Goal: Task Accomplishment & Management: Complete application form

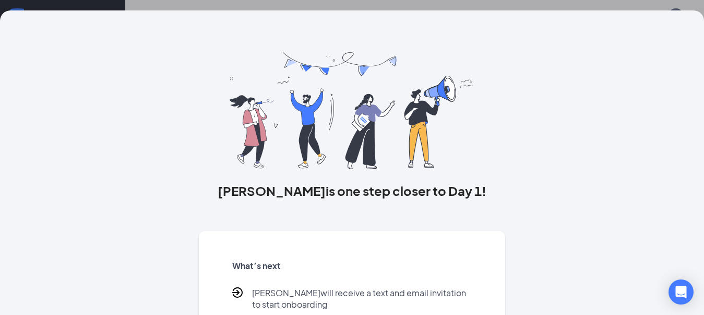
scroll to position [47, 0]
click at [673, 5] on div "Larry is one step closer to Day 1! What’s next Larry will receive a text and em…" at bounding box center [352, 157] width 704 height 315
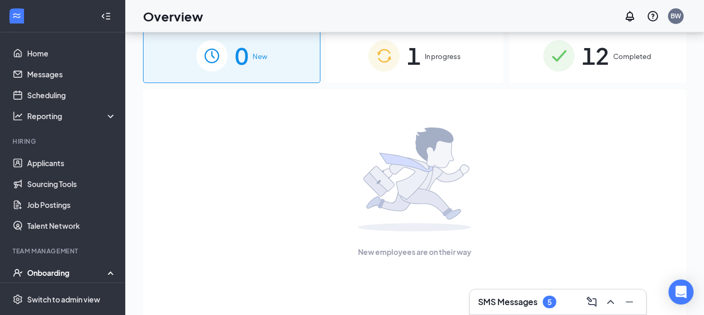
scroll to position [0, 0]
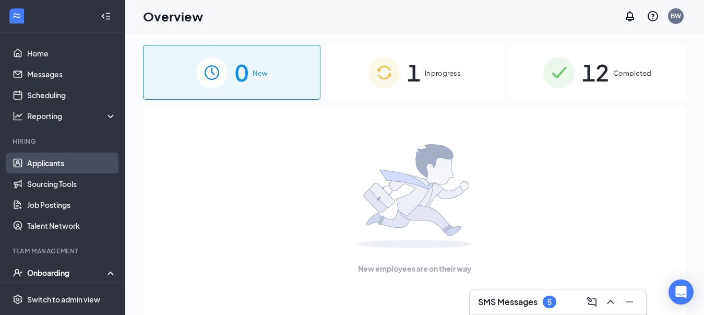
click at [48, 166] on link "Applicants" at bounding box center [71, 162] width 89 height 21
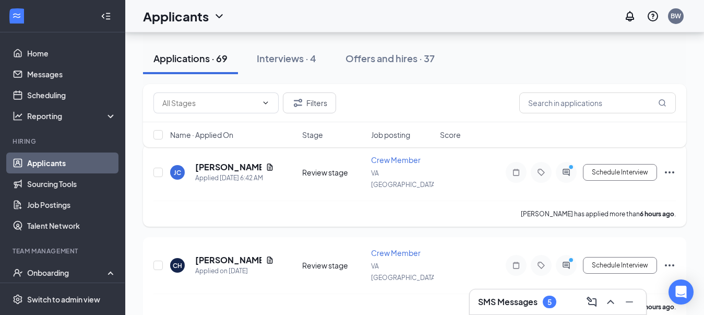
scroll to position [108, 0]
click at [203, 56] on div "Applications · 69" at bounding box center [190, 58] width 74 height 13
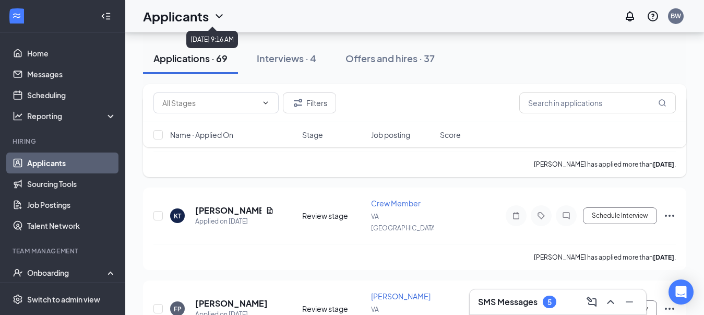
scroll to position [995, 0]
click at [579, 99] on input "text" at bounding box center [597, 102] width 157 height 21
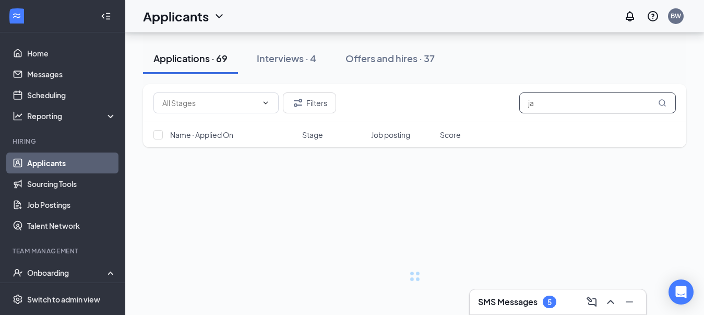
scroll to position [3, 0]
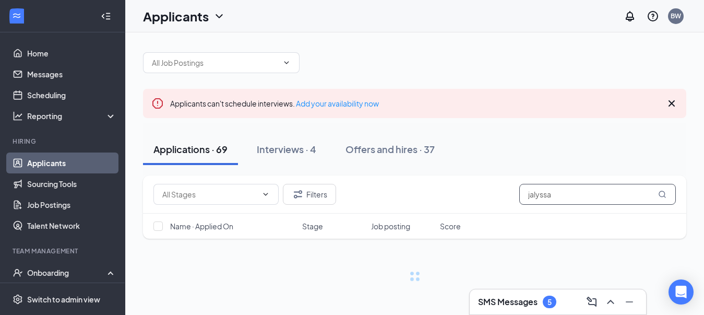
type input "jalyssa"
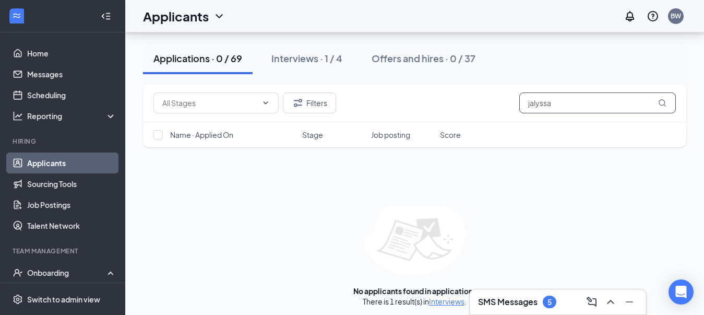
scroll to position [114, 0]
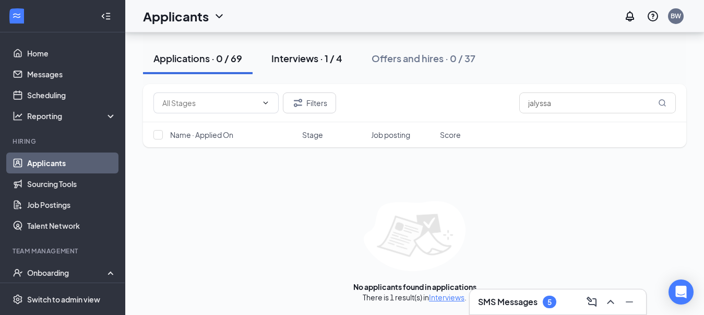
click at [314, 67] on button "Interviews · 1 / 4" at bounding box center [307, 58] width 92 height 31
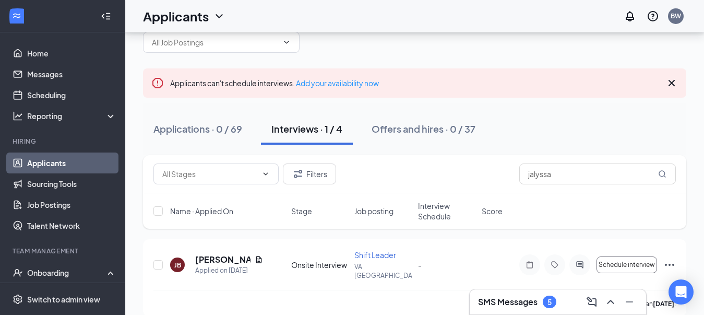
scroll to position [29, 0]
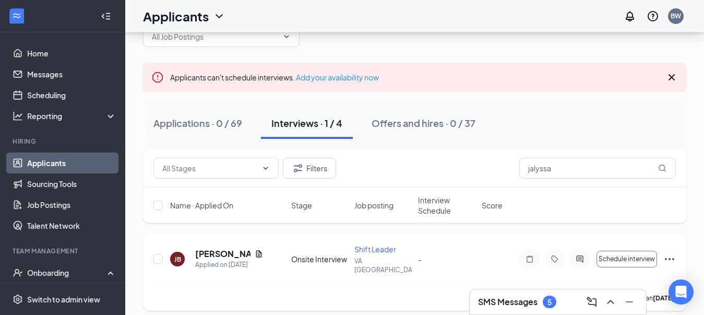
click at [673, 253] on icon "Ellipses" at bounding box center [669, 259] width 13 height 13
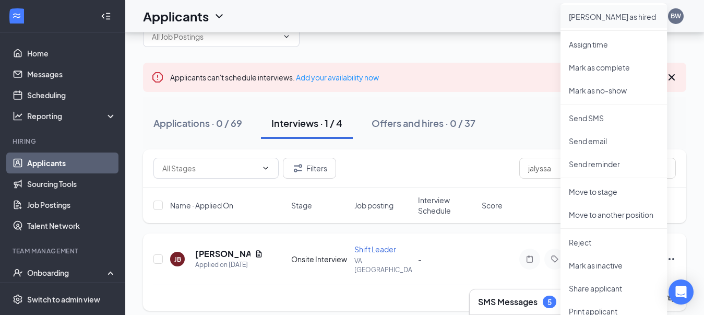
click at [614, 13] on p "Mark as hired" at bounding box center [614, 16] width 90 height 10
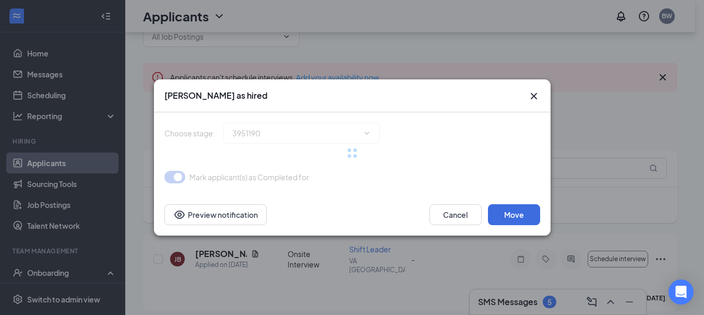
type input "Hiring Complete (final stage)"
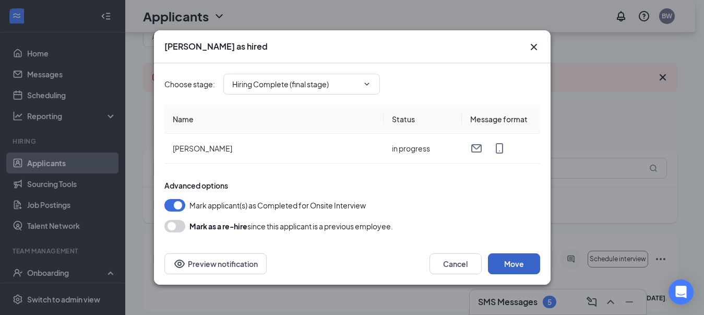
click at [513, 264] on button "Move" at bounding box center [514, 263] width 52 height 21
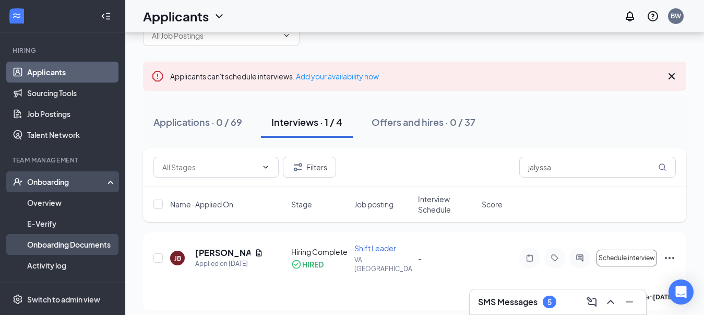
scroll to position [104, 0]
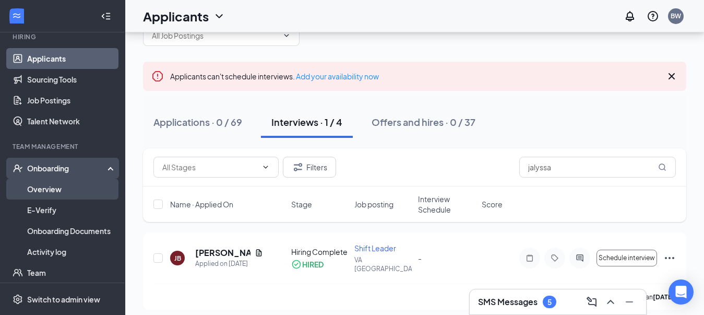
click at [64, 193] on link "Overview" at bounding box center [71, 188] width 89 height 21
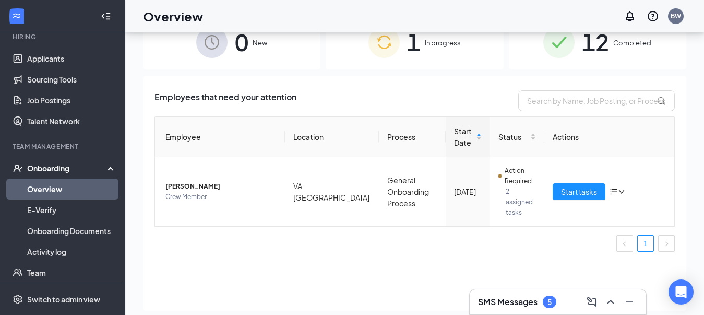
click at [214, 40] on div "Overview BW SMS Messages 5 0 New 1 In progress 12 Completed Employees that need…" at bounding box center [414, 151] width 579 height 362
click at [241, 43] on span "0" at bounding box center [242, 42] width 14 height 36
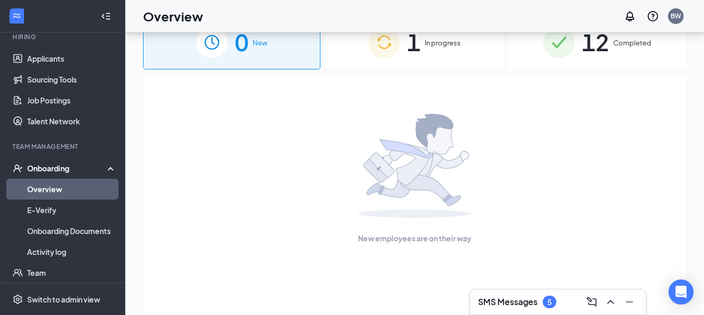
click at [254, 56] on div "0 New" at bounding box center [231, 42] width 177 height 55
click at [58, 207] on link "E-Verify" at bounding box center [71, 209] width 89 height 21
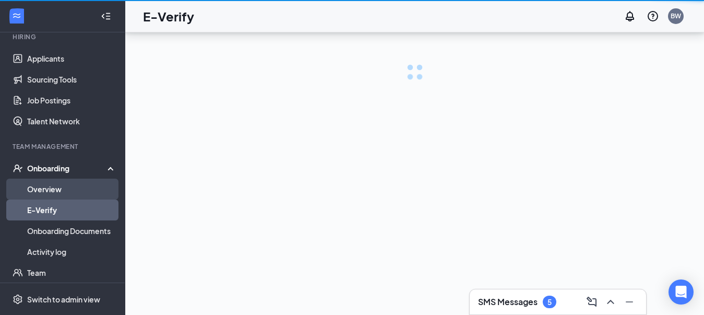
click at [64, 188] on link "Overview" at bounding box center [71, 188] width 89 height 21
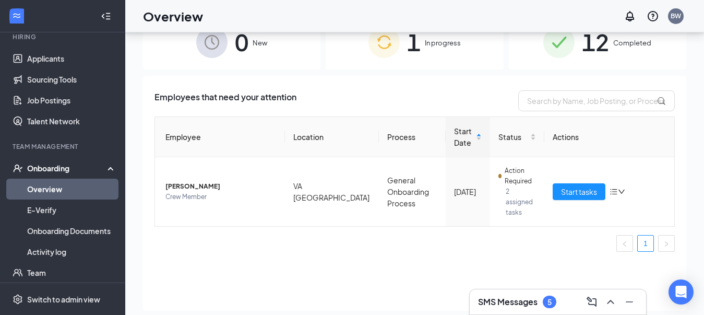
click at [466, 43] on div "1 In progress" at bounding box center [414, 42] width 177 height 55
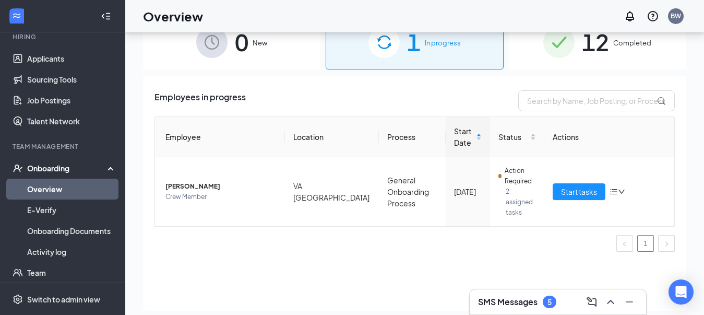
click at [263, 46] on span "New" at bounding box center [260, 43] width 15 height 10
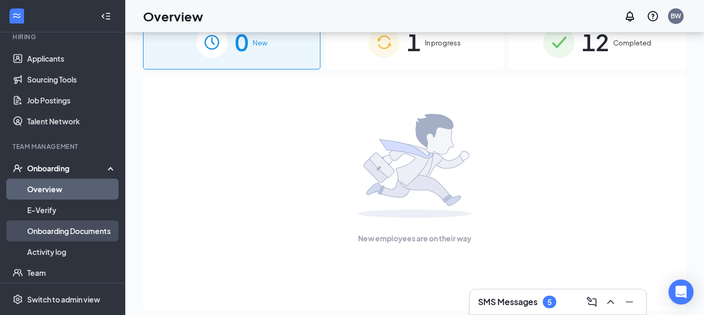
click at [51, 227] on link "Onboarding Documents" at bounding box center [71, 230] width 89 height 21
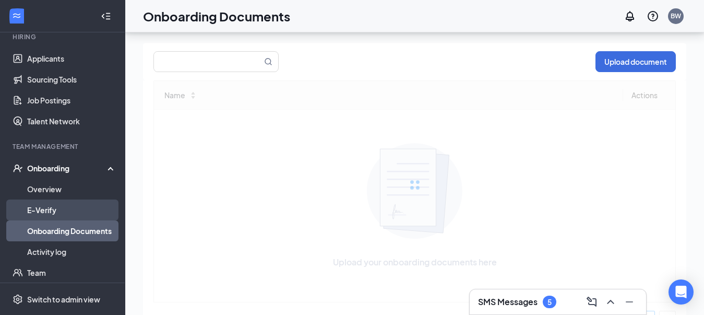
click at [48, 210] on link "E-Verify" at bounding box center [71, 209] width 89 height 21
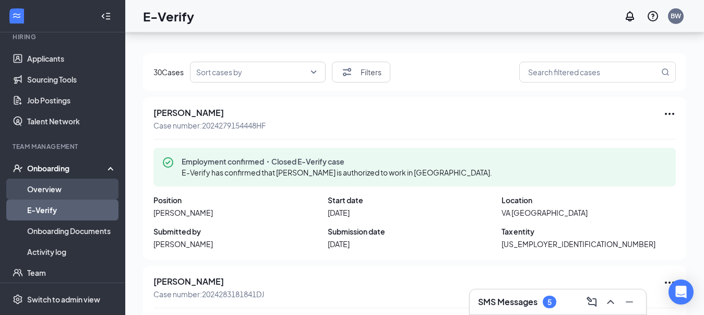
click at [62, 186] on link "Overview" at bounding box center [71, 188] width 89 height 21
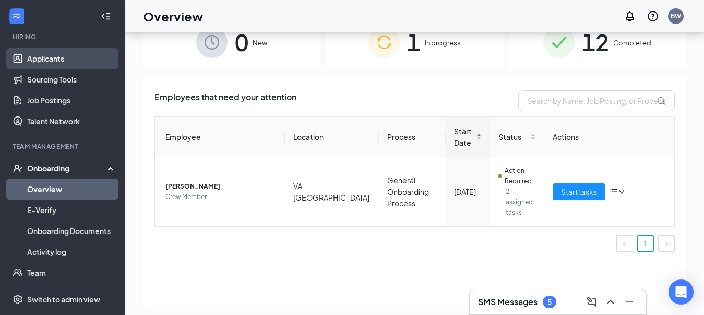
click at [59, 64] on link "Applicants" at bounding box center [71, 58] width 89 height 21
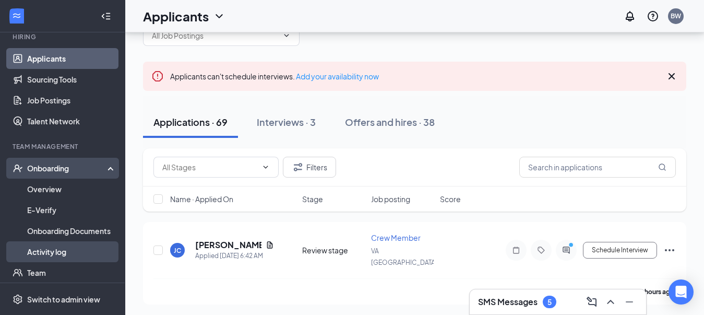
scroll to position [198, 0]
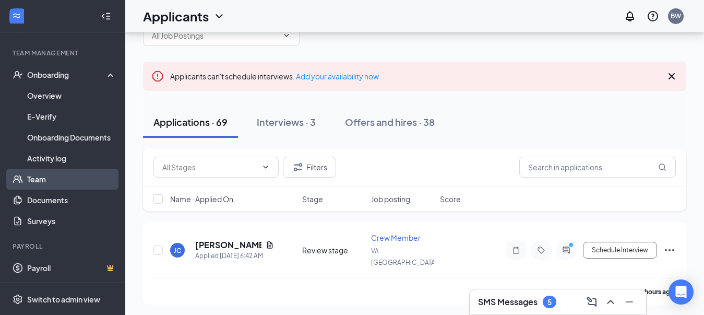
click at [49, 183] on link "Team" at bounding box center [71, 179] width 89 height 21
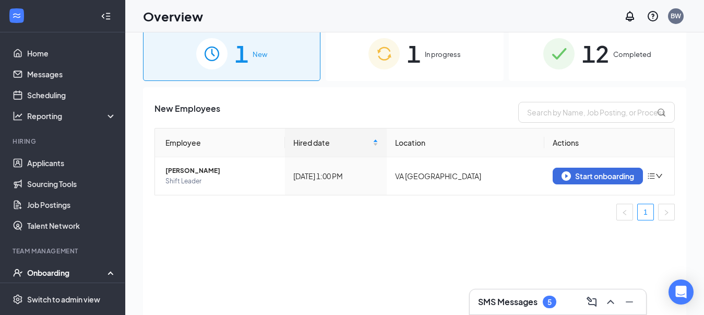
scroll to position [21, 0]
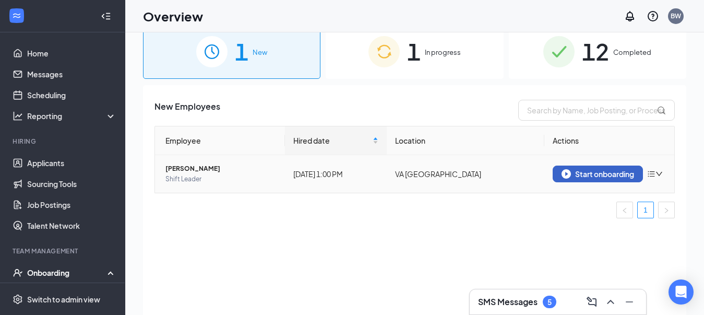
click at [594, 172] on div "Start onboarding" at bounding box center [598, 173] width 73 height 9
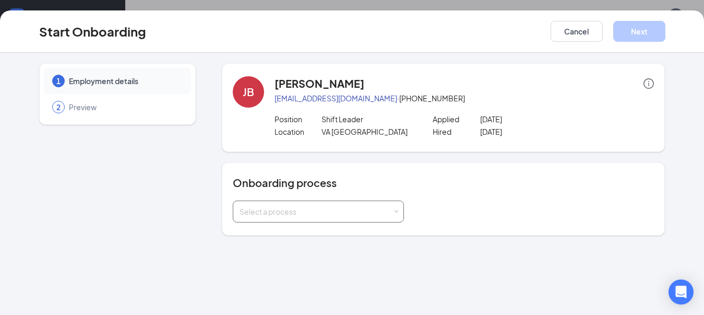
click at [283, 218] on div "Select a process" at bounding box center [319, 211] width 158 height 21
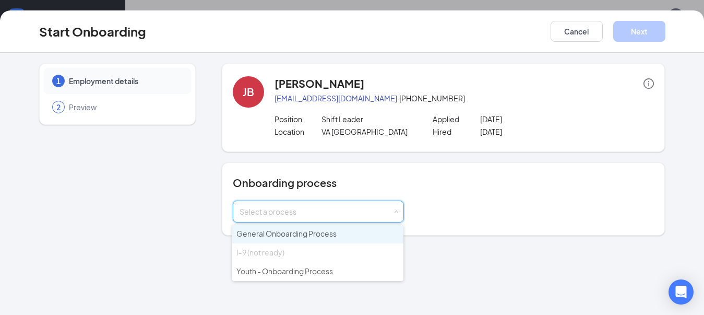
click at [299, 225] on li "General Onboarding Process" at bounding box center [317, 233] width 171 height 19
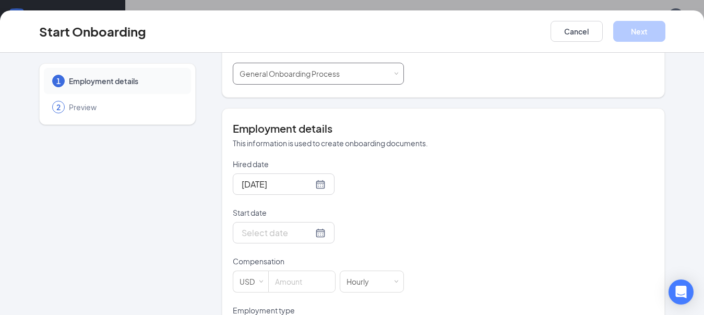
scroll to position [157, 0]
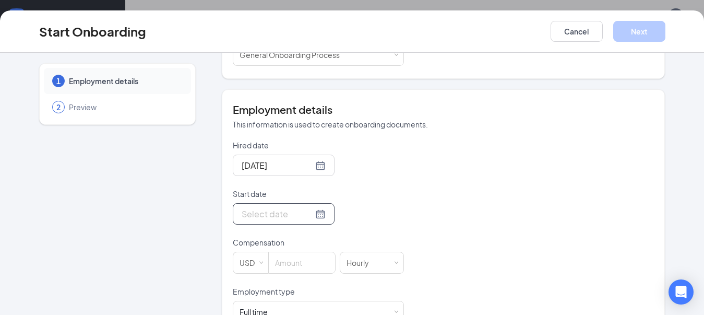
click at [303, 216] on div at bounding box center [284, 213] width 84 height 13
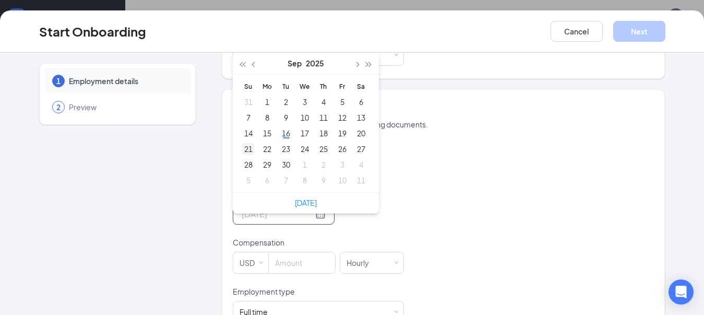
type input "Sep 21, 2025"
click at [243, 150] on div "21" at bounding box center [248, 148] width 13 height 13
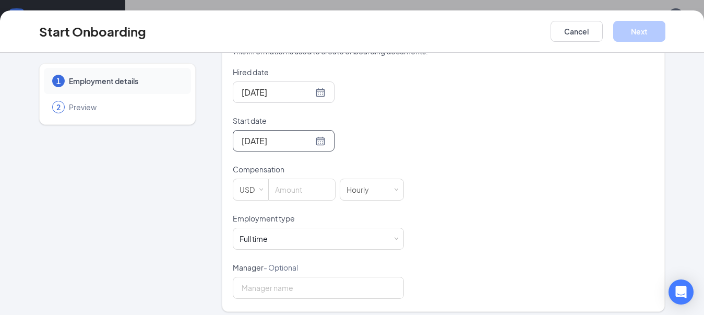
scroll to position [237, 0]
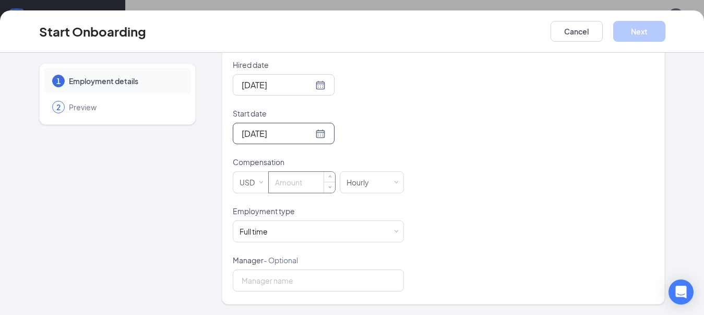
click at [299, 184] on input at bounding box center [302, 182] width 66 height 21
type input "14.5"
click at [293, 278] on input "Manager - Optional" at bounding box center [318, 280] width 171 height 22
type input "Brenda White"
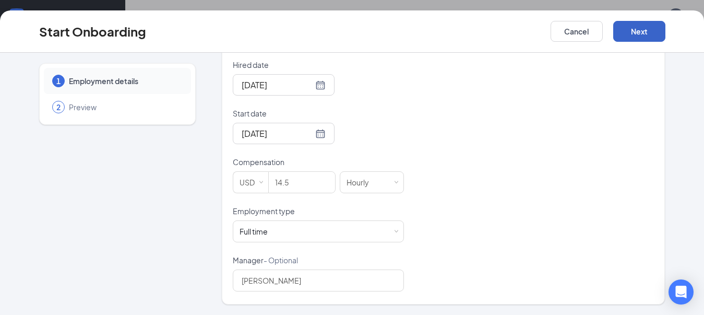
click at [657, 31] on button "Next" at bounding box center [639, 31] width 52 height 21
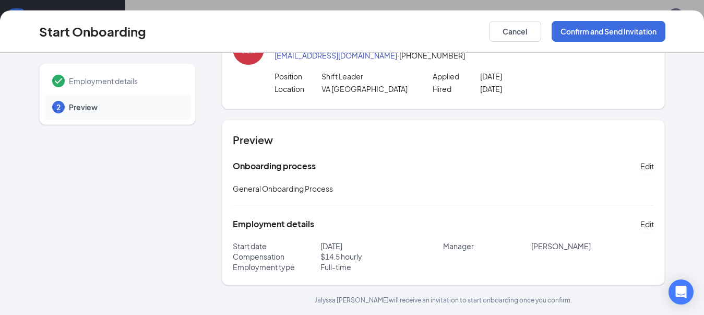
scroll to position [43, 0]
click at [632, 29] on button "Confirm and Send Invitation" at bounding box center [609, 31] width 114 height 21
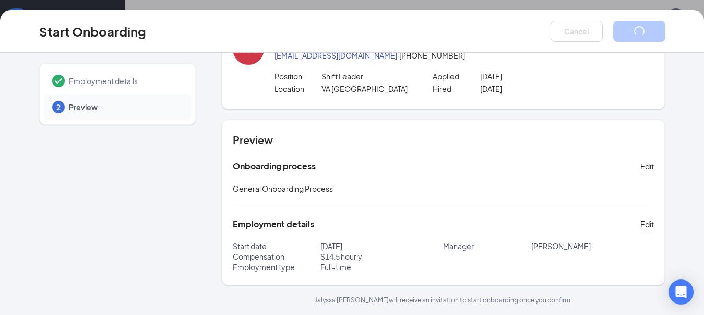
scroll to position [0, 0]
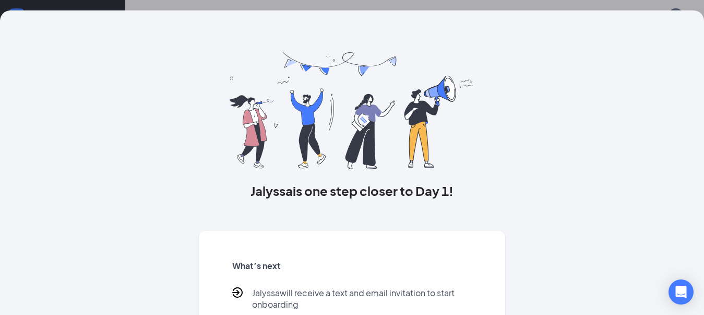
click at [604, 5] on div "Jalyssa is one step closer to Day 1! What’s next Jalyssa will receive a text an…" at bounding box center [352, 157] width 704 height 315
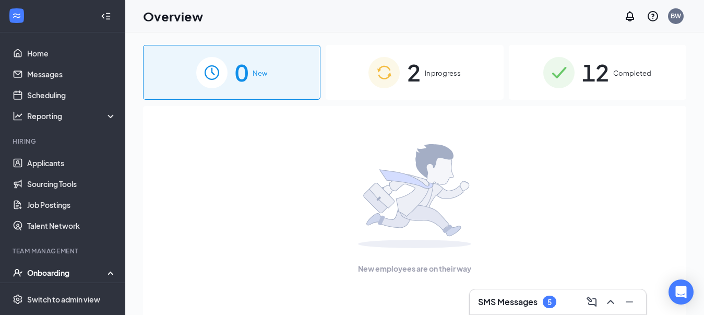
click at [457, 77] on span "In progress" at bounding box center [443, 73] width 36 height 10
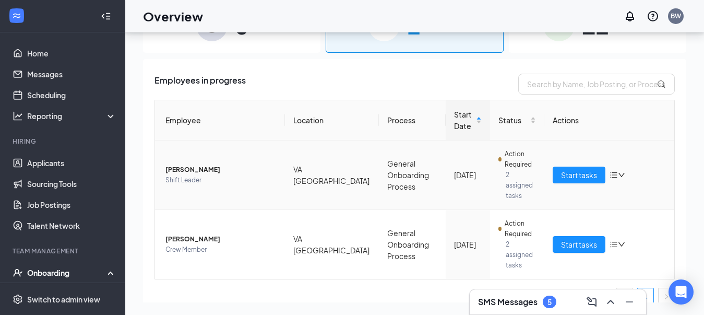
click at [185, 164] on span "Jalyssa Beasley" at bounding box center [220, 169] width 111 height 10
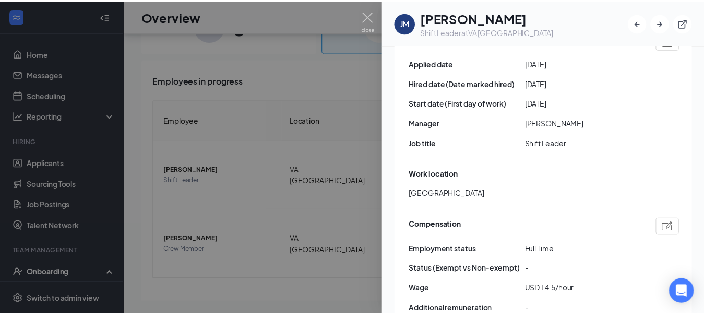
scroll to position [626, 0]
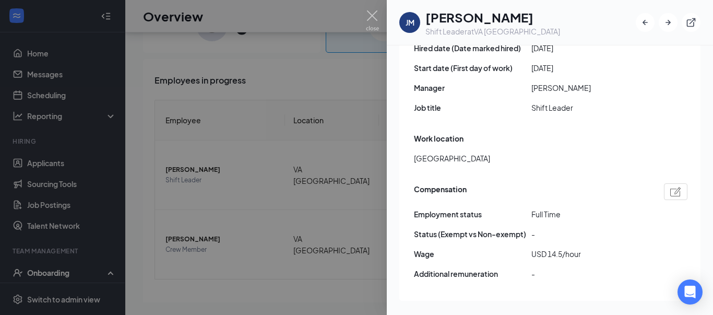
click at [189, 175] on div at bounding box center [356, 157] width 713 height 315
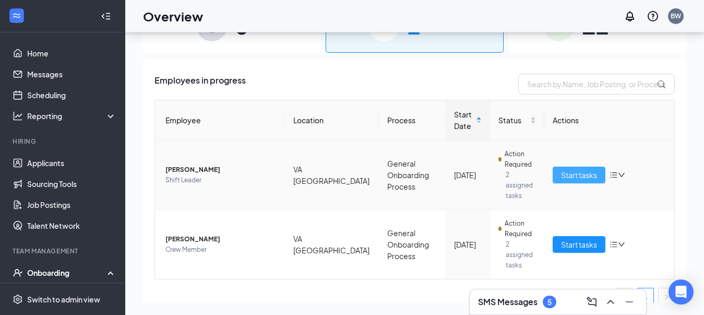
click at [578, 177] on button "Start tasks" at bounding box center [579, 174] width 53 height 17
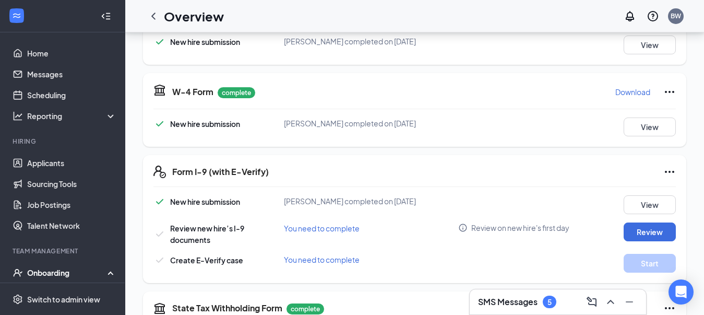
scroll to position [209, 0]
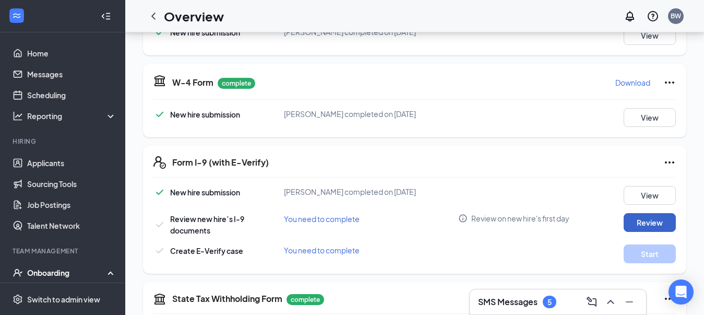
click at [647, 217] on button "Review" at bounding box center [650, 222] width 52 height 19
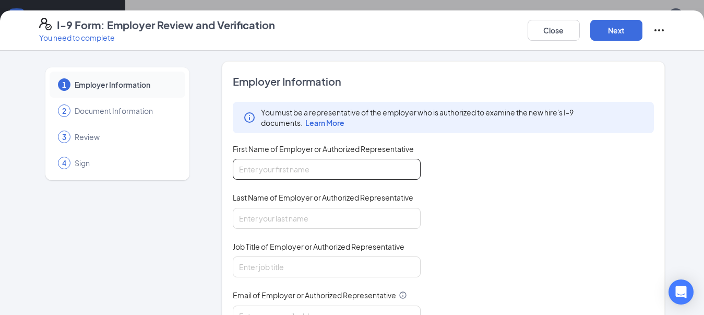
click at [285, 175] on input "First Name of Employer or Authorized Representative" at bounding box center [327, 169] width 188 height 21
type input "Brenda"
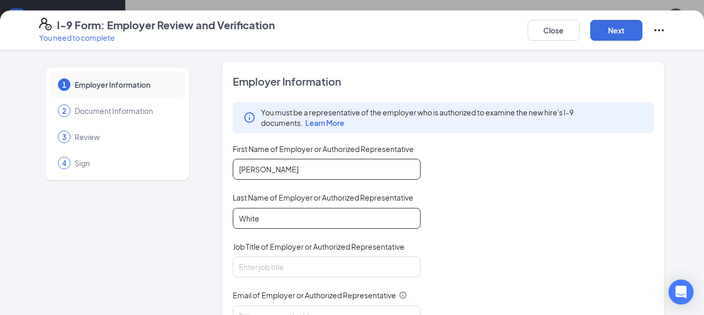
type input "White"
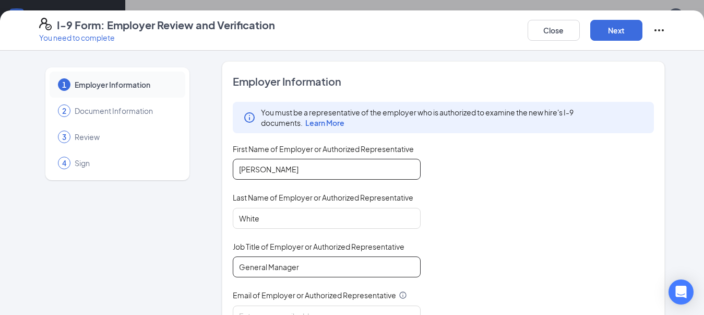
type input "General Manager"
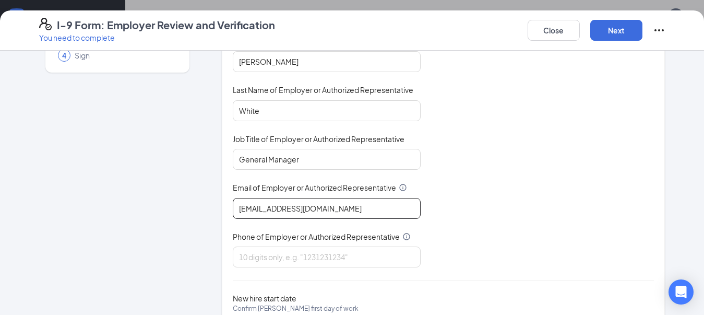
scroll to position [116, 0]
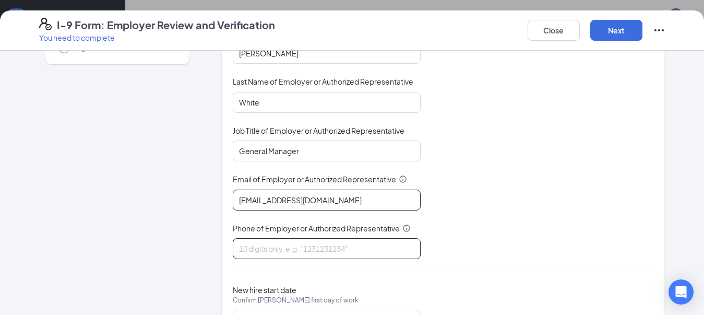
type input "bwhite@ddcoastal.com"
click at [302, 246] on input "Phone of Employer or Authorized Representative" at bounding box center [327, 248] width 188 height 21
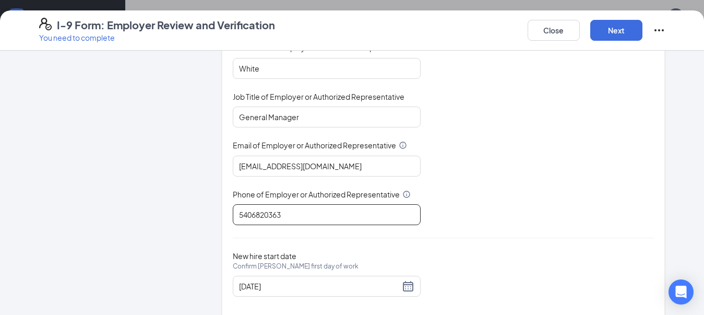
scroll to position [168, 0]
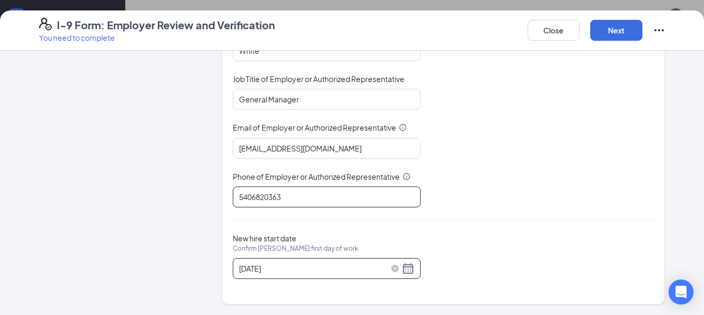
type input "5406820363"
click at [396, 270] on div "09/21/2025" at bounding box center [326, 268] width 175 height 13
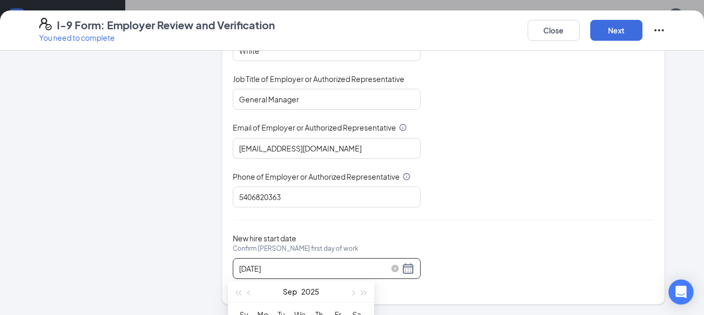
click at [399, 269] on div "09/21/2025" at bounding box center [326, 268] width 175 height 13
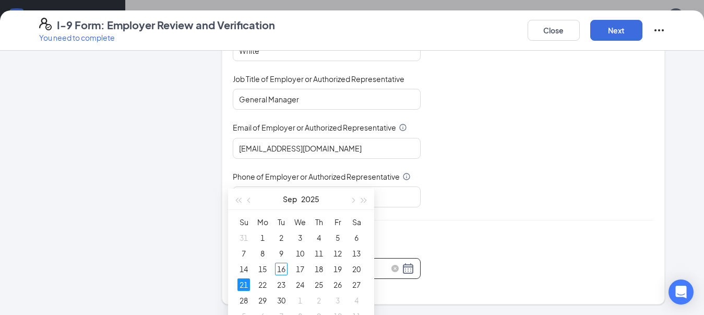
scroll to position [313, 0]
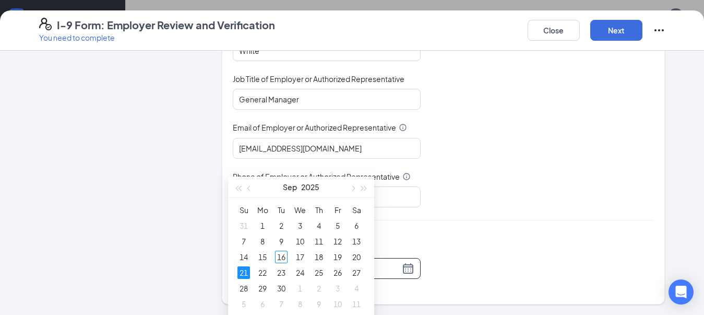
click at [484, 256] on div "New hire start date Confirm Jalyssa M Beasley's first day of work 09/21/2025" at bounding box center [444, 255] width 422 height 45
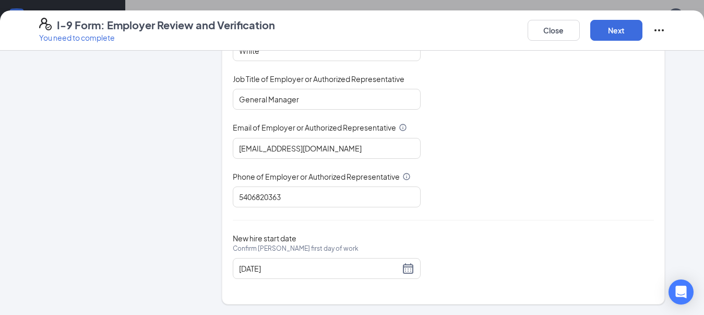
scroll to position [470, 0]
click at [621, 26] on button "Next" at bounding box center [616, 30] width 52 height 21
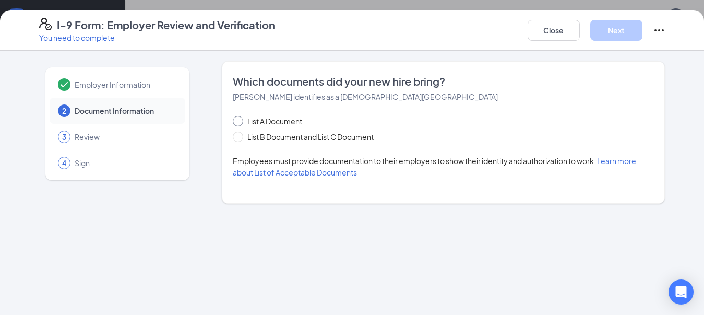
click at [234, 121] on input "List A Document" at bounding box center [236, 119] width 7 height 7
radio input "true"
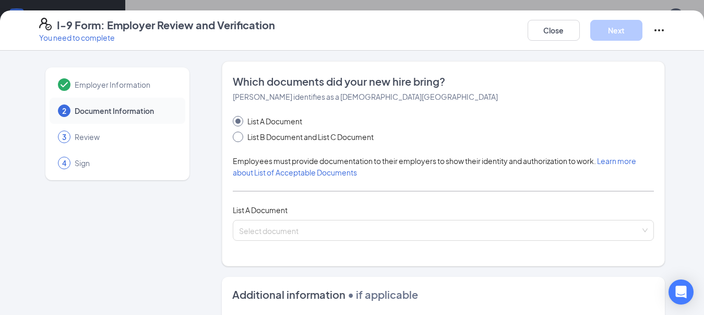
click at [243, 135] on span "List B Document and List C Document" at bounding box center [310, 136] width 135 height 11
click at [240, 135] on input "List B Document and List C Document" at bounding box center [236, 135] width 7 height 7
radio input "true"
radio input "false"
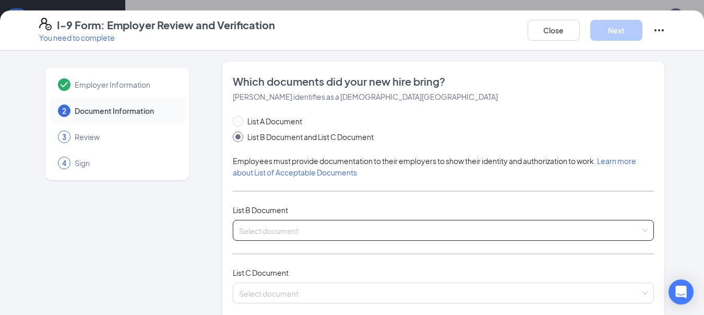
click at [297, 228] on input "search" at bounding box center [440, 228] width 402 height 16
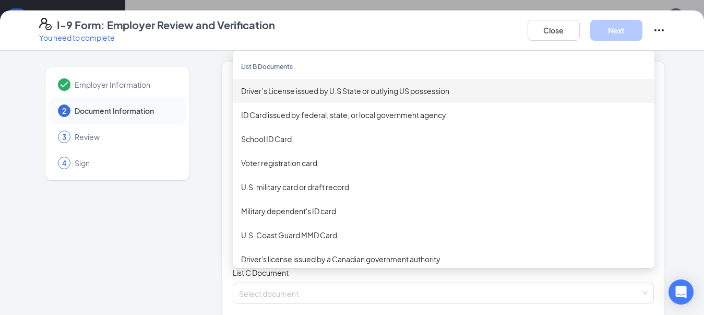
click at [304, 96] on div "Driver’s License issued by U.S State or outlying US possession" at bounding box center [443, 90] width 405 height 11
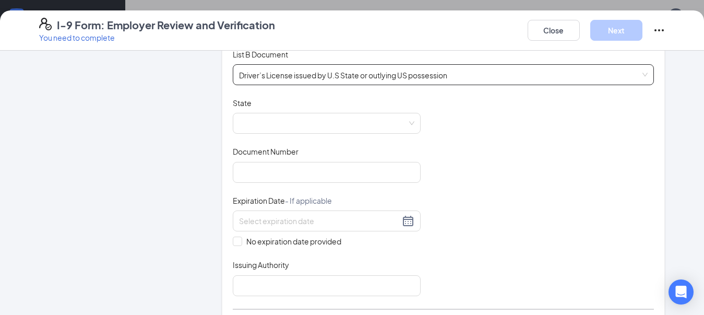
scroll to position [157, 0]
click at [303, 128] on span at bounding box center [326, 122] width 175 height 20
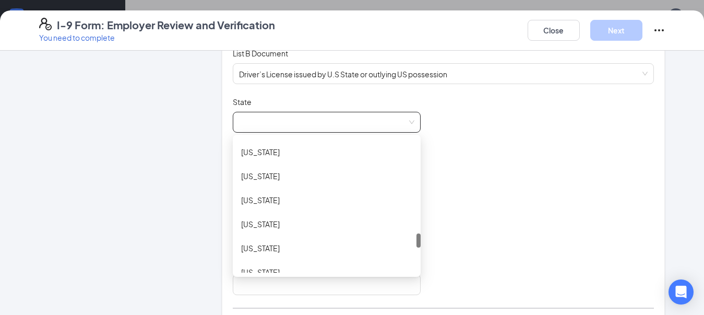
scroll to position [1096, 0]
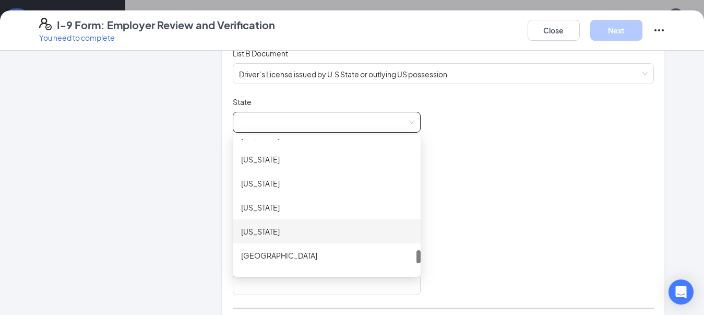
click at [284, 230] on div "Virginia" at bounding box center [326, 230] width 171 height 11
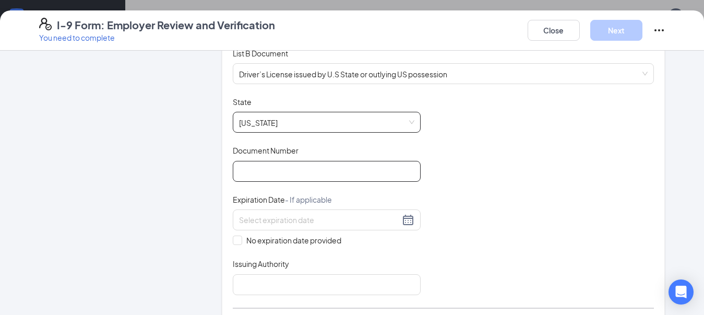
click at [289, 169] on input "Document Number" at bounding box center [327, 171] width 188 height 21
type input "6"
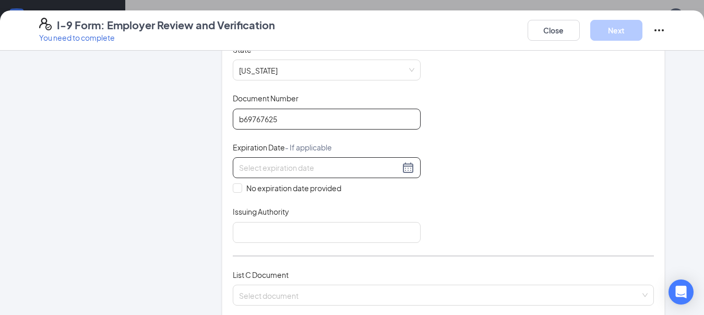
type input "b69767625"
click at [303, 166] on input at bounding box center [319, 167] width 161 height 11
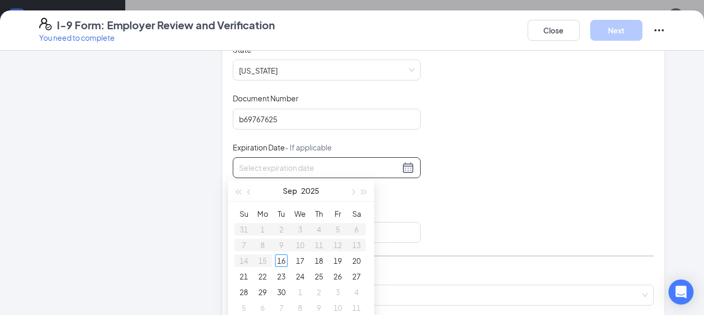
click at [406, 162] on div at bounding box center [326, 167] width 175 height 13
click at [325, 191] on div "Sep 2025" at bounding box center [301, 190] width 91 height 21
click at [315, 189] on button "2025" at bounding box center [310, 190] width 18 height 21
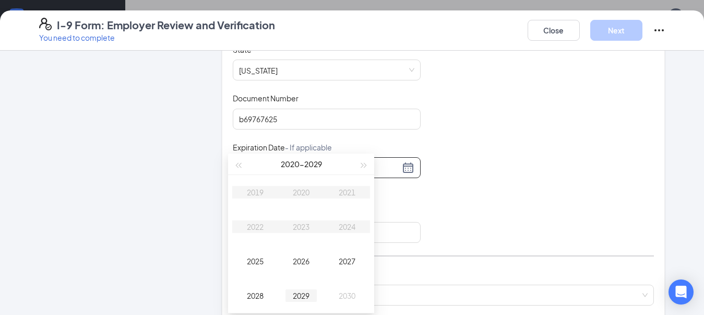
type input "09/16/2029"
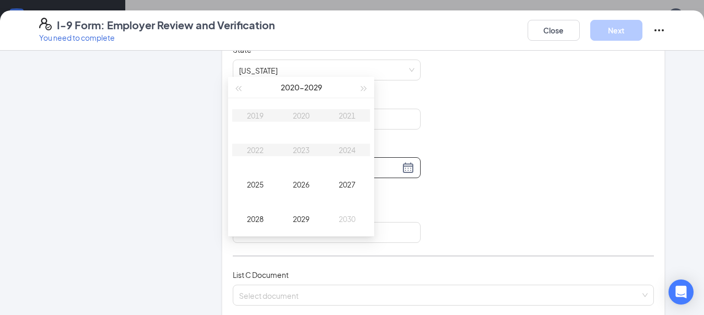
scroll to position [574, 0]
type input "09/16/2028"
click at [264, 217] on div "2028" at bounding box center [255, 217] width 31 height 13
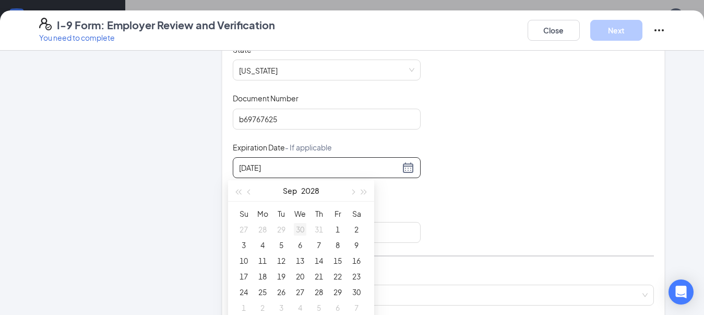
type input "08/30/2028"
type input "08/29/2028"
click at [253, 192] on button "button" at bounding box center [249, 190] width 11 height 21
type input "08/30/2028"
click at [302, 291] on div "30" at bounding box center [300, 291] width 13 height 13
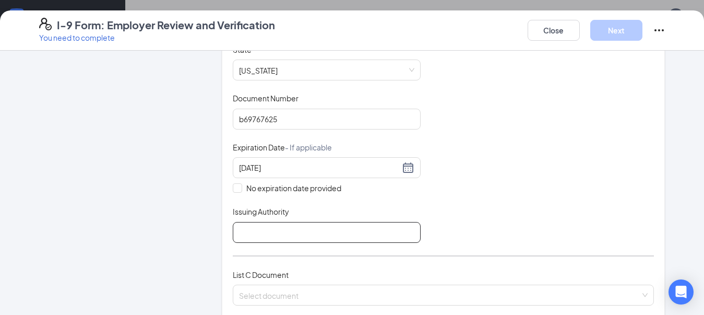
click at [338, 232] on input "Issuing Authority" at bounding box center [327, 232] width 188 height 21
type input "v"
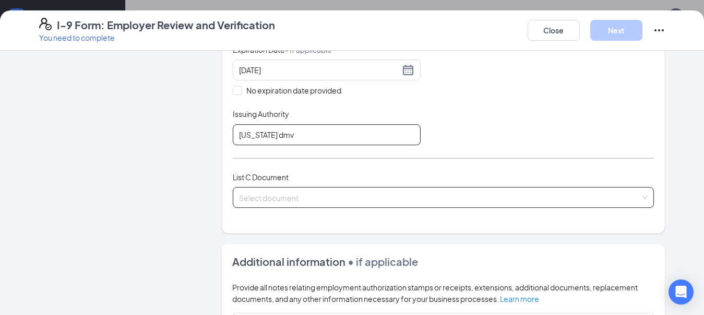
scroll to position [313, 0]
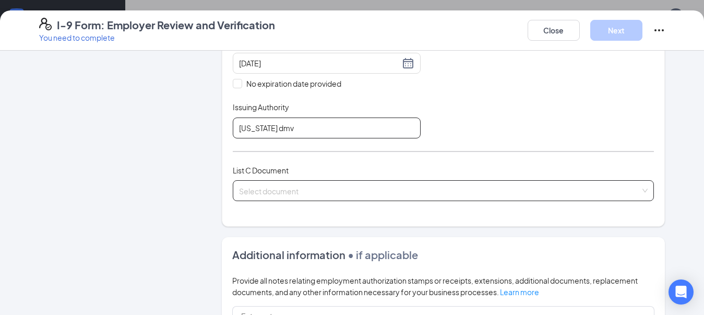
type input "Virginia dmv"
click at [296, 193] on div "Select document List C Documents Unrestricted Social Security Card Certificatio…" at bounding box center [444, 190] width 422 height 21
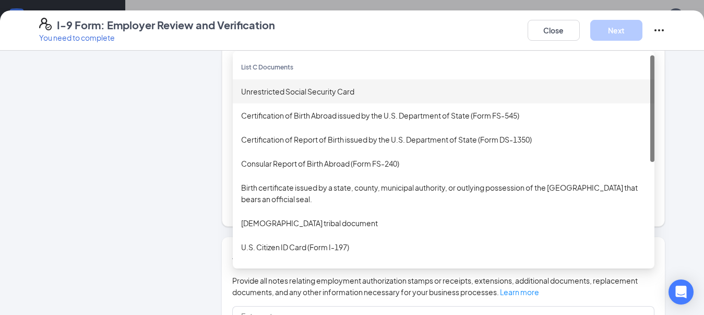
click at [294, 97] on div "Unrestricted Social Security Card" at bounding box center [443, 91] width 405 height 11
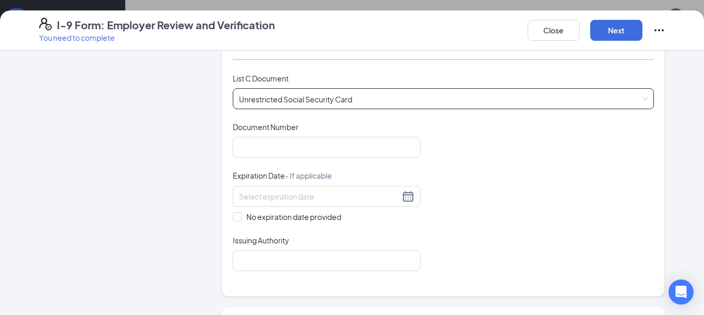
scroll to position [418, 0]
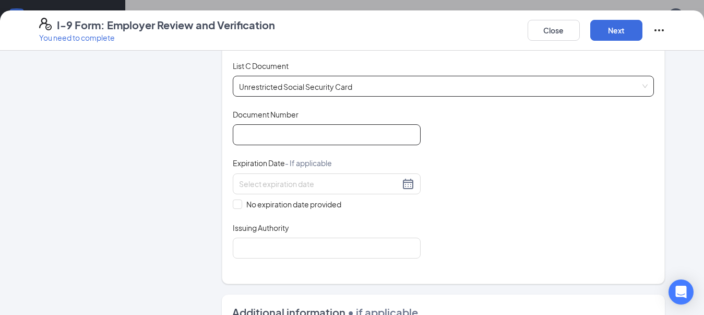
click at [288, 127] on input "Document Number" at bounding box center [327, 134] width 188 height 21
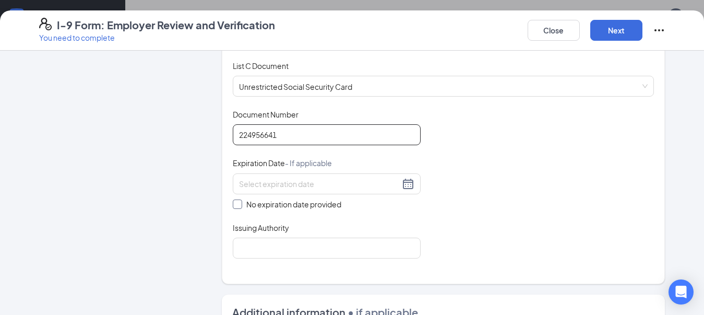
type input "224956641"
click at [242, 199] on span "No expiration date provided" at bounding box center [293, 203] width 103 height 11
click at [240, 199] on input "No expiration date provided" at bounding box center [236, 202] width 7 height 7
checkbox input "true"
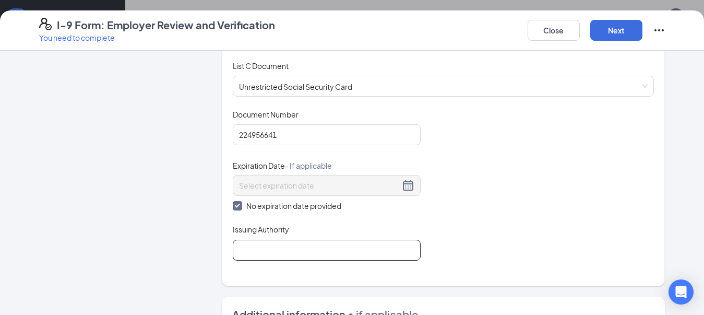
click at [255, 243] on input "Issuing Authority" at bounding box center [327, 250] width 188 height 21
type input "Social Security Adminstration"
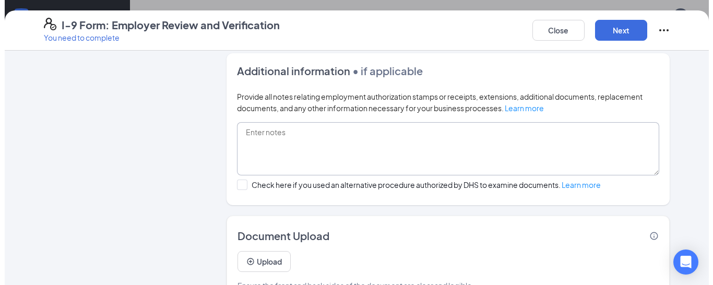
scroll to position [690, 0]
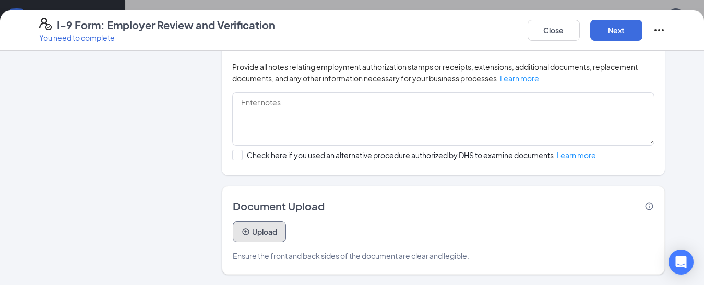
click at [242, 232] on icon "PlusCircle" at bounding box center [245, 231] width 7 height 7
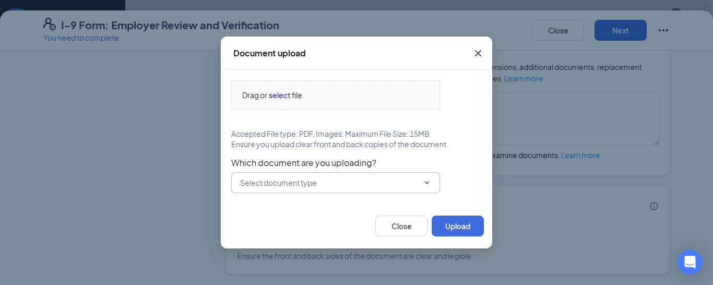
click at [429, 183] on icon "ChevronDown" at bounding box center [427, 182] width 8 height 8
click at [336, 187] on input "text" at bounding box center [329, 182] width 178 height 11
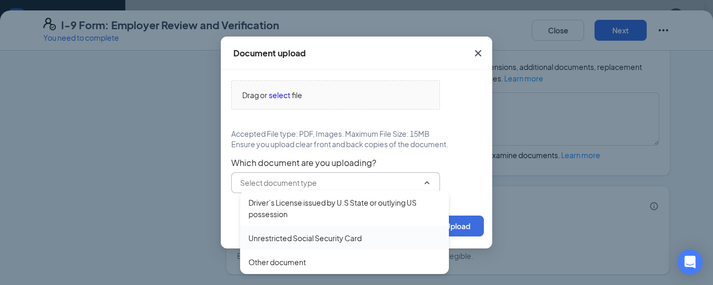
click at [297, 212] on div "Driver’s License issued by U.S State or outlying US possession" at bounding box center [344, 208] width 192 height 23
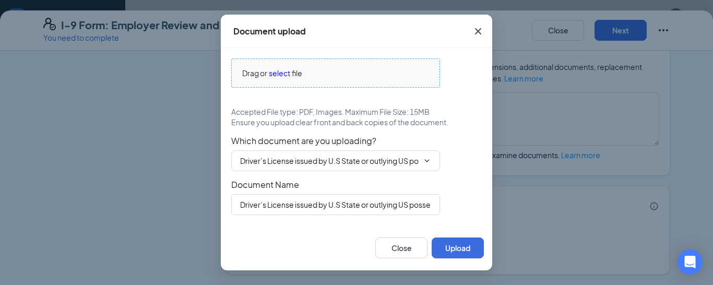
click at [279, 75] on span "select" at bounding box center [279, 72] width 21 height 11
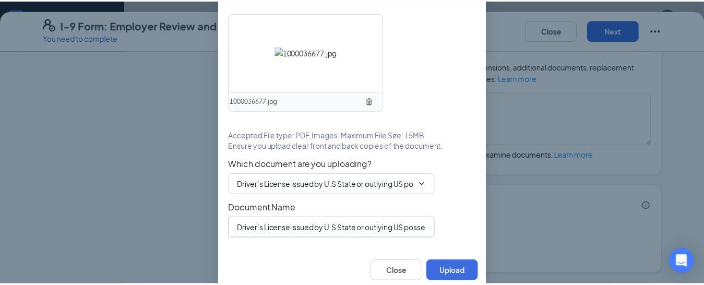
scroll to position [40, 0]
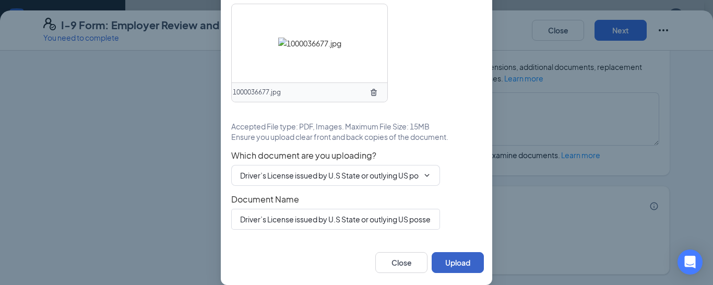
click at [456, 261] on button "Upload" at bounding box center [458, 262] width 52 height 21
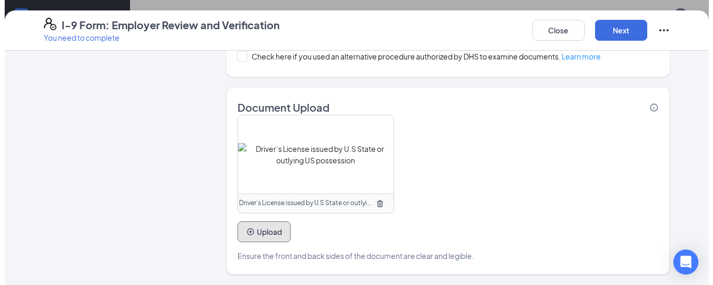
scroll to position [631, 0]
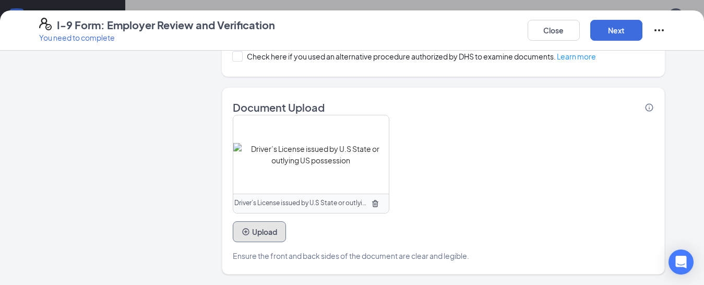
click at [266, 232] on button "Upload" at bounding box center [259, 231] width 53 height 21
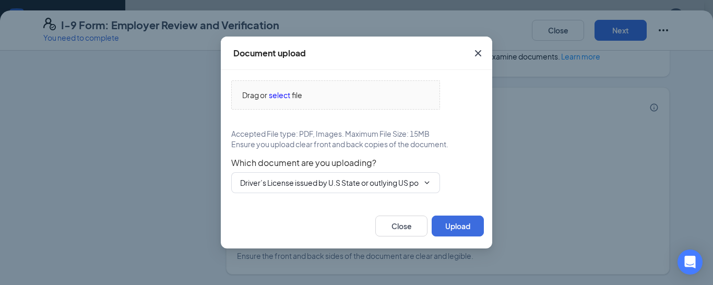
click at [283, 194] on div "Drag or select file Accepted File type: PDF, Images. Maximum File Size: 15MB En…" at bounding box center [356, 137] width 271 height 134
click at [283, 185] on input "Driver’s License issued by U.S State or outlying US possession" at bounding box center [329, 182] width 178 height 11
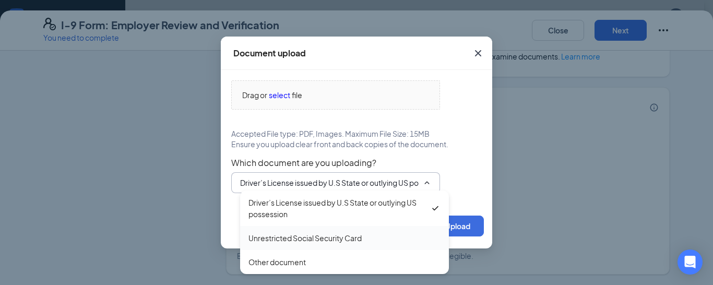
click at [294, 240] on div "Unrestricted Social Security Card" at bounding box center [304, 237] width 113 height 11
type input "Unrestricted Social Security Card"
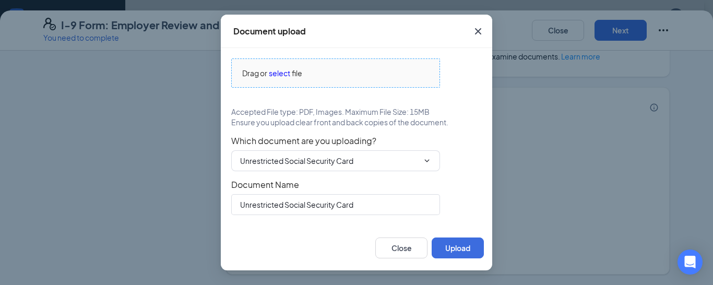
click at [276, 81] on span "Drag or select file" at bounding box center [336, 73] width 208 height 28
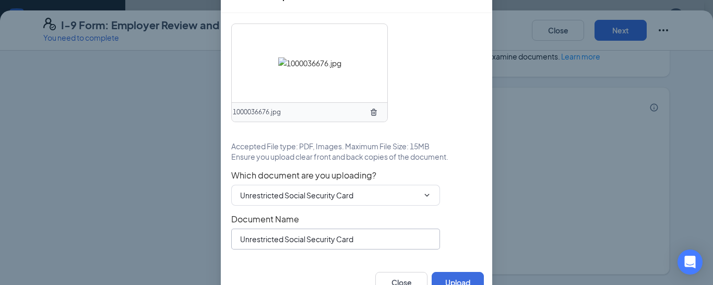
scroll to position [40, 0]
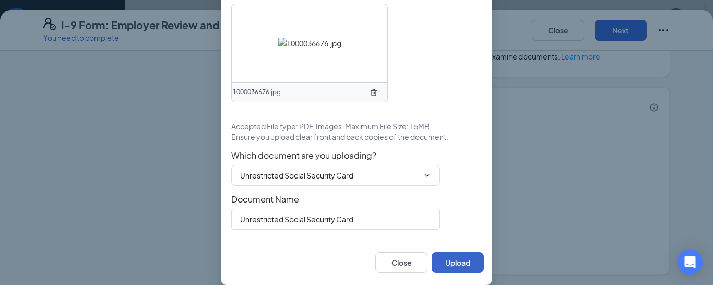
click at [458, 263] on button "Upload" at bounding box center [458, 262] width 52 height 21
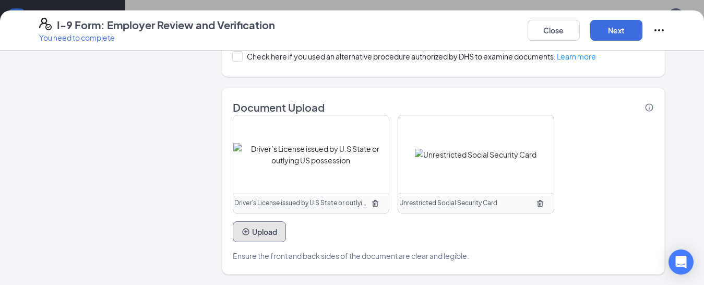
scroll to position [631, 0]
click at [612, 27] on button "Next" at bounding box center [616, 30] width 52 height 21
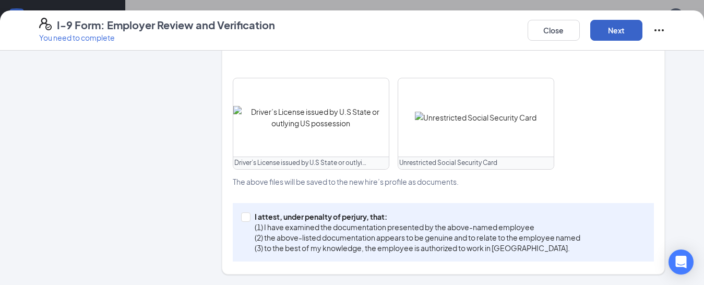
scroll to position [475, 0]
click at [236, 219] on div "I attest, under penalty of perjury, that: (1) I have examined the documentation…" at bounding box center [444, 232] width 422 height 58
click at [241, 220] on span at bounding box center [245, 216] width 9 height 9
click at [241, 220] on input "I attest, under penalty of perjury, that: (1) I have examined the documentation…" at bounding box center [244, 215] width 7 height 7
checkbox input "true"
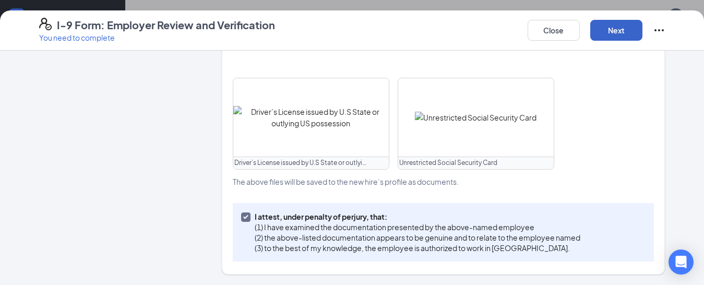
click at [624, 29] on button "Next" at bounding box center [616, 30] width 52 height 21
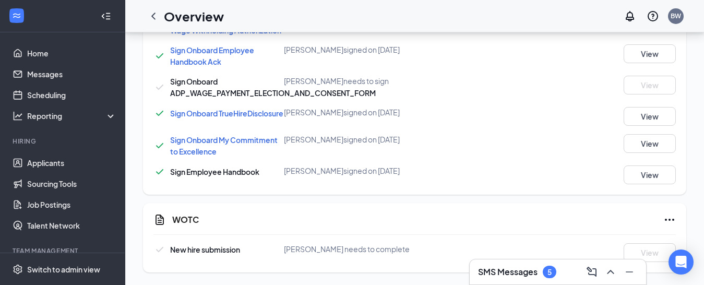
scroll to position [289, 0]
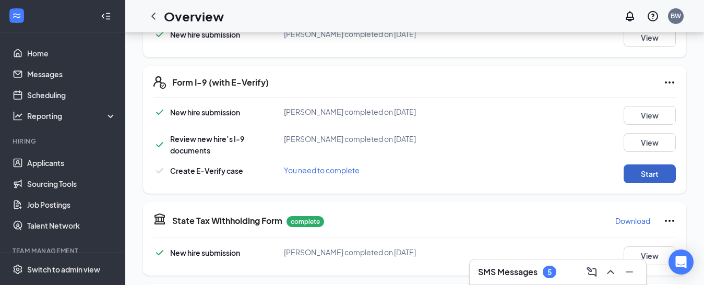
click at [645, 168] on button "Start" at bounding box center [650, 173] width 52 height 19
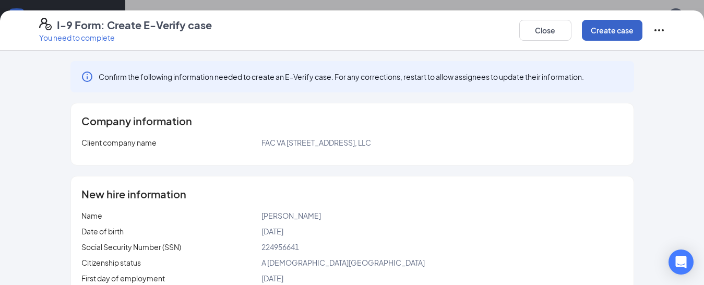
click at [627, 32] on button "Create case" at bounding box center [612, 30] width 61 height 21
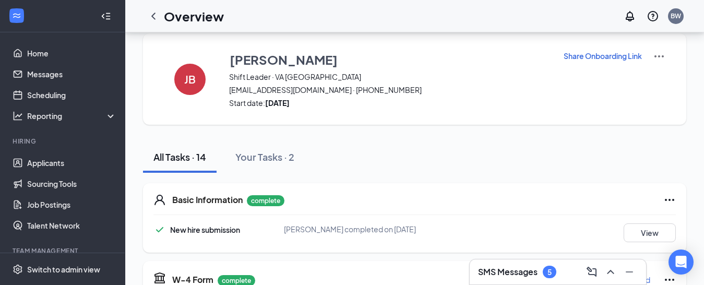
scroll to position [0, 0]
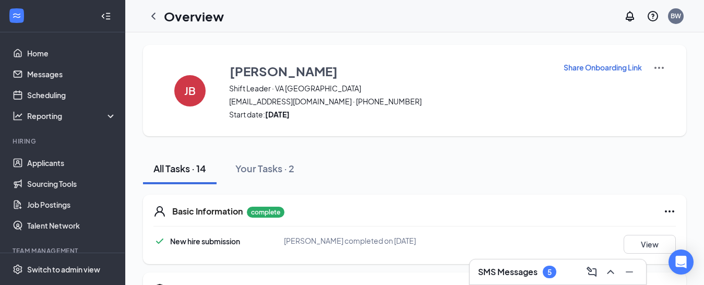
click at [398, 130] on div "JB Jalyssa Beasley Shift Leader · VA Orange Ave NE jalyssabeasley30@gmail.com ·…" at bounding box center [414, 90] width 543 height 91
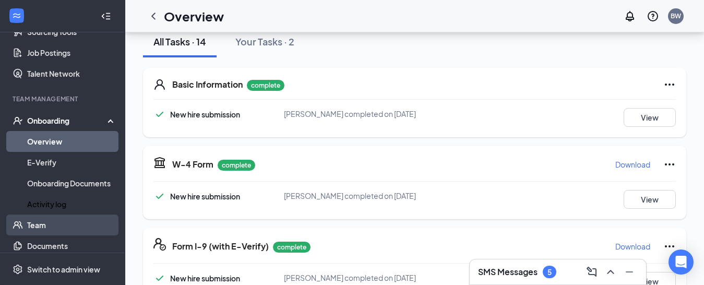
scroll to position [157, 0]
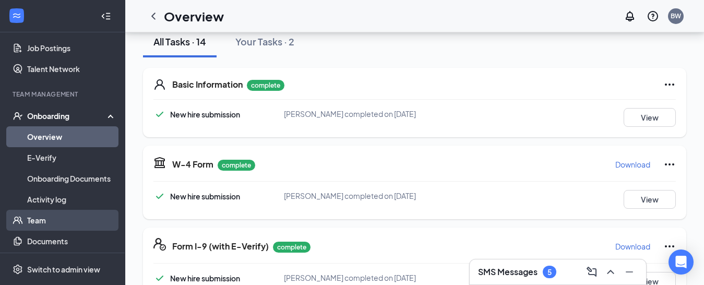
click at [62, 226] on link "Team" at bounding box center [71, 220] width 89 height 21
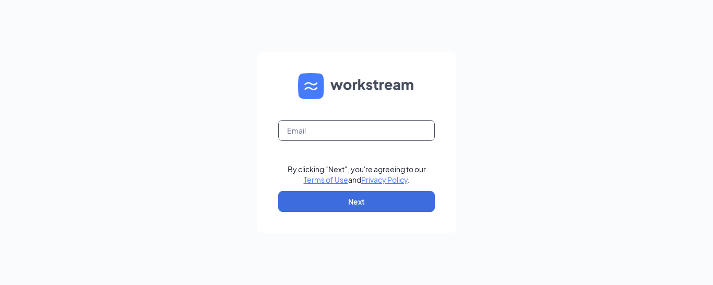
type input "[EMAIL_ADDRESS][DOMAIN_NAME]"
click at [366, 132] on input "[EMAIL_ADDRESS][DOMAIN_NAME]" at bounding box center [356, 130] width 157 height 21
type input "jgardepe@ddcoastal.com"
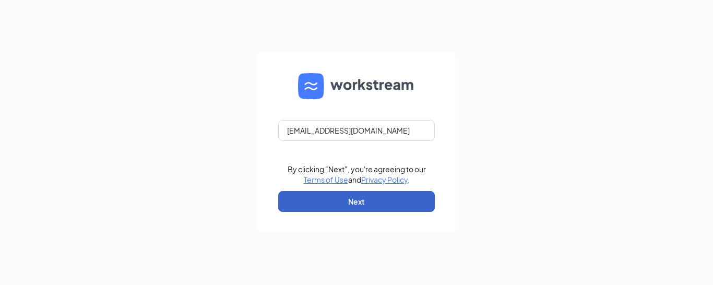
click at [377, 207] on button "Next" at bounding box center [356, 201] width 157 height 21
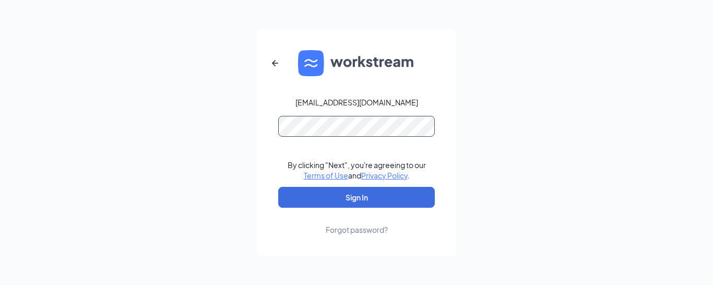
click at [278, 187] on button "Sign In" at bounding box center [356, 197] width 157 height 21
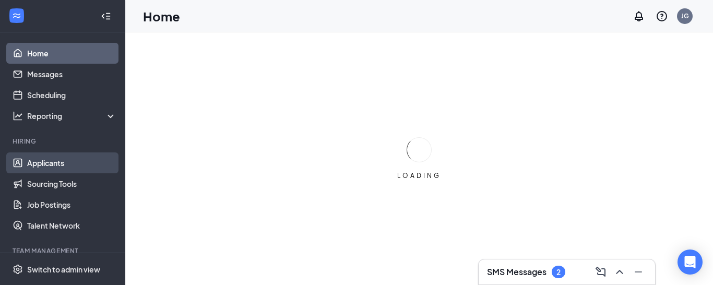
click at [73, 162] on link "Applicants" at bounding box center [71, 162] width 89 height 21
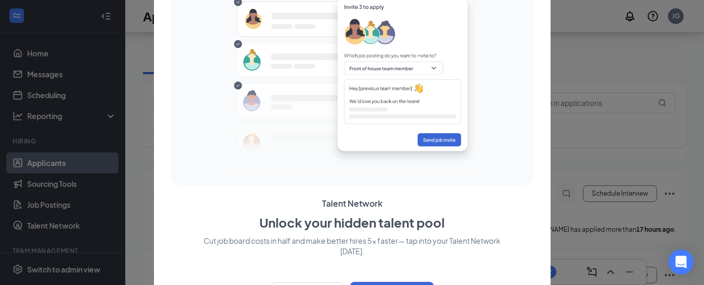
scroll to position [25, 0]
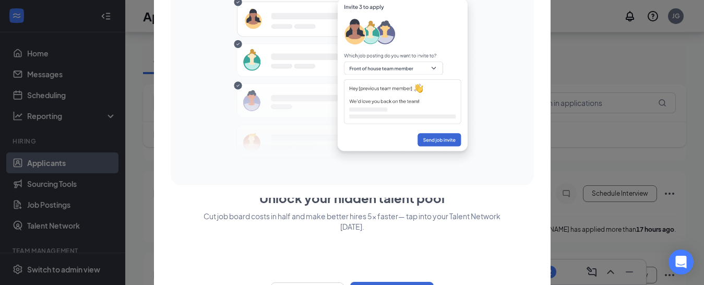
click at [579, 52] on div at bounding box center [352, 142] width 704 height 285
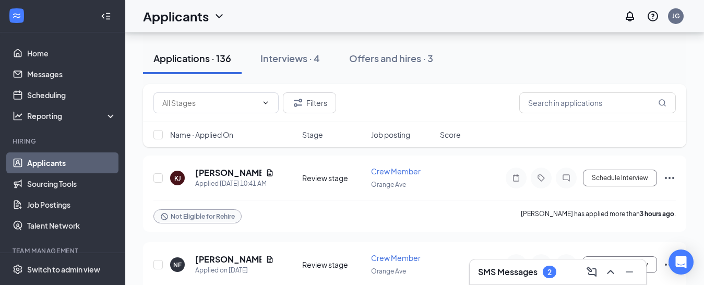
scroll to position [101, 0]
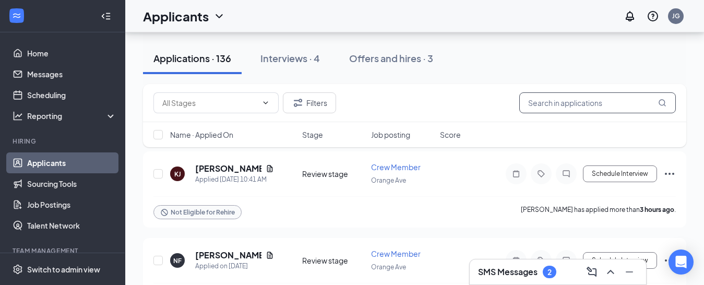
click at [570, 104] on input "text" at bounding box center [597, 102] width 157 height 21
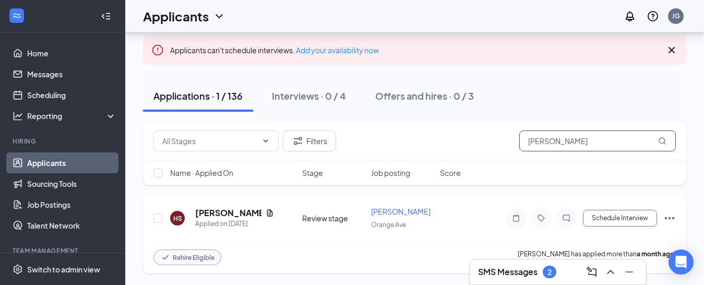
scroll to position [57, 0]
drag, startPoint x: 596, startPoint y: 140, endPoint x: 499, endPoint y: 137, distance: 97.1
click at [499, 137] on div "Filters Alexis" at bounding box center [414, 139] width 522 height 21
click at [579, 135] on input "[PERSON_NAME]" at bounding box center [597, 139] width 157 height 21
click at [579, 134] on input "Alexis" at bounding box center [597, 139] width 157 height 21
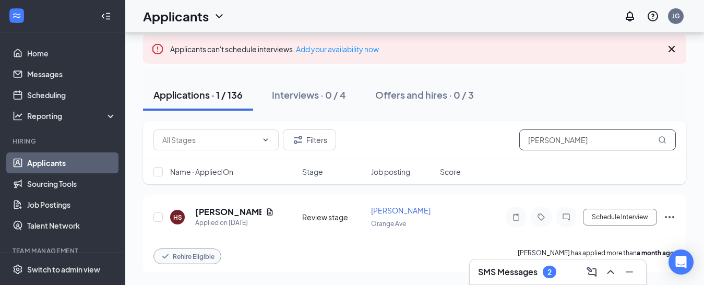
click at [578, 133] on input "Alexis" at bounding box center [597, 139] width 157 height 21
type input "Alexis"
drag, startPoint x: 566, startPoint y: 142, endPoint x: 470, endPoint y: 134, distance: 96.4
click at [470, 134] on div "Filters Alexis" at bounding box center [414, 139] width 522 height 21
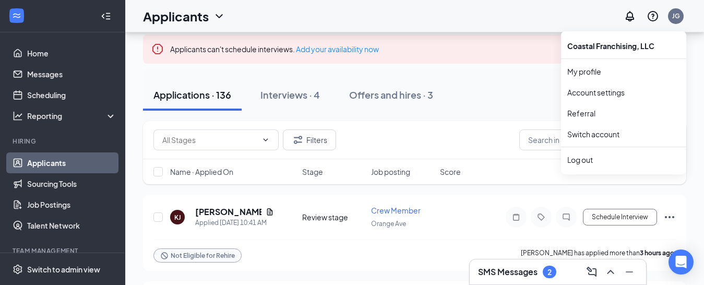
click at [684, 6] on div "JG" at bounding box center [652, 16] width 67 height 21
click at [680, 13] on div "JG" at bounding box center [676, 15] width 8 height 9
click at [591, 161] on div "Log out" at bounding box center [623, 159] width 113 height 10
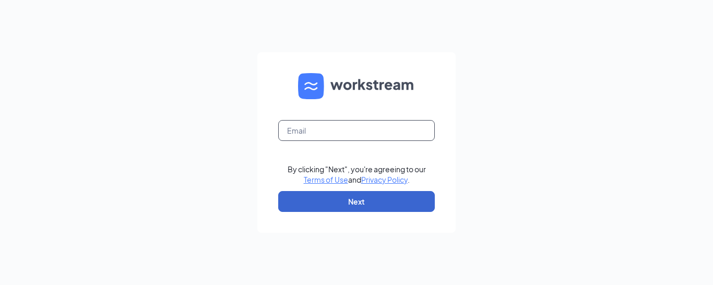
type input "[EMAIL_ADDRESS][DOMAIN_NAME]"
click at [359, 201] on button "Next" at bounding box center [356, 201] width 157 height 21
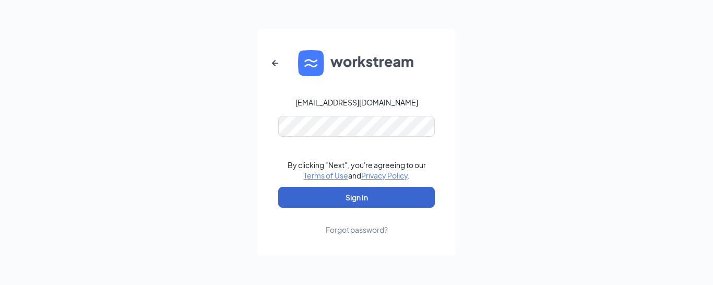
click at [352, 188] on form "[EMAIL_ADDRESS][DOMAIN_NAME] By clicking "Next", you're agreeing to our Terms o…" at bounding box center [356, 142] width 198 height 227
click at [353, 190] on button "Sign In" at bounding box center [356, 197] width 157 height 21
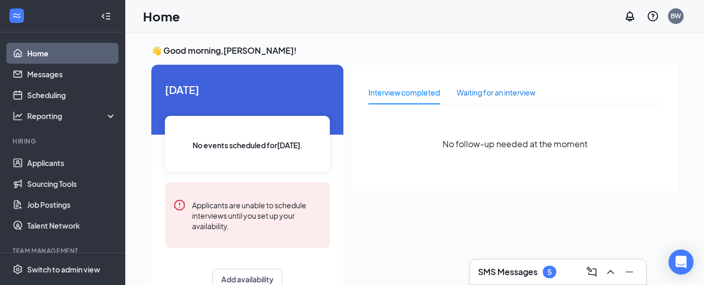
click at [495, 93] on div "Waiting for an interview" at bounding box center [496, 92] width 79 height 11
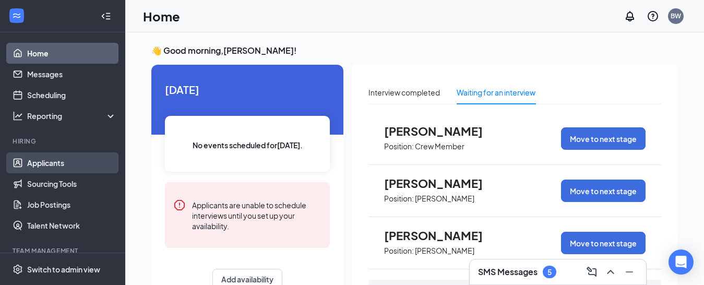
click at [52, 164] on link "Applicants" at bounding box center [71, 162] width 89 height 21
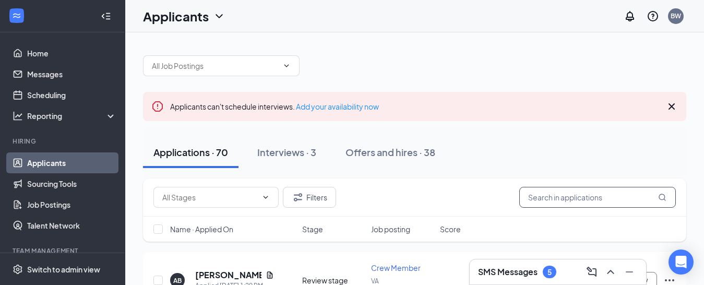
click at [556, 201] on input "text" at bounding box center [597, 197] width 157 height 21
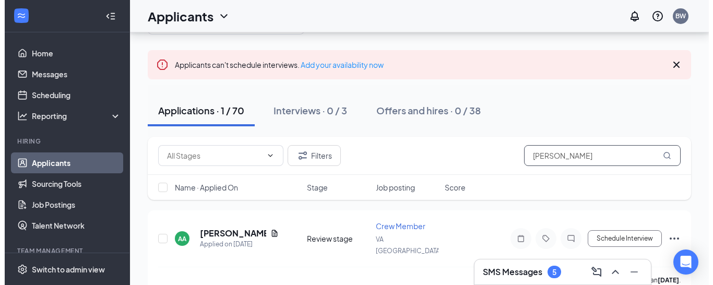
scroll to position [51, 0]
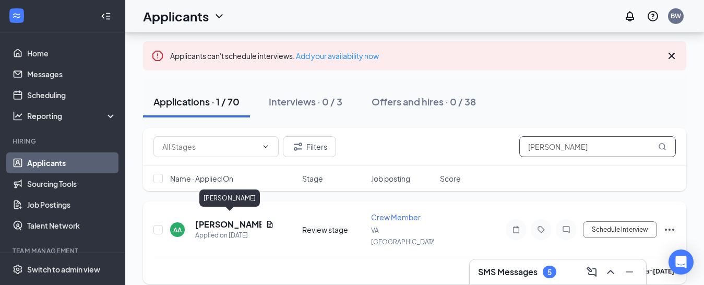
type input "[PERSON_NAME]"
click at [211, 219] on h5 "[PERSON_NAME]" at bounding box center [228, 224] width 66 height 11
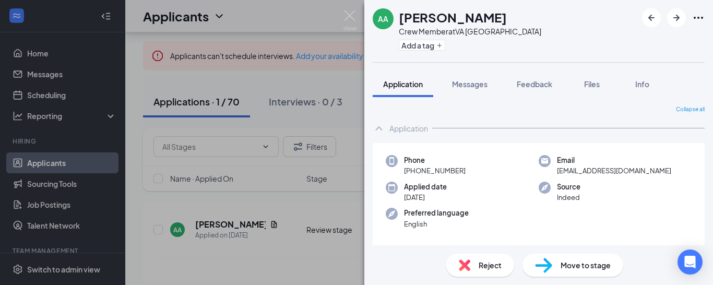
click at [712, 8] on div "AA [PERSON_NAME] Crew Member at VA [GEOGRAPHIC_DATA] NE Add a tag" at bounding box center [538, 31] width 349 height 62
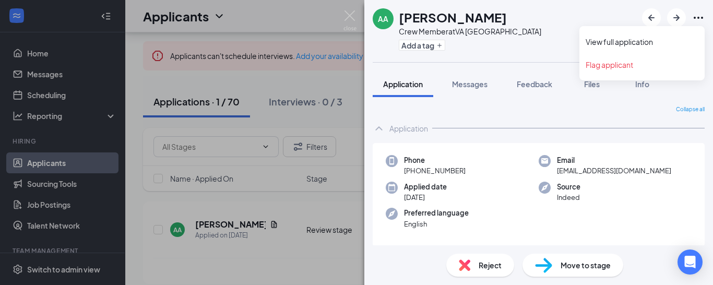
click at [698, 16] on icon "Ellipses" at bounding box center [698, 17] width 13 height 13
click at [698, 15] on icon "Ellipses" at bounding box center [698, 17] width 13 height 13
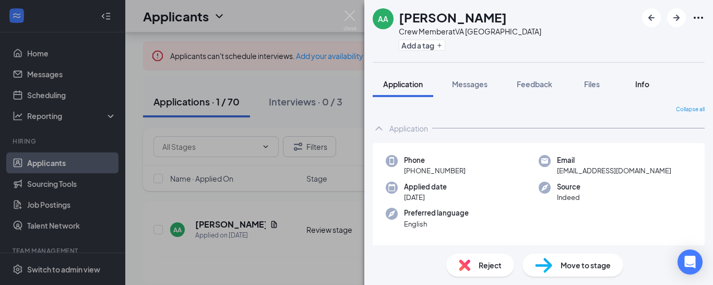
click at [640, 90] on button "Info" at bounding box center [642, 84] width 42 height 26
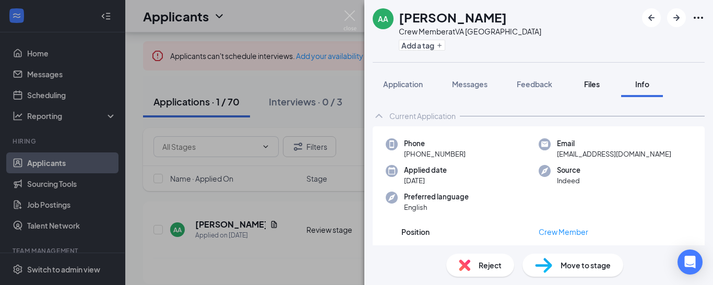
click at [599, 91] on button "Files" at bounding box center [592, 84] width 42 height 26
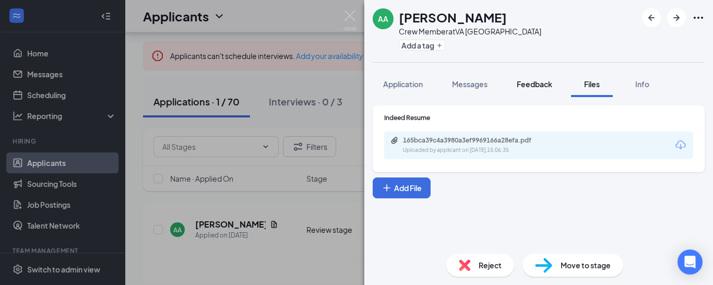
click at [534, 84] on span "Feedback" at bounding box center [534, 83] width 35 height 9
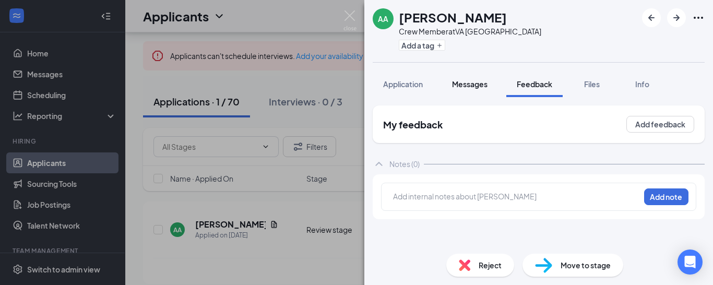
click at [464, 82] on span "Messages" at bounding box center [469, 83] width 35 height 9
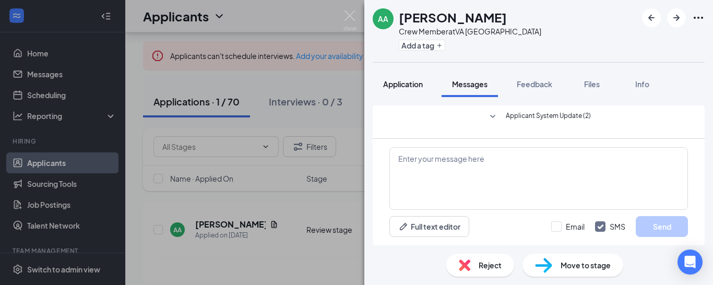
click at [384, 80] on span "Application" at bounding box center [403, 83] width 40 height 9
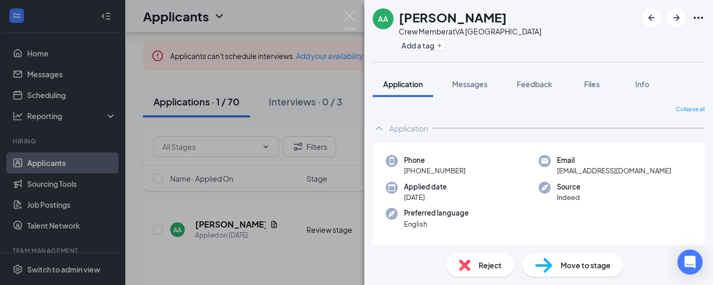
click at [343, 121] on div "AA Alexis Argabright Crew Member at VA Orange Ave NE Add a tag Application Mess…" at bounding box center [356, 142] width 713 height 285
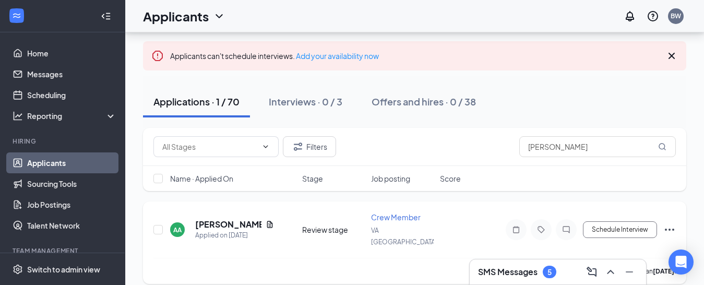
click at [669, 229] on icon "Ellipses" at bounding box center [669, 230] width 9 height 2
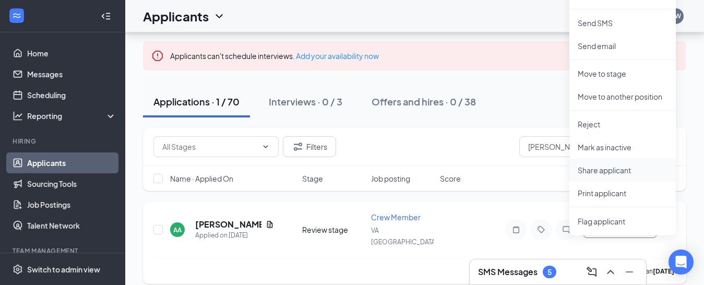
click at [610, 175] on p "Share applicant" at bounding box center [623, 170] width 90 height 10
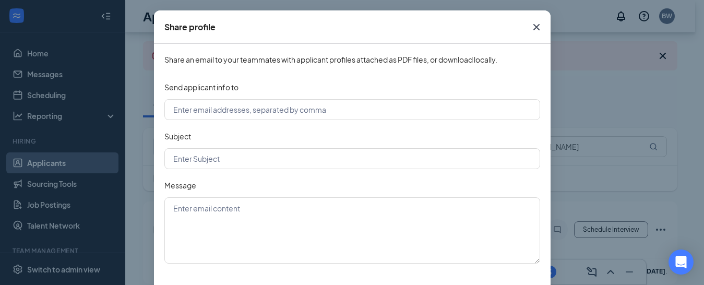
scroll to position [88, 0]
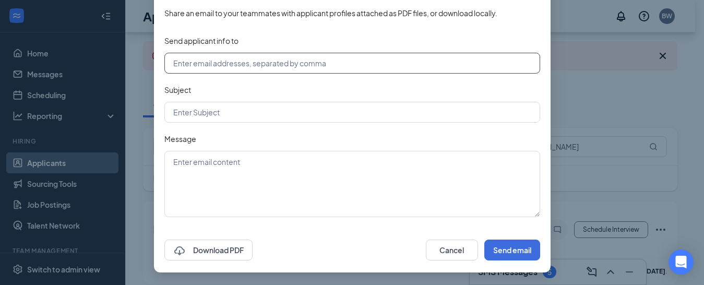
click at [362, 66] on input "text" at bounding box center [352, 63] width 376 height 21
type input "Jgardepe@ddcoastal.com"
click at [344, 109] on input "text" at bounding box center [352, 112] width 376 height 21
click at [371, 114] on input "text" at bounding box center [352, 112] width 376 height 21
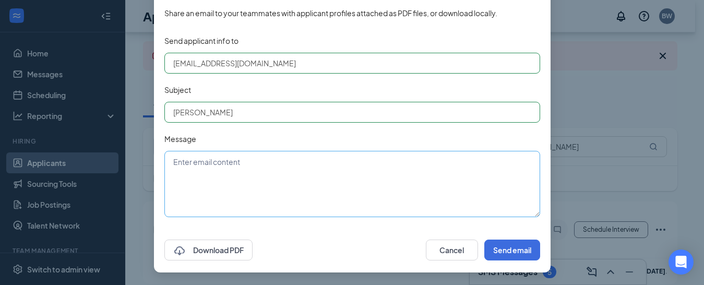
type input "Alexis"
click at [293, 164] on textarea at bounding box center [352, 184] width 376 height 66
click at [519, 254] on button "Send email" at bounding box center [512, 250] width 56 height 21
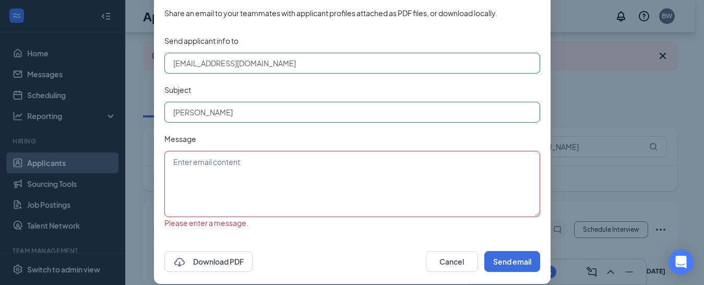
click at [436, 174] on textarea at bounding box center [352, 184] width 376 height 66
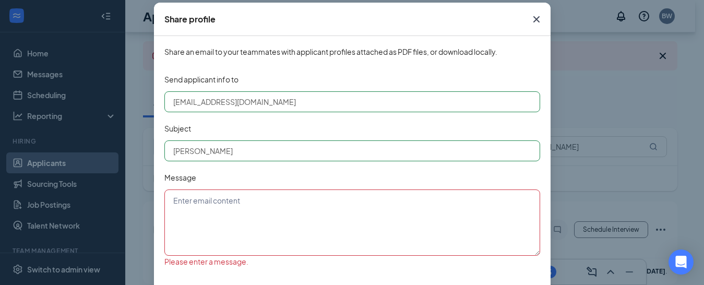
scroll to position [0, 0]
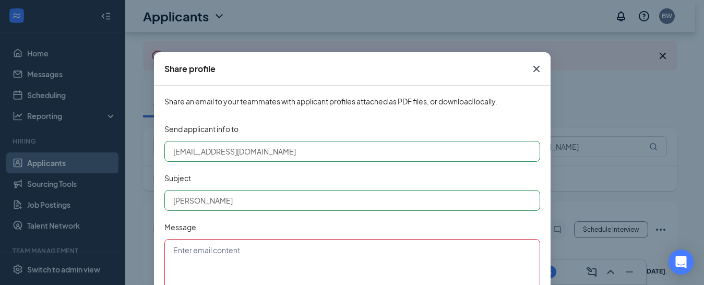
click at [540, 66] on span "Close" at bounding box center [536, 69] width 28 height 28
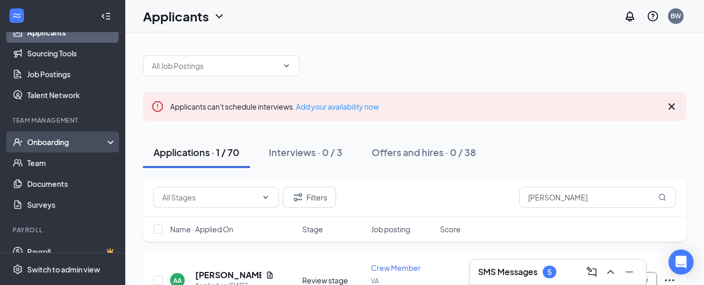
scroll to position [144, 0]
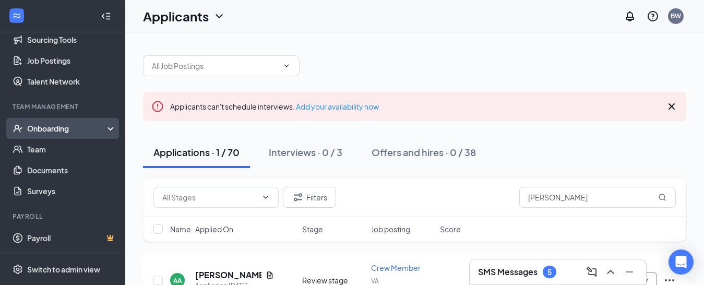
click at [102, 120] on div "Onboarding" at bounding box center [62, 128] width 125 height 21
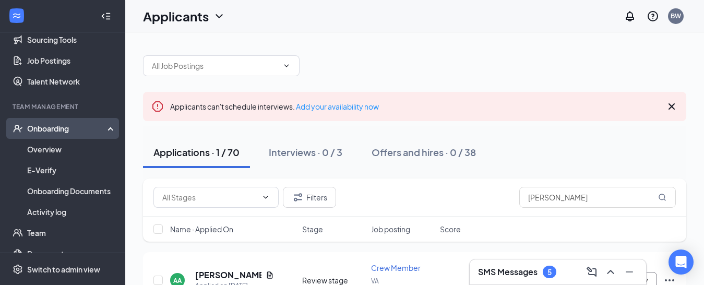
click at [102, 122] on div "Onboarding" at bounding box center [62, 128] width 125 height 21
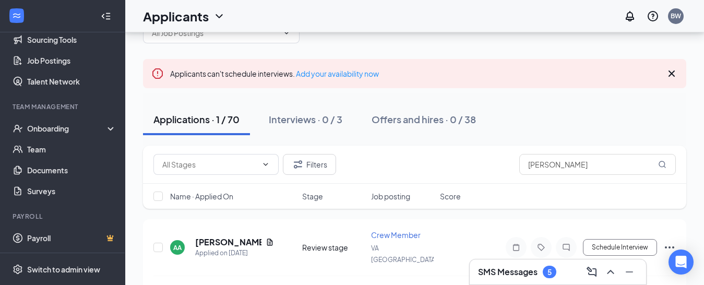
scroll to position [51, 0]
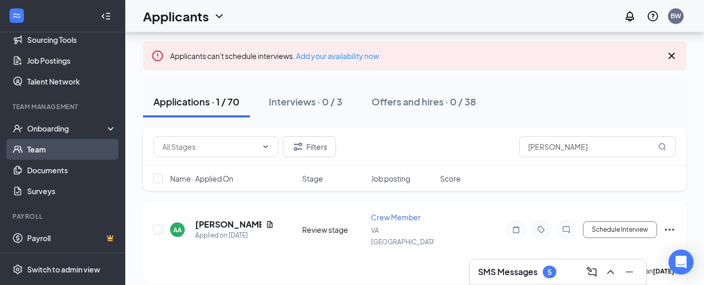
click at [59, 147] on link "Team" at bounding box center [71, 149] width 89 height 21
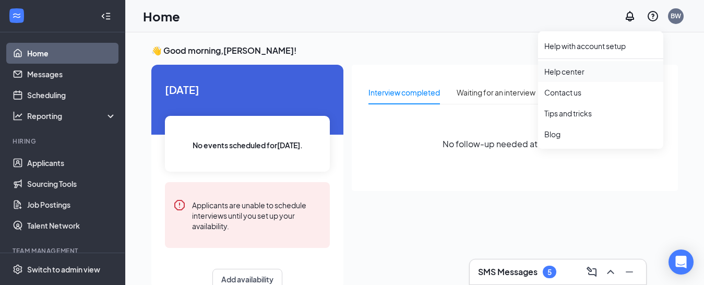
click at [581, 74] on link "Help center" at bounding box center [600, 71] width 113 height 10
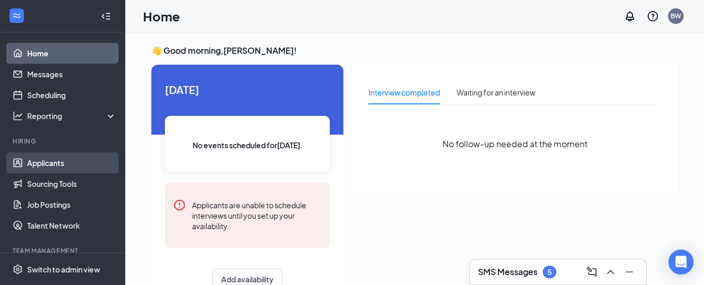
click at [63, 162] on link "Applicants" at bounding box center [71, 162] width 89 height 21
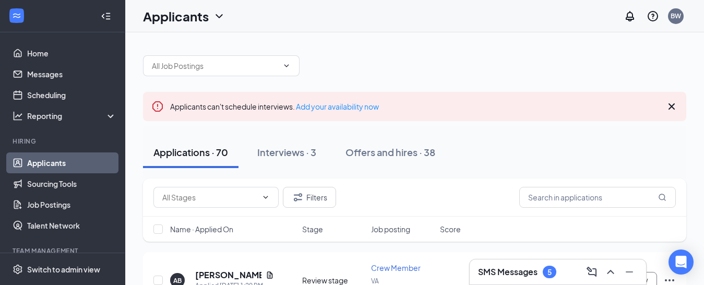
click at [669, 106] on icon "Cross" at bounding box center [671, 106] width 13 height 13
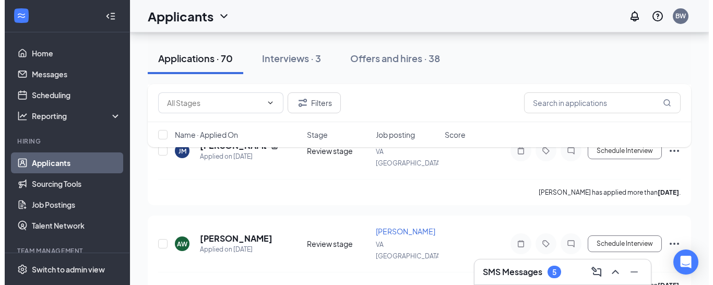
scroll to position [731, 0]
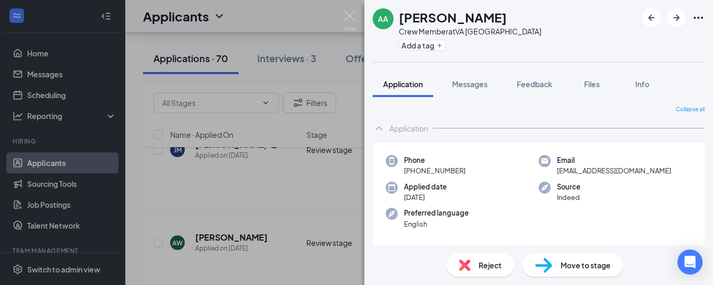
click at [697, 19] on icon "Ellipses" at bounding box center [698, 17] width 13 height 13
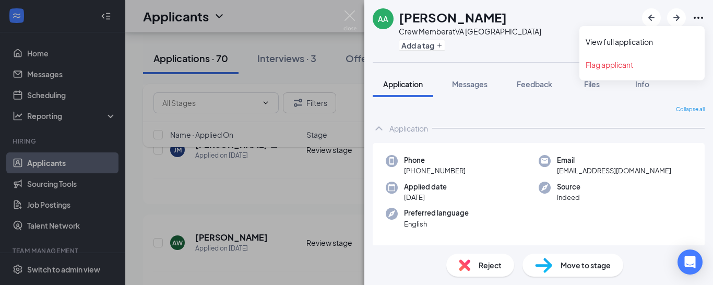
click at [700, 16] on icon "Ellipses" at bounding box center [698, 17] width 13 height 13
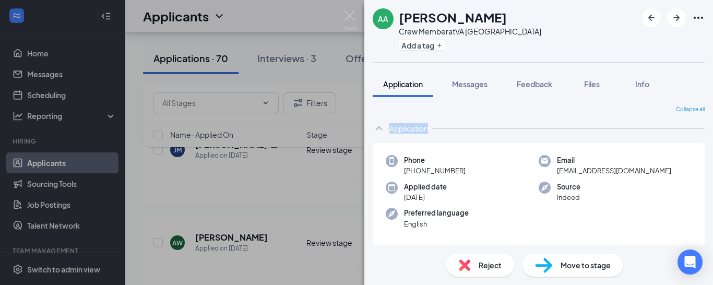
drag, startPoint x: 389, startPoint y: 121, endPoint x: 449, endPoint y: 129, distance: 60.6
click at [449, 129] on div "Application" at bounding box center [539, 128] width 332 height 21
click at [458, 125] on div "Application" at bounding box center [539, 128] width 332 height 21
drag, startPoint x: 470, startPoint y: 73, endPoint x: 540, endPoint y: 79, distance: 70.8
click at [470, 73] on button "Messages" at bounding box center [470, 84] width 56 height 26
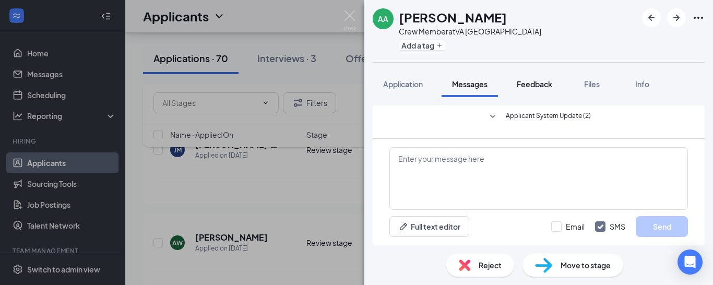
drag, startPoint x: 527, startPoint y: 83, endPoint x: 591, endPoint y: 79, distance: 64.8
click at [528, 83] on span "Feedback" at bounding box center [534, 83] width 35 height 9
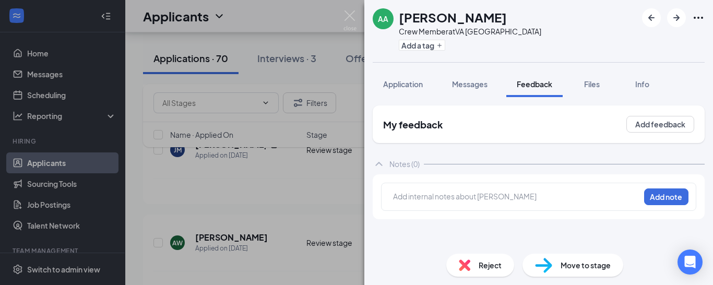
click at [284, 177] on div "AA Alexis Argabright Crew Member at VA Orange Ave NE Add a tag Application Mess…" at bounding box center [356, 142] width 713 height 285
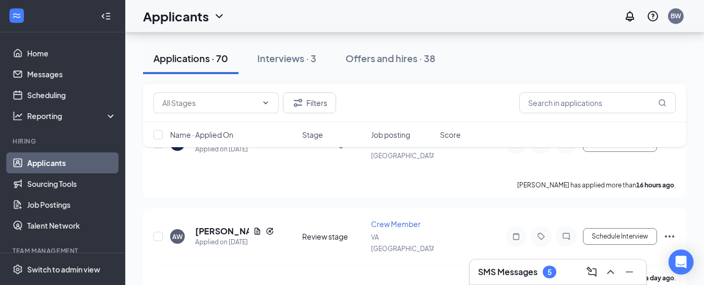
scroll to position [261, 0]
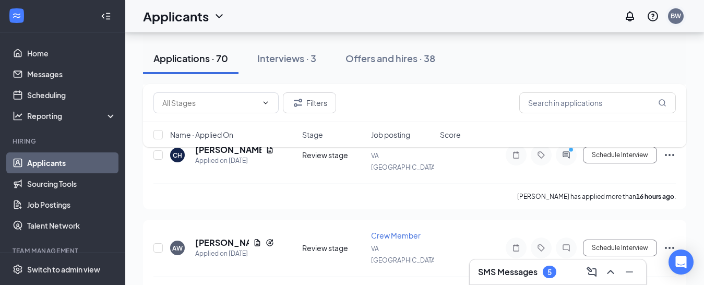
click at [670, 10] on div "BW" at bounding box center [675, 16] width 21 height 21
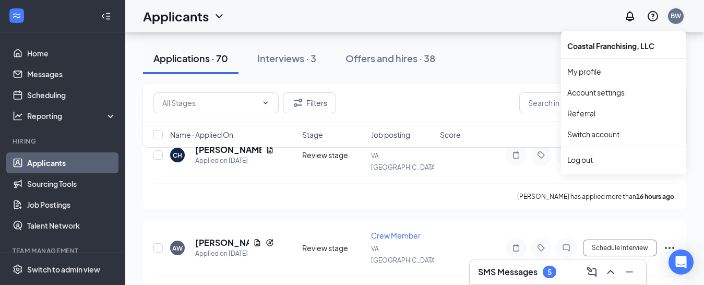
click at [676, 13] on div "BW" at bounding box center [676, 15] width 10 height 9
click at [580, 154] on div "Log out" at bounding box center [623, 159] width 113 height 10
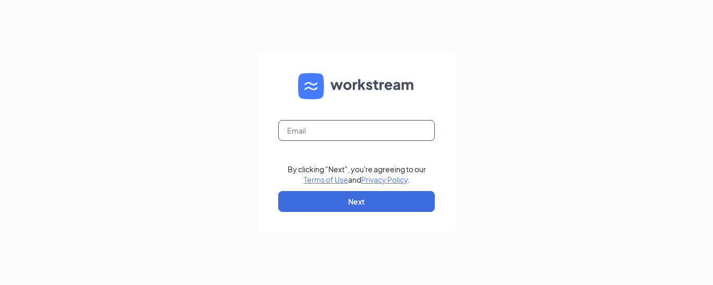
type input "[EMAIL_ADDRESS][DOMAIN_NAME]"
click at [366, 135] on input "[EMAIL_ADDRESS][DOMAIN_NAME]" at bounding box center [356, 130] width 157 height 21
type input "[EMAIL_ADDRESS][DOMAIN_NAME]"
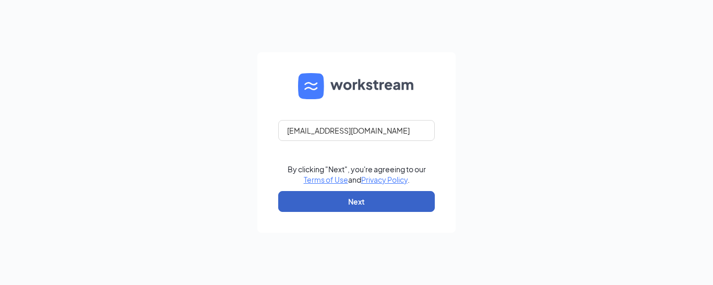
click at [349, 201] on button "Next" at bounding box center [356, 201] width 157 height 21
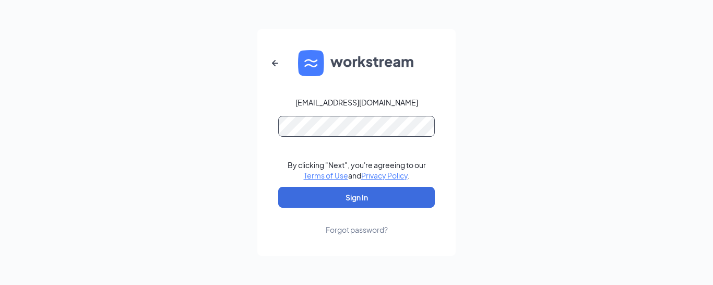
click at [278, 187] on button "Sign In" at bounding box center [356, 197] width 157 height 21
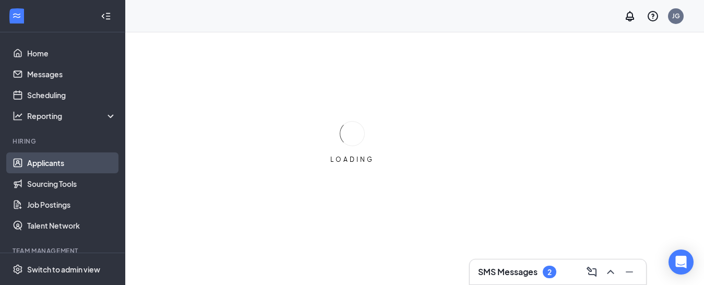
click at [75, 165] on link "Applicants" at bounding box center [71, 162] width 89 height 21
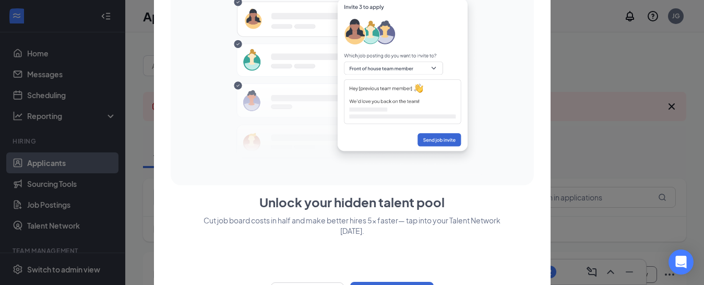
scroll to position [25, 0]
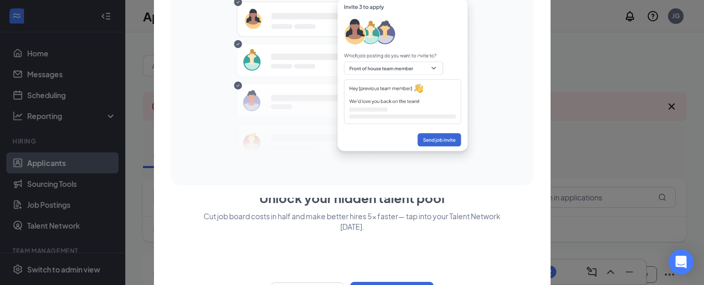
click at [649, 152] on div at bounding box center [352, 142] width 704 height 285
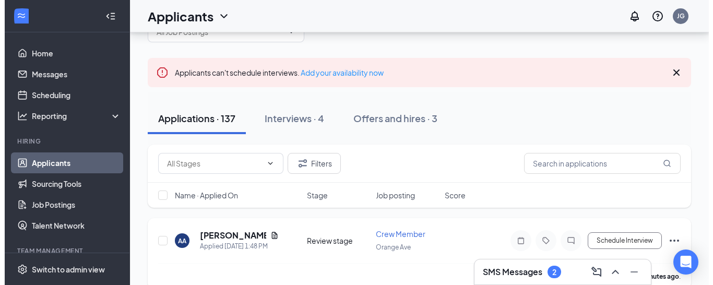
scroll to position [52, 0]
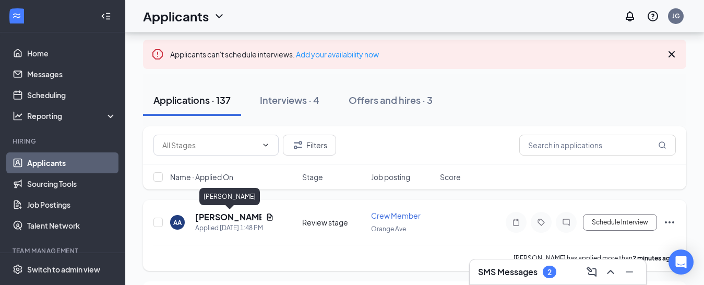
click at [223, 222] on h5 "[PERSON_NAME]" at bounding box center [228, 216] width 66 height 11
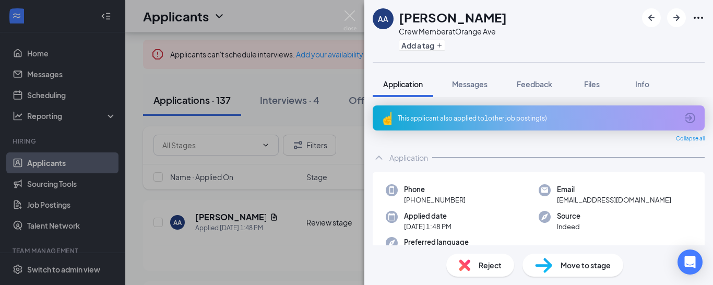
click at [597, 265] on span "Move to stage" at bounding box center [586, 264] width 50 height 11
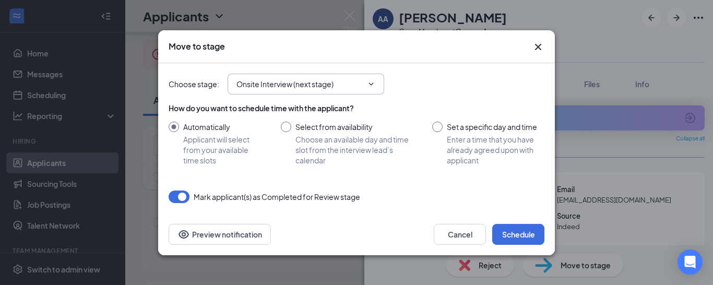
click at [326, 86] on input "Onsite Interview (next stage)" at bounding box center [299, 83] width 126 height 11
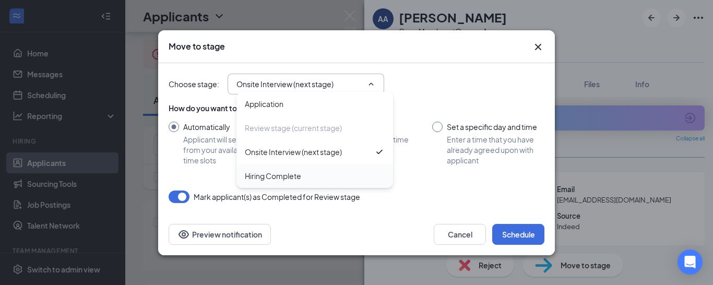
click at [326, 175] on div "Hiring Complete" at bounding box center [315, 175] width 140 height 11
type input "Hiring Complete"
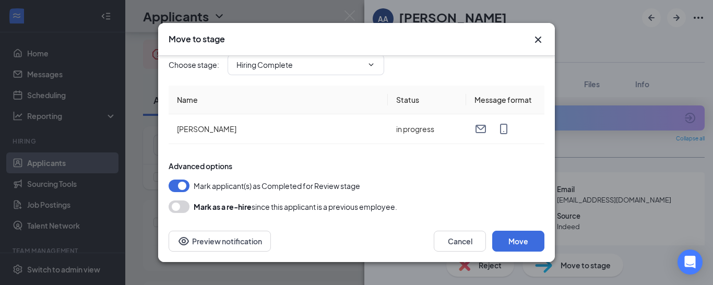
scroll to position [15, 0]
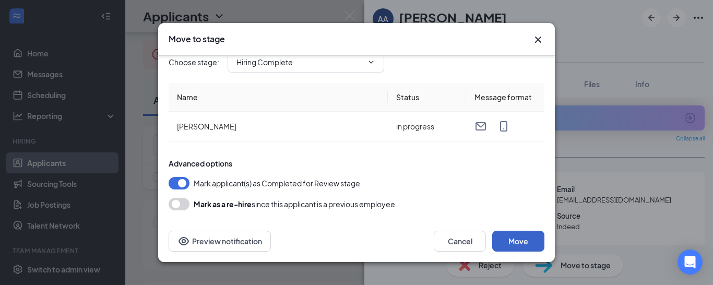
click at [515, 239] on button "Move" at bounding box center [518, 241] width 52 height 21
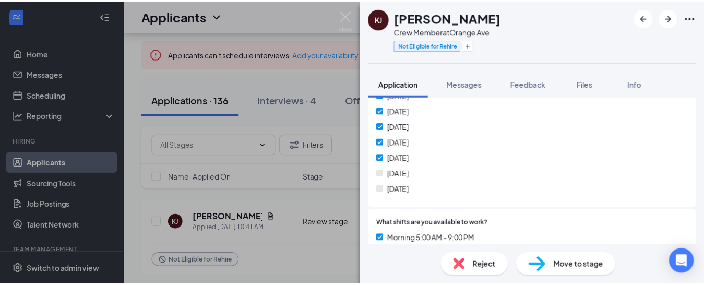
scroll to position [261, 0]
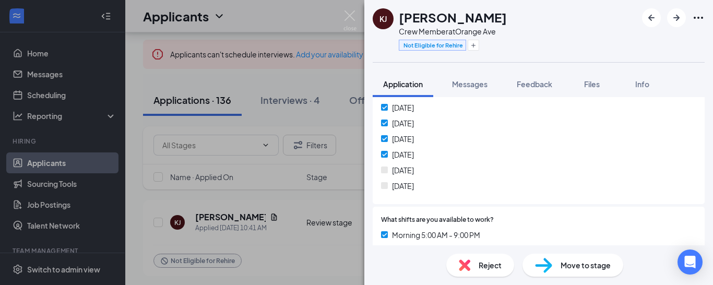
click at [295, 240] on div "KJ [PERSON_NAME] Crew Member at [GEOGRAPHIC_DATA] Not Eligible for Rehire Appli…" at bounding box center [356, 142] width 713 height 285
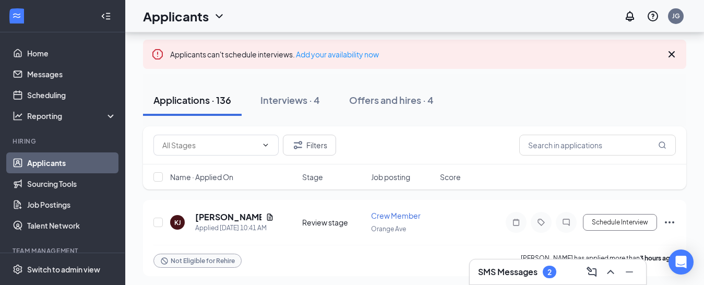
click at [282, 99] on div "Interviews · 4" at bounding box center [289, 99] width 59 height 13
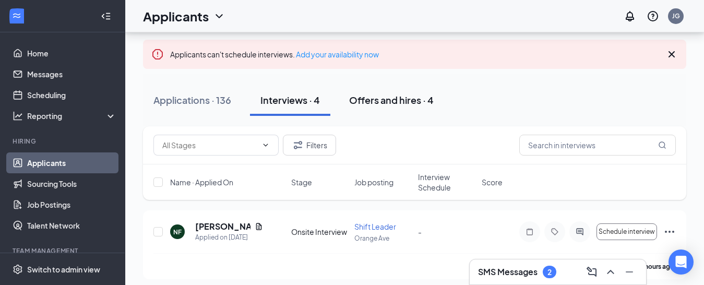
click at [370, 102] on div "Offers and hires · 4" at bounding box center [391, 99] width 85 height 13
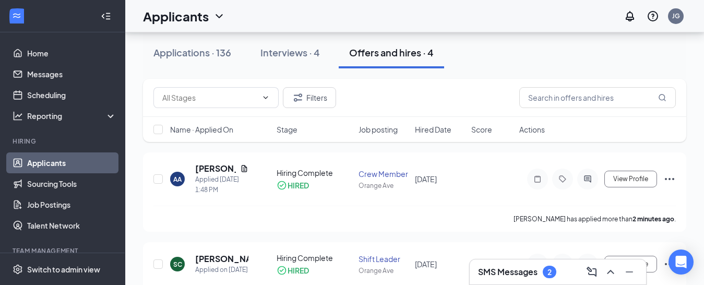
scroll to position [52, 0]
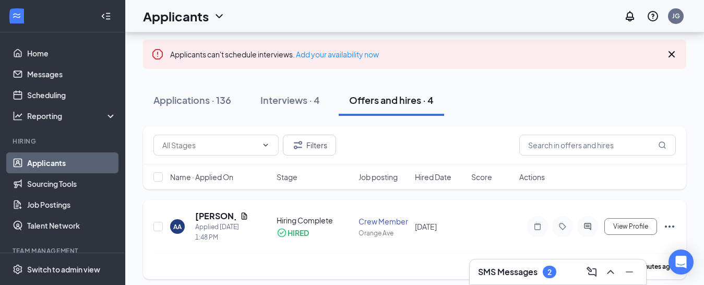
click at [673, 223] on icon "Ellipses" at bounding box center [669, 226] width 13 height 13
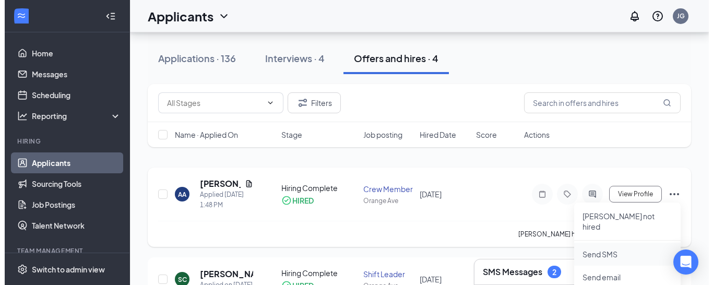
scroll to position [104, 0]
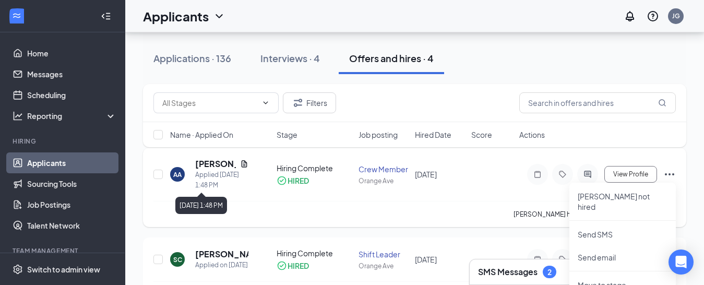
click at [221, 170] on div "Applied Today 1:48 PM" at bounding box center [221, 180] width 53 height 21
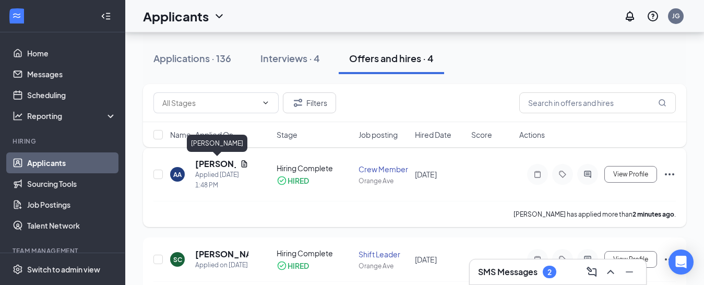
click at [214, 163] on h5 "[PERSON_NAME]" at bounding box center [215, 163] width 41 height 11
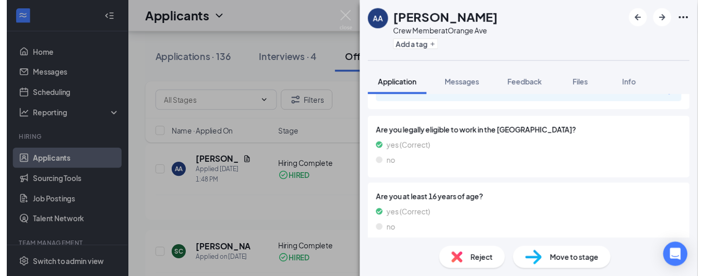
scroll to position [497, 0]
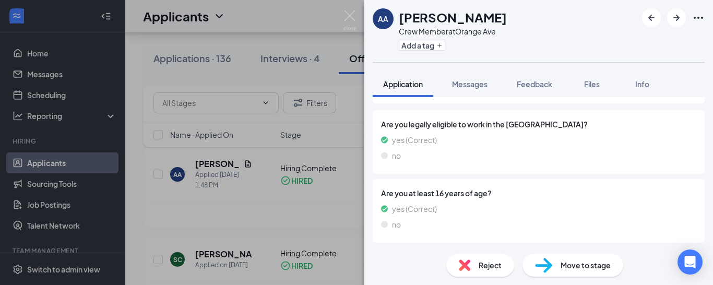
click at [75, 137] on div "AA Alexis Argabright Crew Member at Orange Ave Add a tag Application Messages F…" at bounding box center [356, 142] width 713 height 285
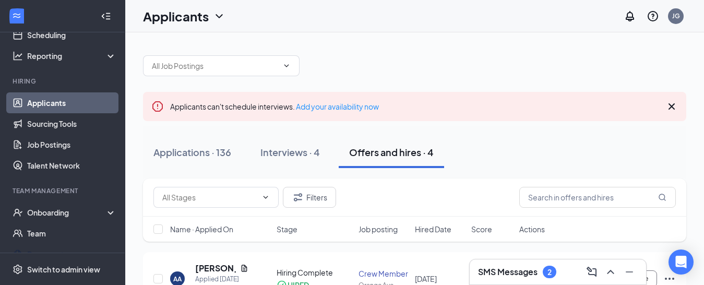
scroll to position [144, 0]
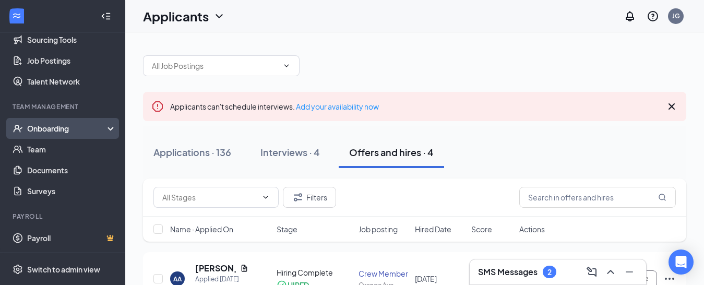
click at [64, 134] on div "Onboarding" at bounding box center [67, 128] width 80 height 10
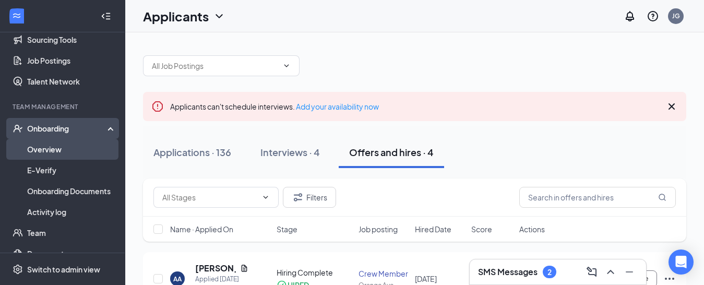
click at [74, 157] on link "Overview" at bounding box center [71, 149] width 89 height 21
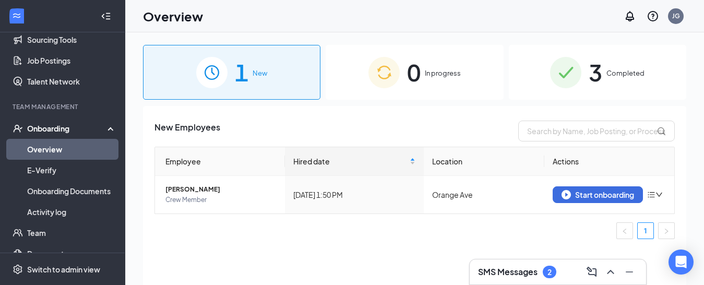
click at [427, 75] on span "In progress" at bounding box center [443, 73] width 36 height 10
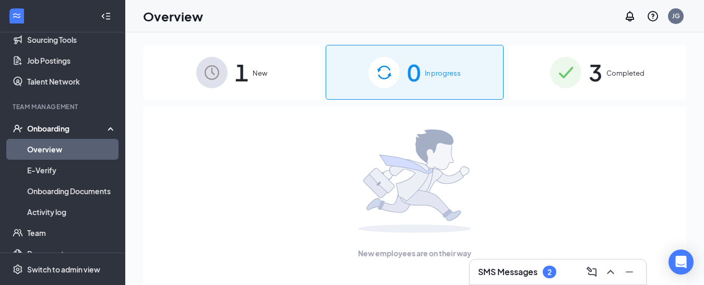
click at [220, 70] on img at bounding box center [211, 72] width 31 height 31
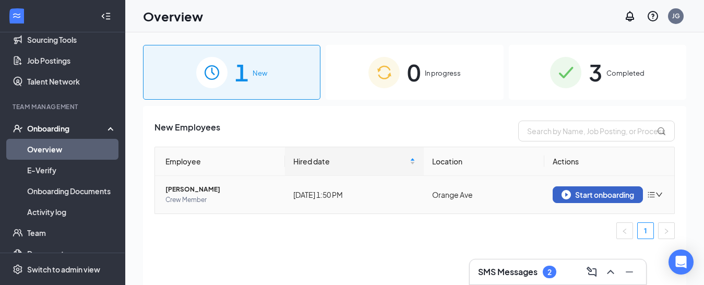
click at [611, 194] on div "Start onboarding" at bounding box center [598, 194] width 73 height 9
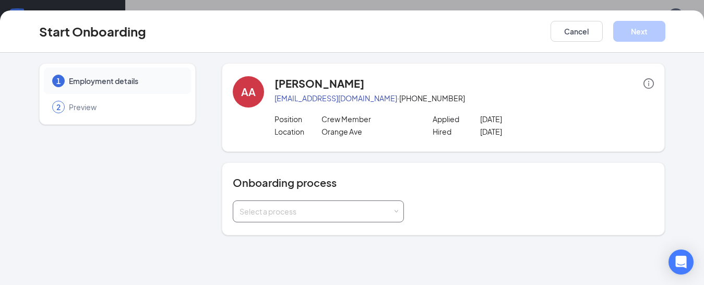
click at [284, 214] on div "Select a process" at bounding box center [316, 211] width 153 height 10
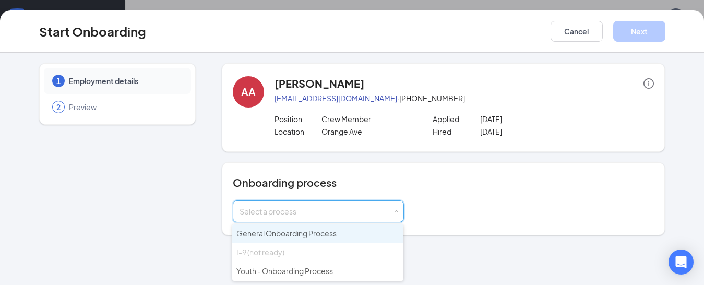
click at [284, 232] on span "General Onboarding Process" at bounding box center [286, 233] width 100 height 9
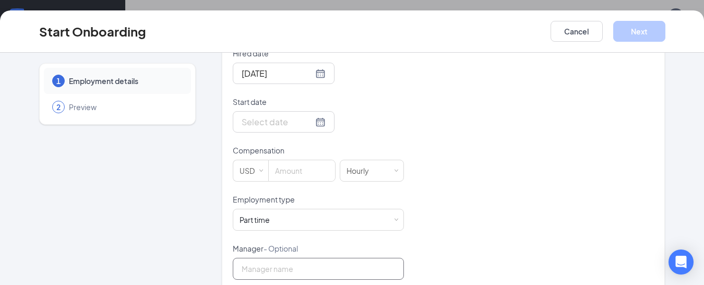
scroll to position [267, 0]
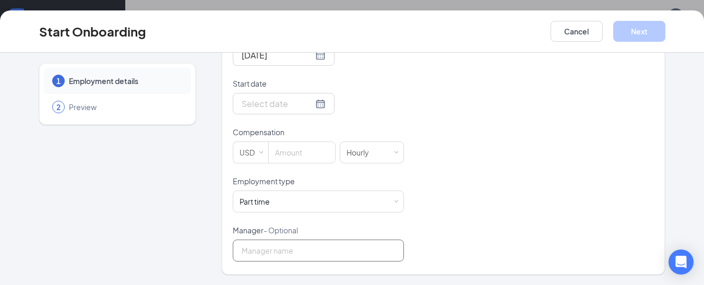
click at [285, 255] on input "Manager - Optional" at bounding box center [318, 251] width 171 height 22
type input "[PERSON_NAME]"
click at [305, 151] on input at bounding box center [302, 152] width 66 height 21
type input "13"
click at [534, 180] on div "Hired date Sep 16, 2025 Start date Compensation USD 13 Hourly Employment type P…" at bounding box center [444, 146] width 422 height 232
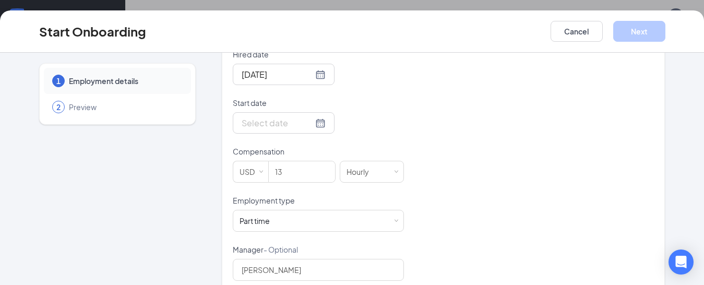
scroll to position [214, 0]
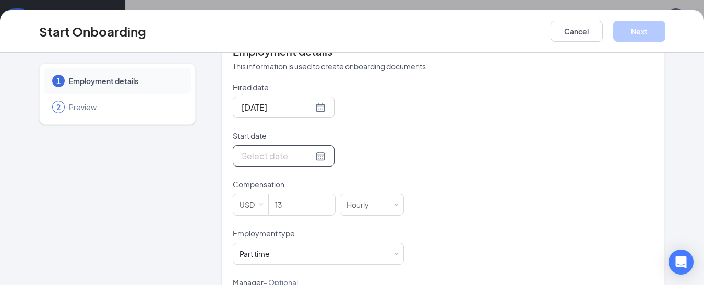
click at [308, 158] on div at bounding box center [284, 155] width 84 height 13
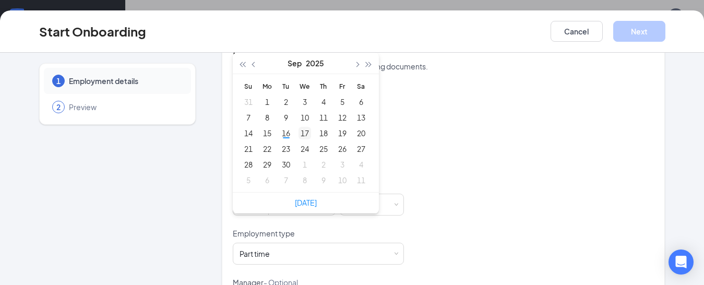
type input "Sep 17, 2025"
click at [299, 130] on div "17" at bounding box center [305, 133] width 13 height 13
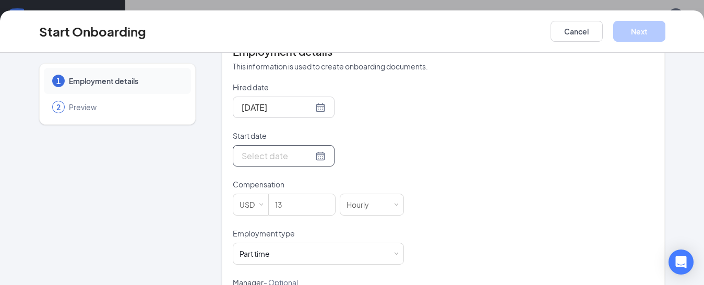
click at [306, 155] on div at bounding box center [284, 155] width 84 height 13
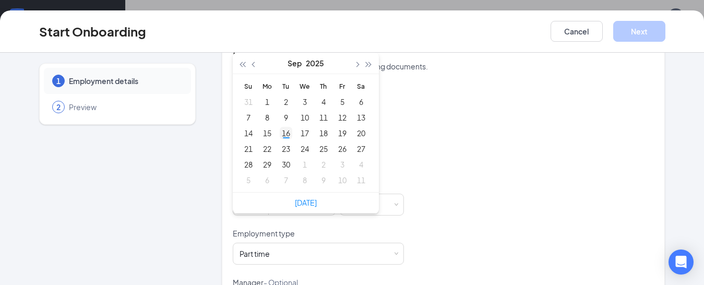
type input "Sep 16, 2025"
click at [280, 133] on div "16" at bounding box center [286, 133] width 13 height 13
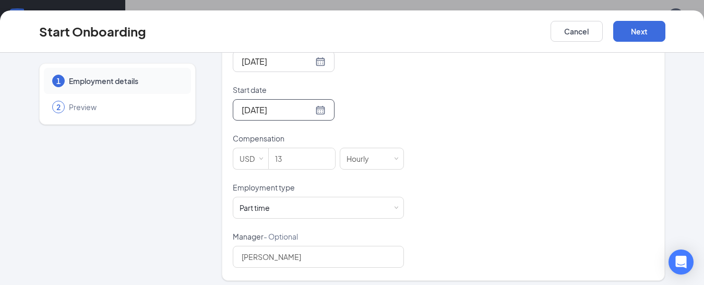
scroll to position [267, 0]
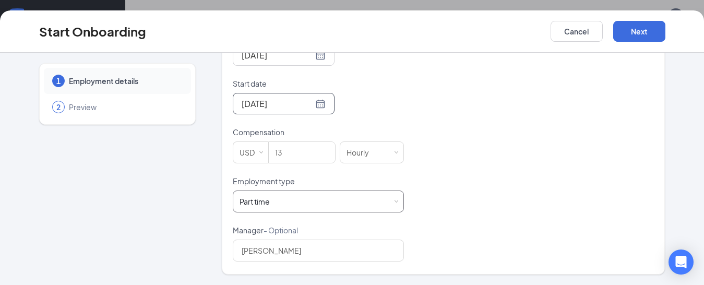
click at [268, 204] on div "Part time Works less than 30 hours per week and is reasonably expected to work" at bounding box center [259, 201] width 38 height 10
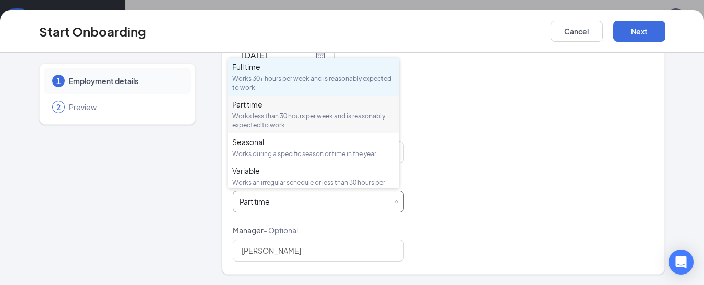
click at [306, 82] on div "Works 30+ hours per week and is reasonably expected to work" at bounding box center [313, 83] width 163 height 18
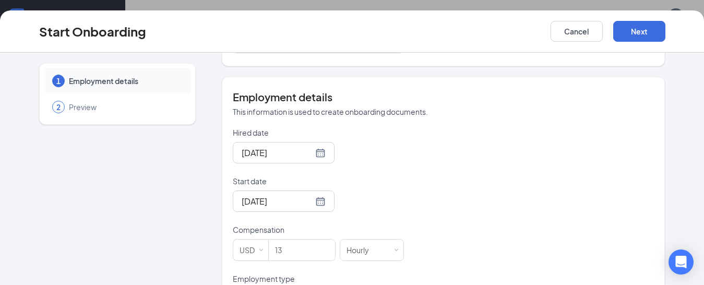
scroll to position [162, 0]
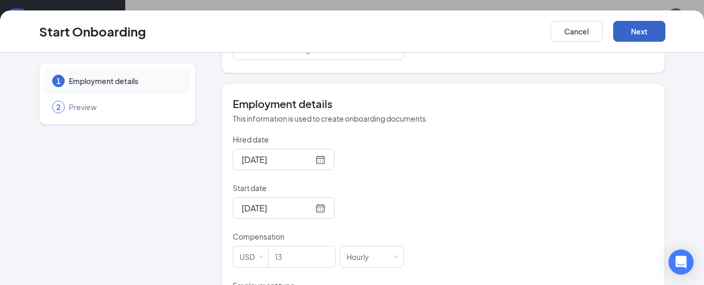
click at [629, 37] on button "Next" at bounding box center [639, 31] width 52 height 21
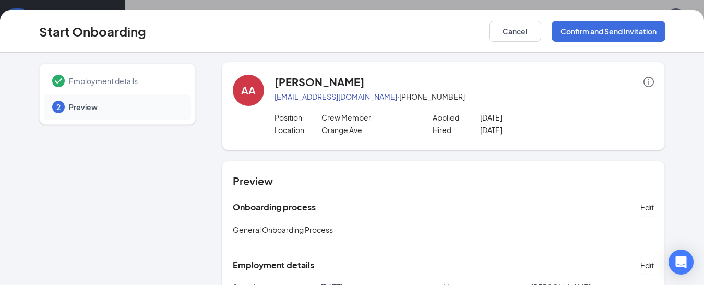
scroll to position [0, 0]
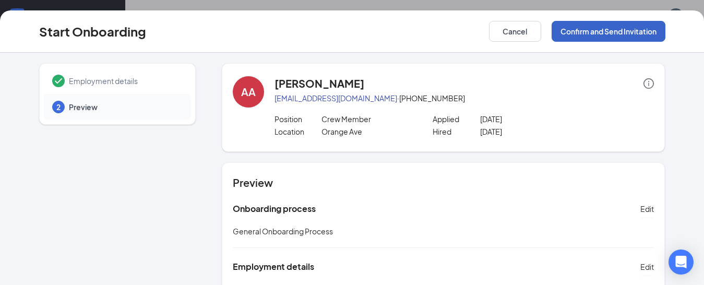
click at [598, 34] on button "Confirm and Send Invitation" at bounding box center [609, 31] width 114 height 21
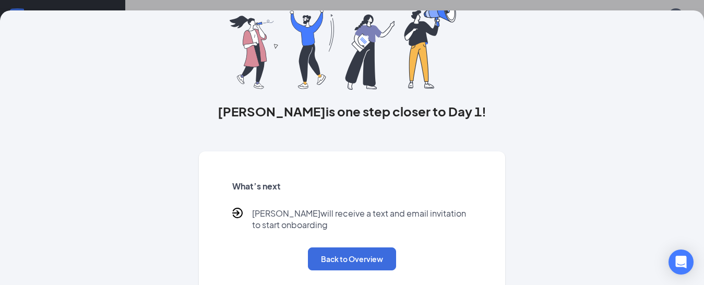
scroll to position [94, 0]
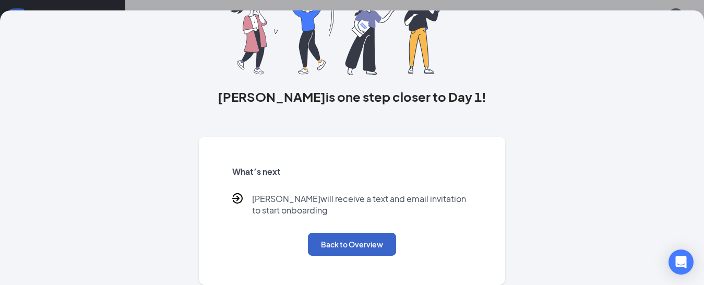
click at [360, 246] on button "Back to Overview" at bounding box center [352, 244] width 88 height 23
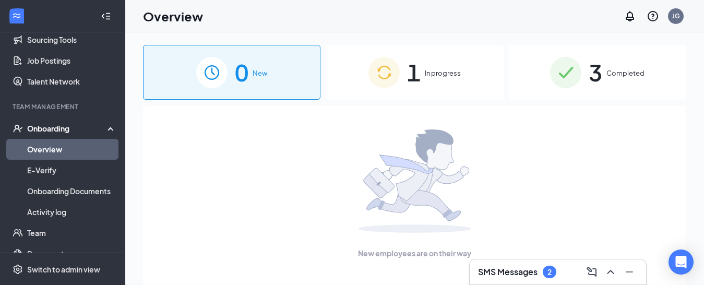
scroll to position [0, 0]
click at [457, 66] on div "1 In progress" at bounding box center [414, 72] width 177 height 55
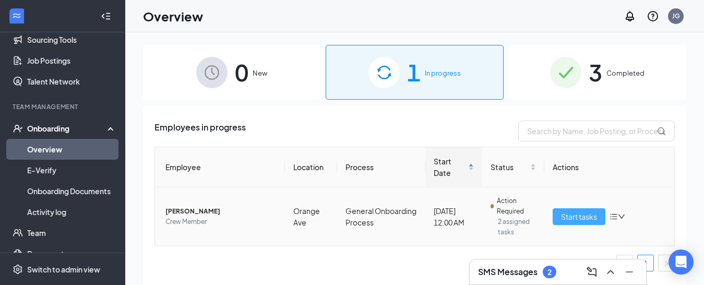
click at [571, 214] on span "Start tasks" at bounding box center [579, 216] width 36 height 11
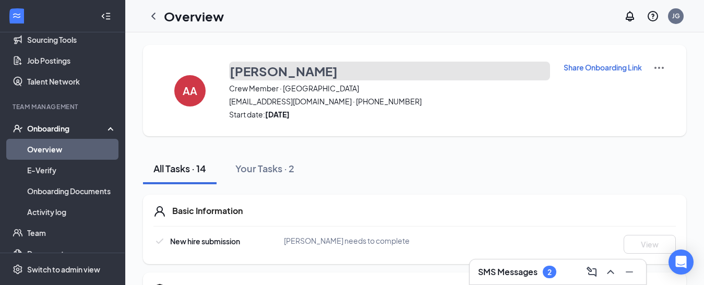
click at [244, 69] on h3 "[PERSON_NAME]" at bounding box center [284, 71] width 108 height 18
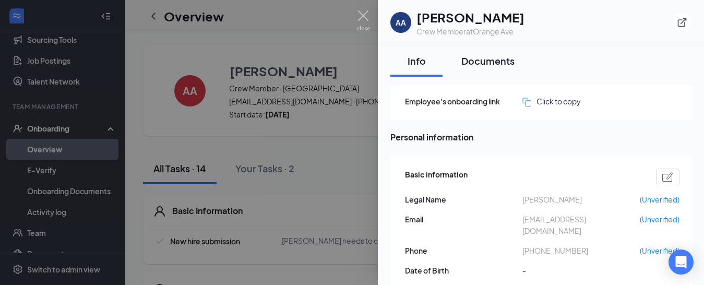
click at [503, 58] on div "Documents" at bounding box center [487, 60] width 53 height 13
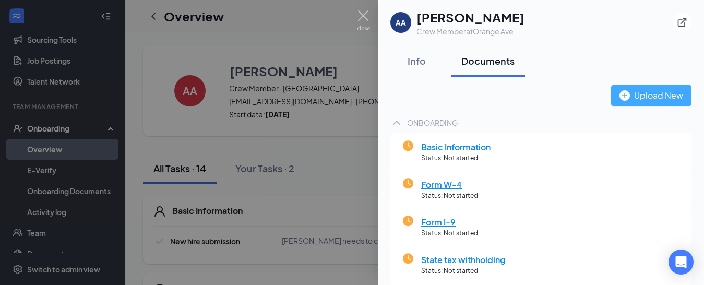
click at [641, 92] on div "Upload New" at bounding box center [651, 95] width 64 height 13
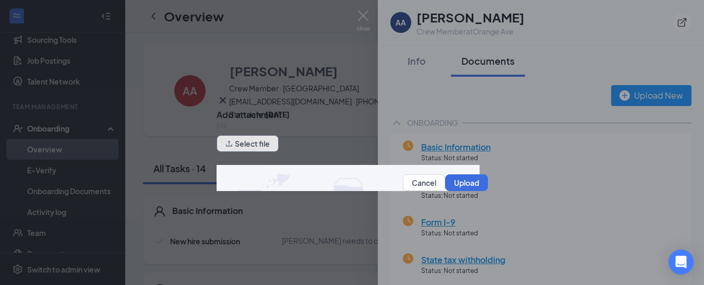
click at [260, 145] on button "Select file" at bounding box center [248, 143] width 62 height 17
click at [229, 96] on icon "Cross" at bounding box center [223, 100] width 13 height 13
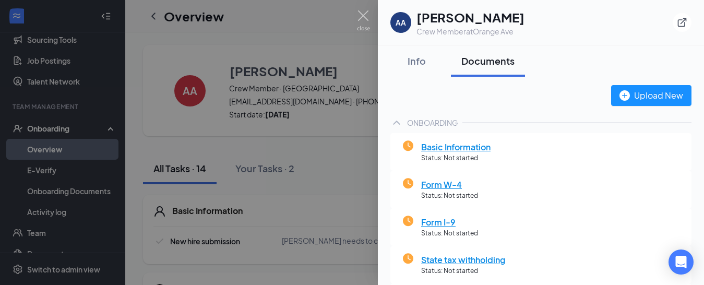
click at [340, 170] on div at bounding box center [352, 142] width 704 height 285
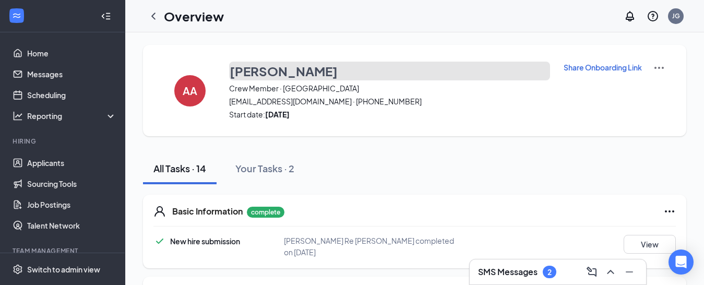
click at [254, 66] on h3 "[PERSON_NAME]" at bounding box center [284, 71] width 108 height 18
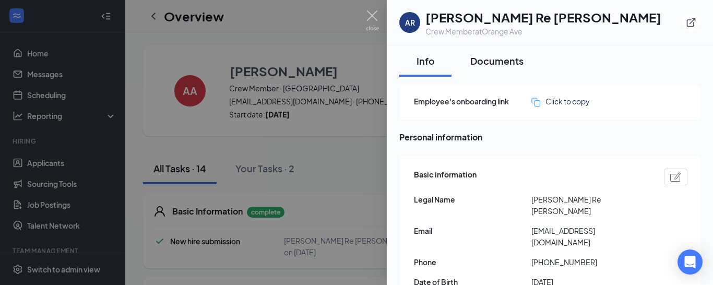
click at [505, 62] on div "Documents" at bounding box center [496, 60] width 53 height 13
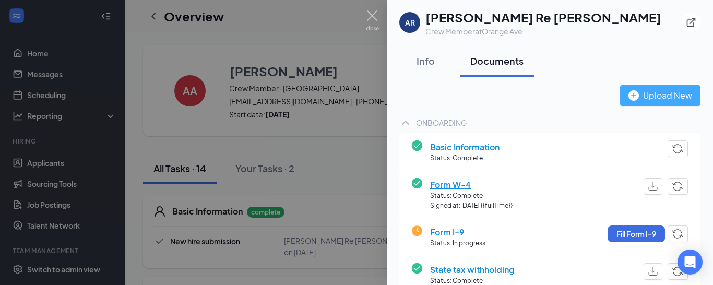
click at [663, 89] on div "Upload New" at bounding box center [660, 95] width 64 height 13
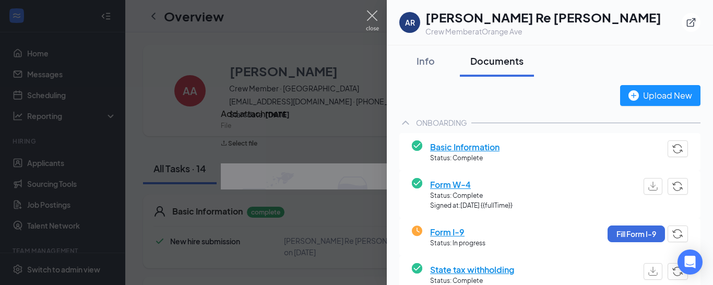
click at [276, 147] on div at bounding box center [356, 142] width 713 height 285
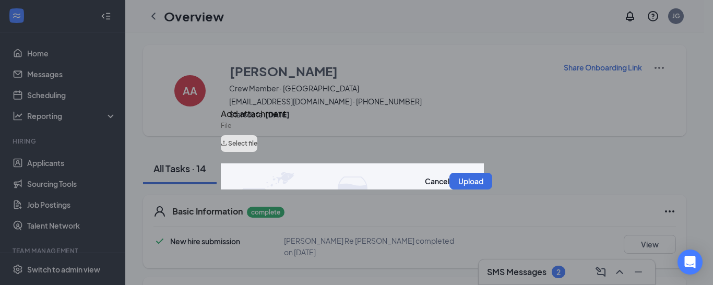
click at [257, 147] on button "Select file" at bounding box center [239, 143] width 37 height 17
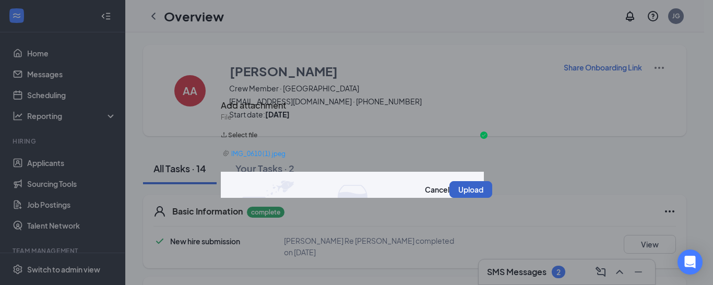
click at [460, 193] on button "Upload" at bounding box center [470, 189] width 43 height 17
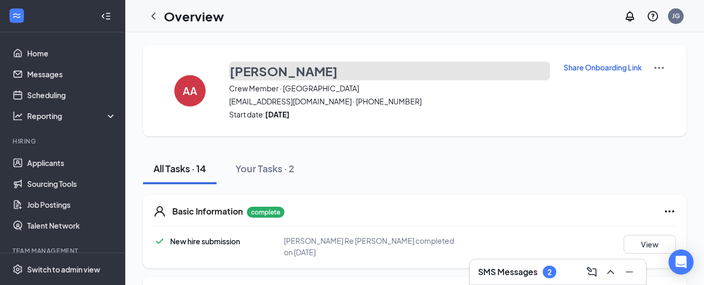
click at [301, 74] on h3 "[PERSON_NAME]" at bounding box center [284, 71] width 108 height 18
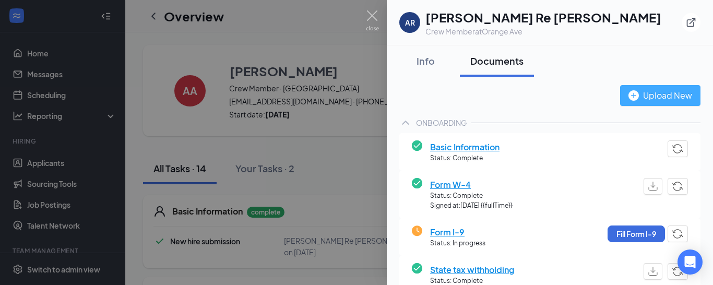
click at [633, 98] on div "Upload New" at bounding box center [660, 95] width 64 height 13
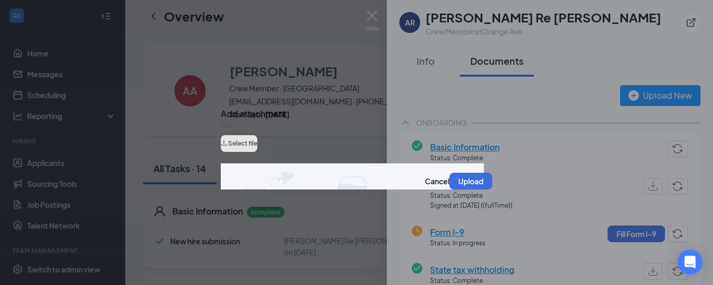
click at [257, 151] on button "Select file" at bounding box center [239, 143] width 37 height 17
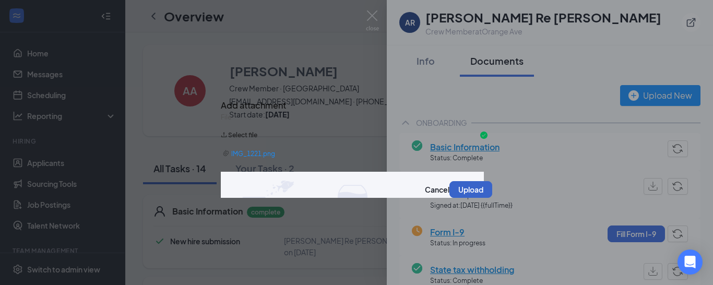
click at [454, 195] on button "Upload" at bounding box center [470, 189] width 43 height 17
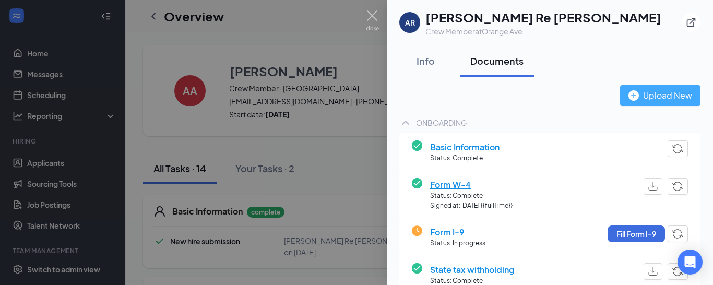
click at [629, 88] on button "Upload New" at bounding box center [660, 95] width 80 height 21
click at [664, 96] on div "Upload New" at bounding box center [660, 95] width 64 height 13
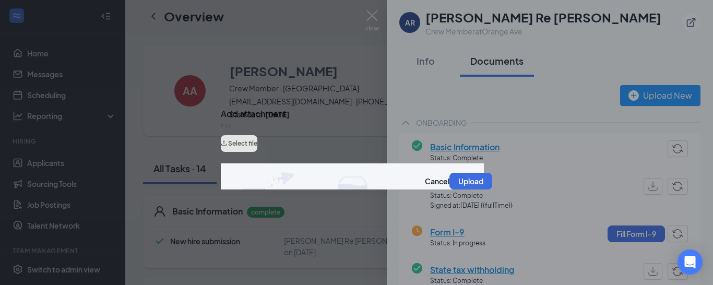
click at [257, 150] on button "Select file" at bounding box center [239, 143] width 37 height 17
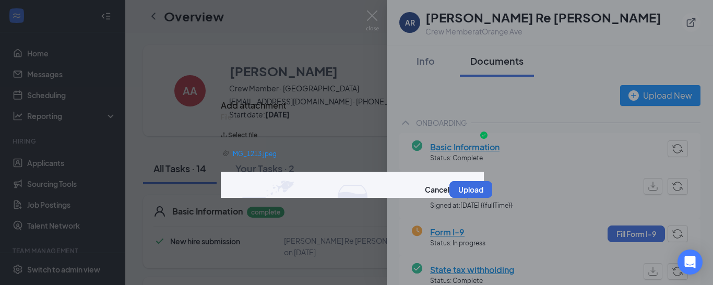
click at [458, 202] on img at bounding box center [347, 189] width 271 height 35
click at [457, 195] on button "Upload" at bounding box center [470, 189] width 43 height 17
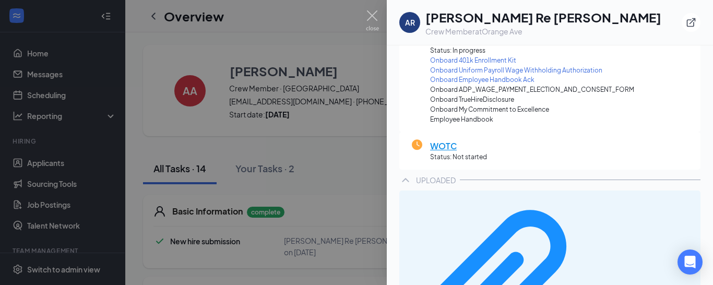
scroll to position [342, 0]
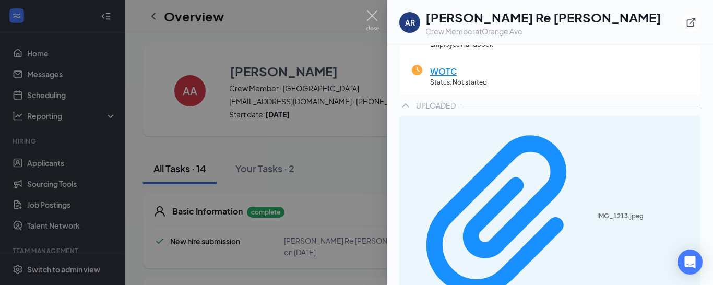
click at [308, 142] on div at bounding box center [356, 142] width 713 height 285
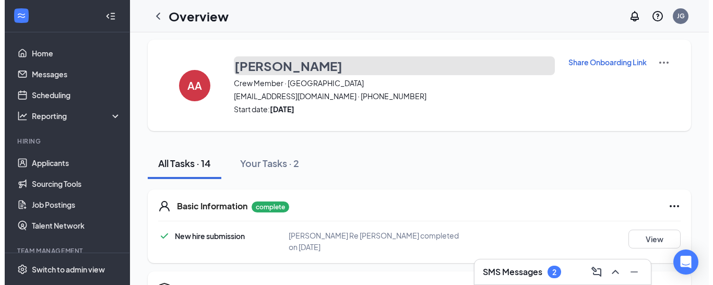
scroll to position [0, 0]
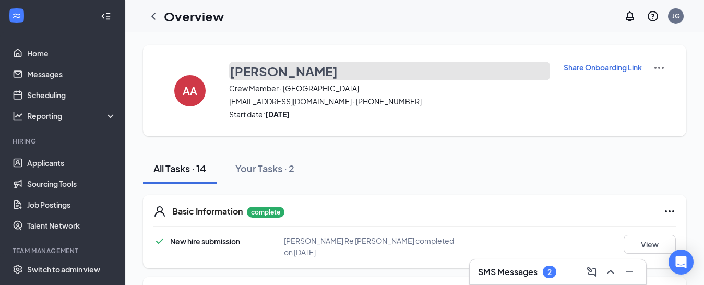
click at [284, 71] on h3 "[PERSON_NAME]" at bounding box center [284, 71] width 108 height 18
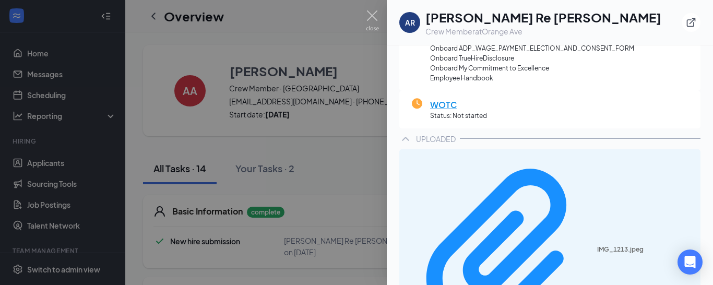
scroll to position [342, 0]
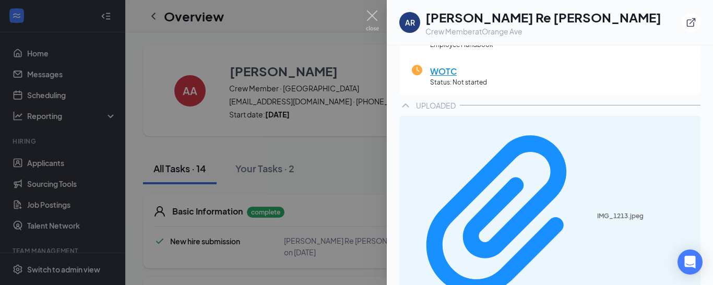
click at [353, 144] on div at bounding box center [356, 142] width 713 height 285
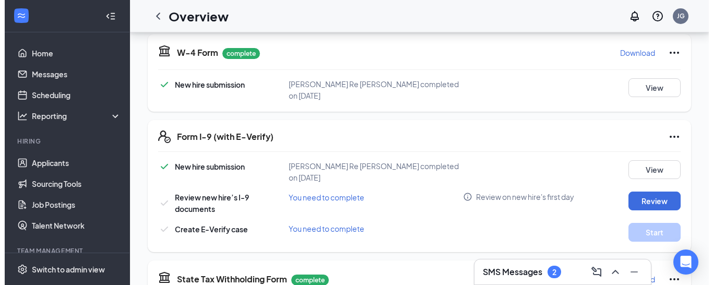
scroll to position [261, 0]
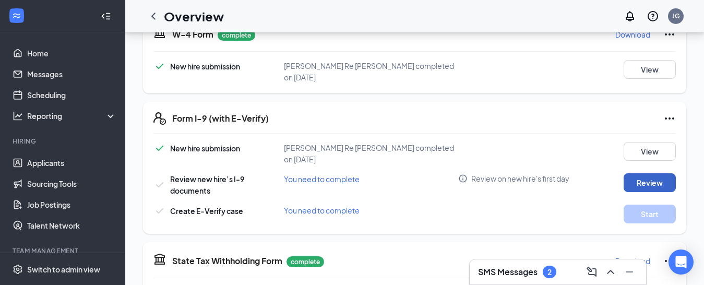
click at [660, 173] on button "Review" at bounding box center [650, 182] width 52 height 19
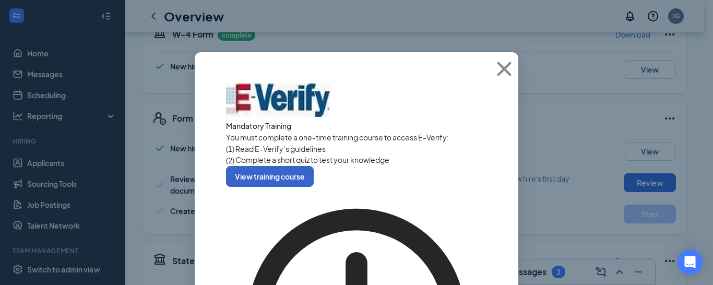
click at [314, 187] on button "View training course" at bounding box center [270, 176] width 88 height 21
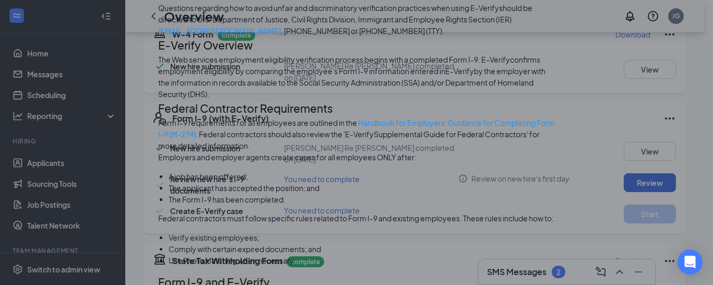
scroll to position [522, 0]
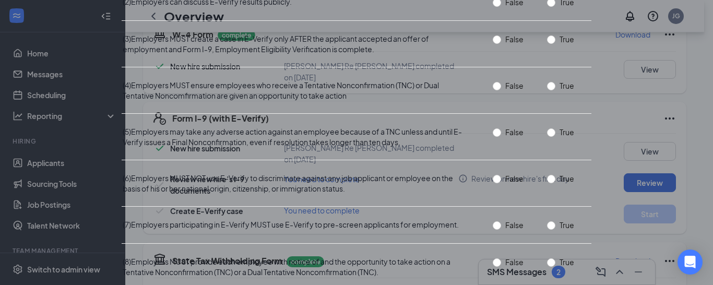
radio input "true"
click at [501, 8] on span "False" at bounding box center [514, 1] width 27 height 11
click at [493, 7] on input "False" at bounding box center [497, 2] width 8 height 8
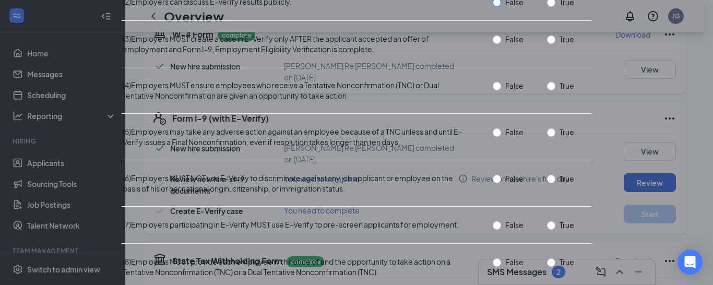
radio input "true"
click at [547, 44] on input "True" at bounding box center [551, 39] width 8 height 8
radio input "true"
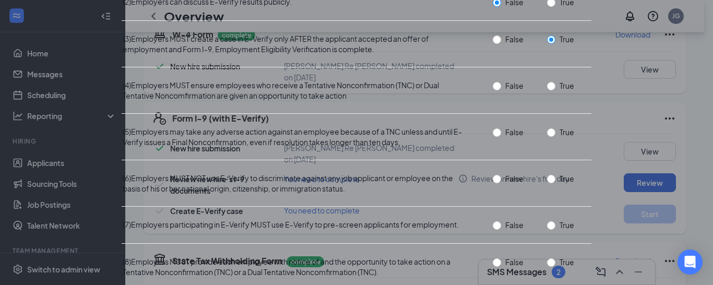
click at [547, 91] on label "True" at bounding box center [562, 85] width 31 height 11
click at [547, 90] on input "True" at bounding box center [551, 86] width 8 height 8
radio input "true"
click at [547, 137] on input "True" at bounding box center [551, 132] width 8 height 8
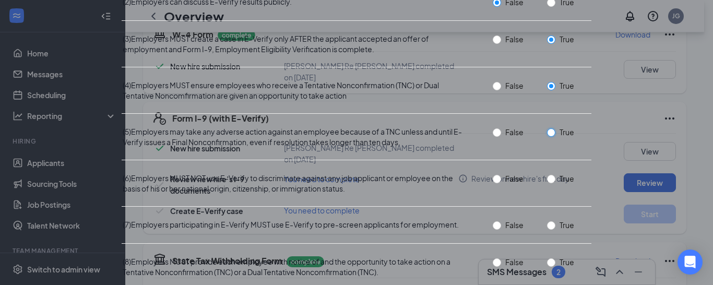
radio input "true"
click at [547, 175] on input "True" at bounding box center [551, 179] width 8 height 8
radio input "true"
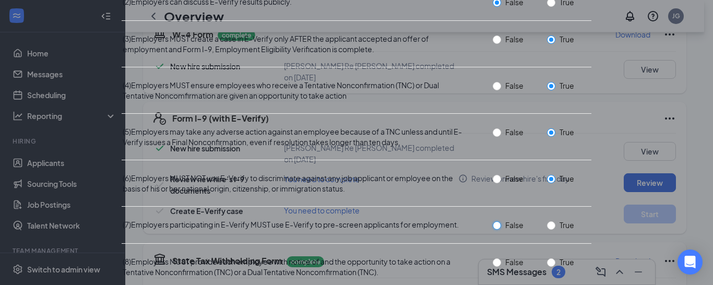
click at [493, 221] on input "False" at bounding box center [497, 225] width 8 height 8
radio input "true"
click at [547, 258] on input "True" at bounding box center [551, 262] width 8 height 8
radio input "true"
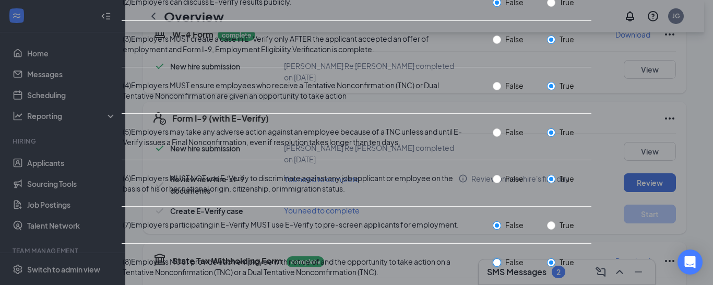
click at [493, 258] on input "False" at bounding box center [497, 262] width 8 height 8
radio input "true"
click at [555, 256] on span "True" at bounding box center [566, 261] width 23 height 11
click at [547, 258] on input "True" at bounding box center [551, 262] width 8 height 8
radio input "true"
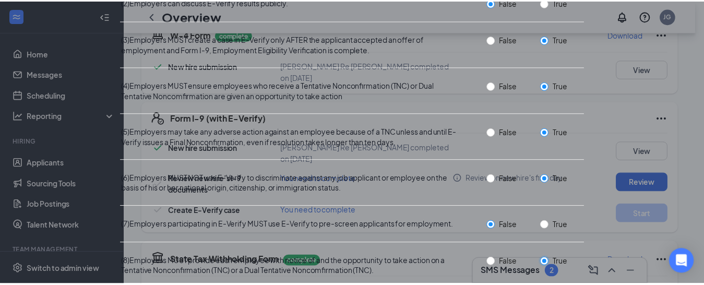
scroll to position [364, 0]
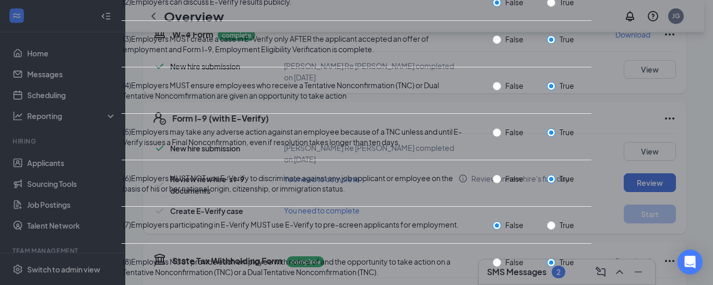
radio input "true"
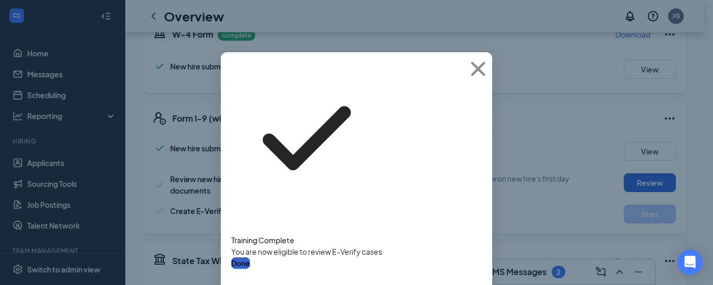
click at [250, 257] on button "Done" at bounding box center [240, 262] width 19 height 11
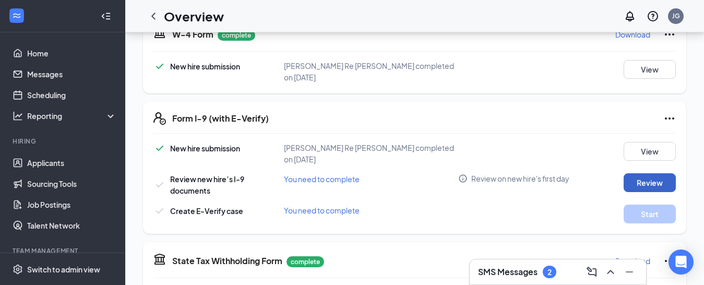
click at [659, 173] on button "Review" at bounding box center [650, 182] width 52 height 19
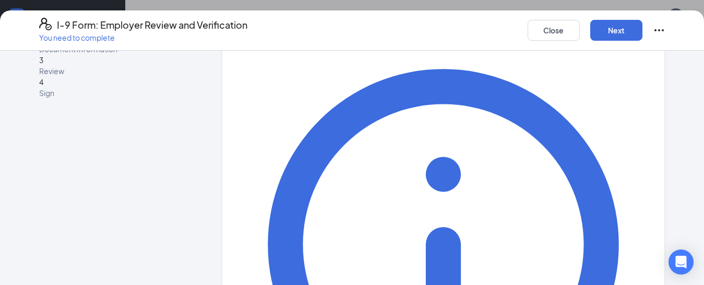
scroll to position [52, 0]
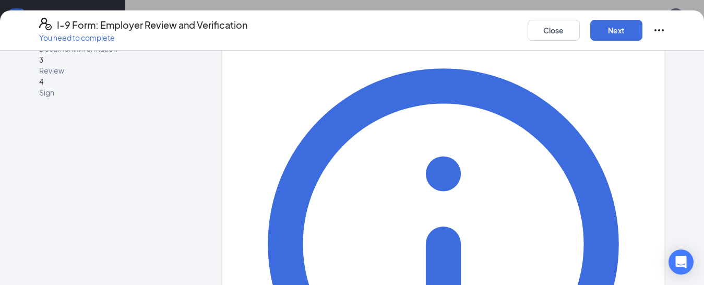
type input "Jolene"
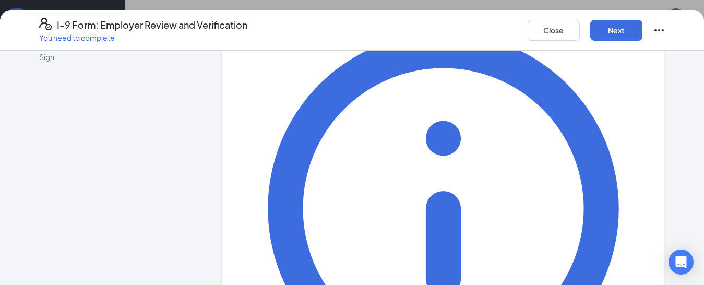
scroll to position [157, 0]
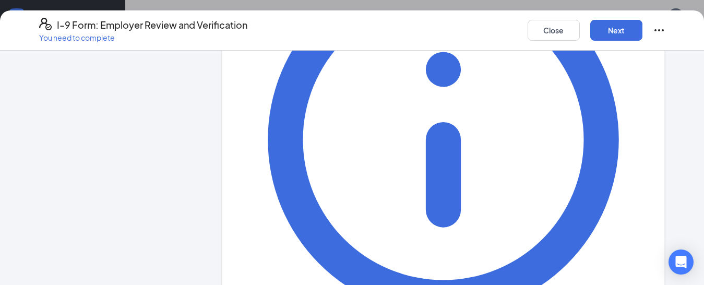
type input "Gardepe"
type input "General Manager"
type input "jgardepe@ddcoastal.com"
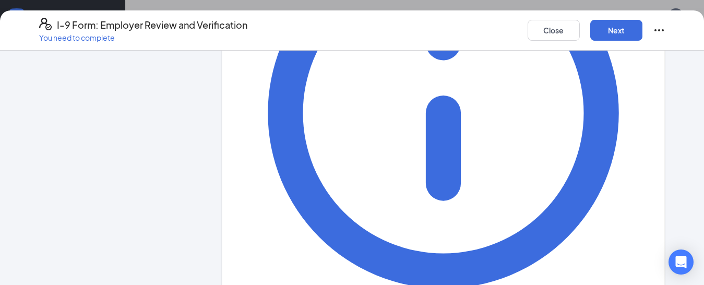
scroll to position [197, 0]
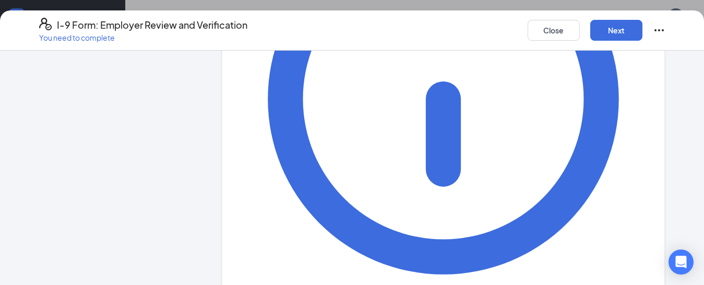
type input "5405566357"
click at [614, 33] on button "Next" at bounding box center [616, 30] width 52 height 21
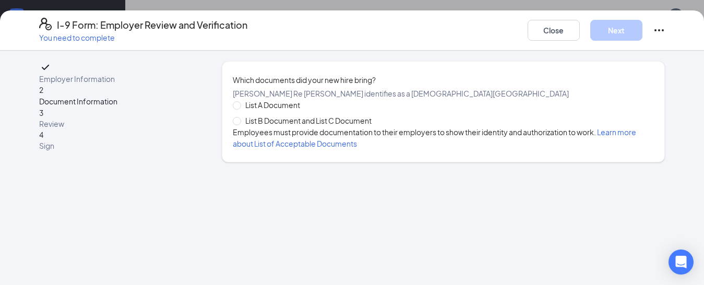
click at [244, 126] on span "List B Document and List C Document" at bounding box center [308, 120] width 135 height 11
click at [240, 124] on input "List B Document and List C Document" at bounding box center [236, 120] width 7 height 7
radio input "true"
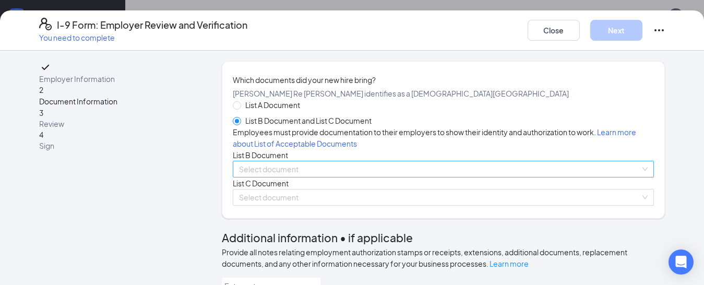
click at [296, 177] on input "search" at bounding box center [440, 169] width 402 height 16
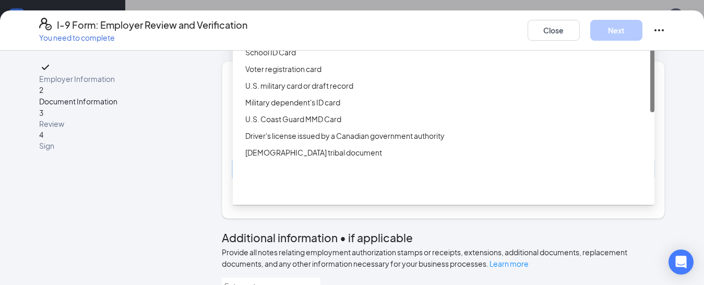
click at [284, 41] on div "ID Card issued by federal, state, or local government agency" at bounding box center [446, 35] width 403 height 11
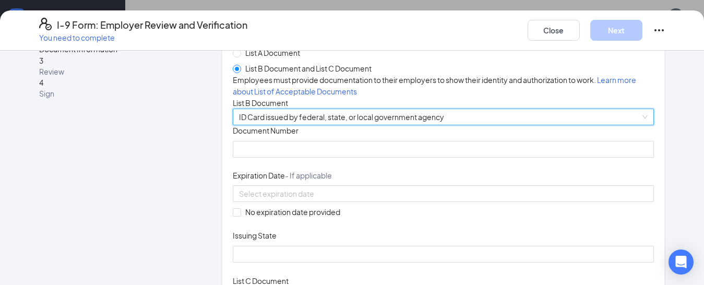
scroll to position [104, 0]
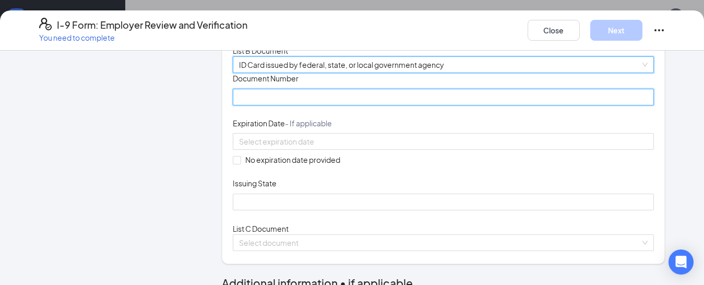
click at [309, 105] on input "Document Number" at bounding box center [444, 97] width 422 height 17
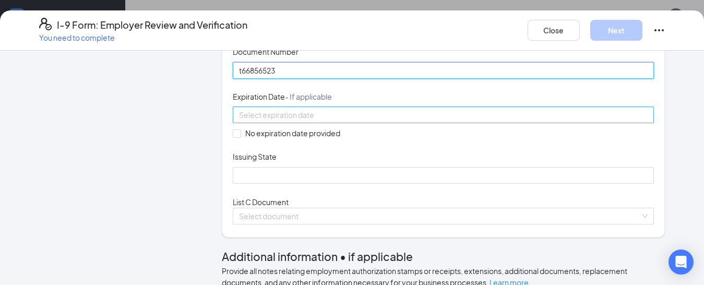
scroll to position [157, 0]
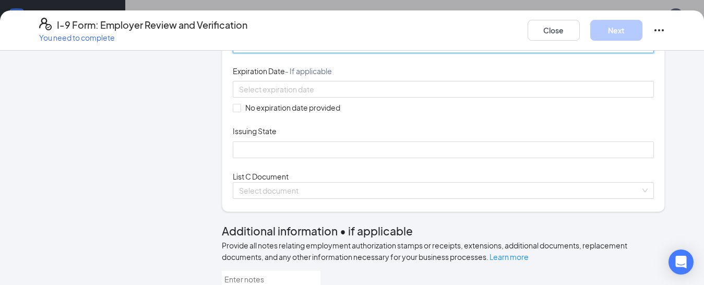
click at [238, 53] on input "t66856523" at bounding box center [444, 45] width 422 height 17
type input "T66856523"
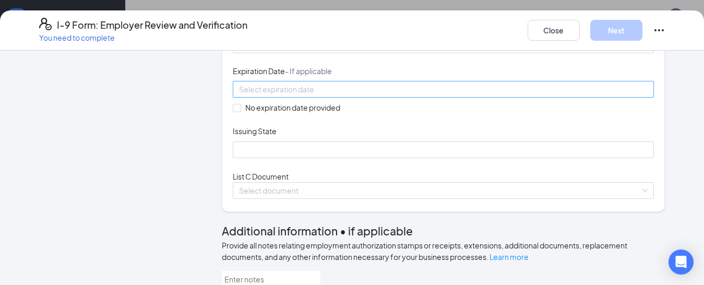
click at [403, 95] on div at bounding box center [443, 89] width 409 height 11
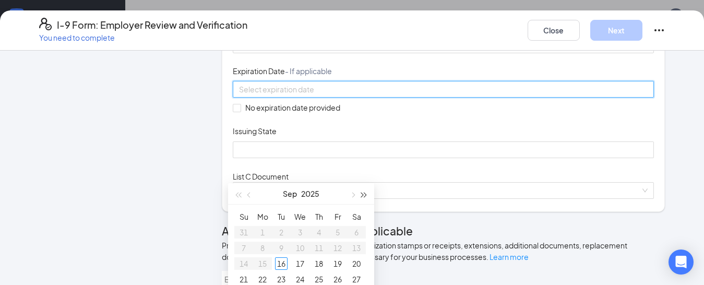
click at [364, 195] on span "button" at bounding box center [364, 195] width 5 height 5
click at [252, 193] on button "button" at bounding box center [249, 193] width 11 height 21
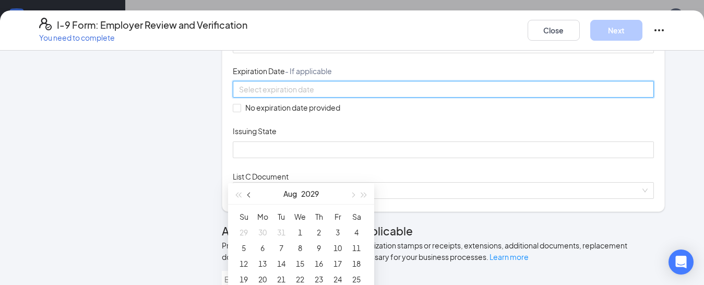
click at [252, 193] on button "button" at bounding box center [249, 193] width 11 height 21
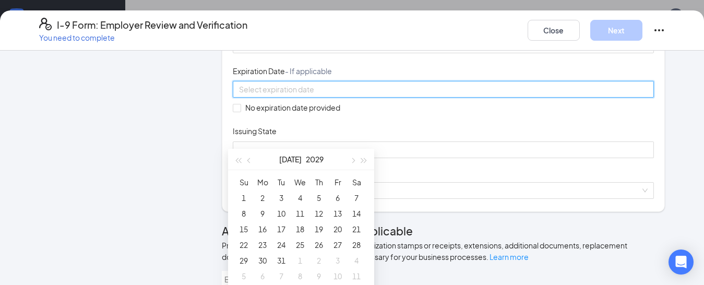
scroll to position [470, 0]
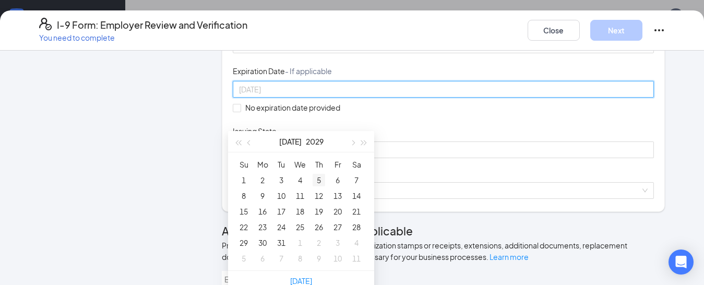
type input "07/05/2029"
click at [316, 180] on div "5" at bounding box center [319, 180] width 13 height 13
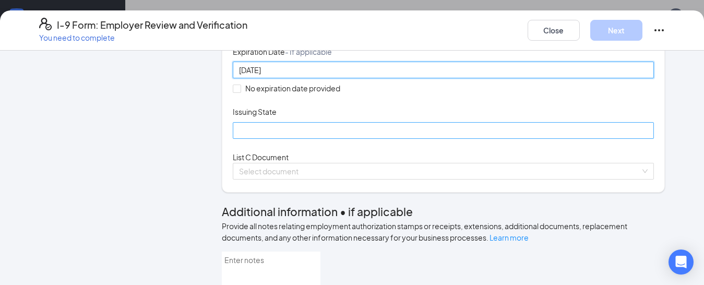
scroll to position [209, 0]
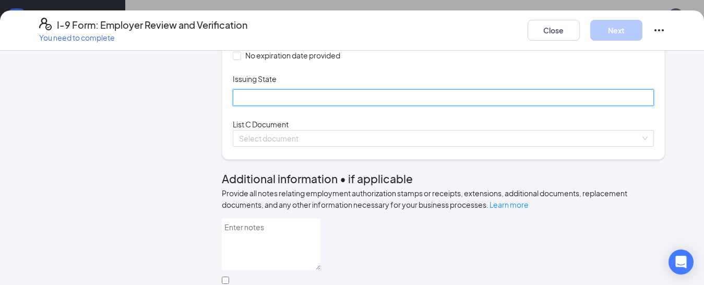
click at [307, 106] on input "Issuing State" at bounding box center [444, 97] width 422 height 17
type input "Virginia"
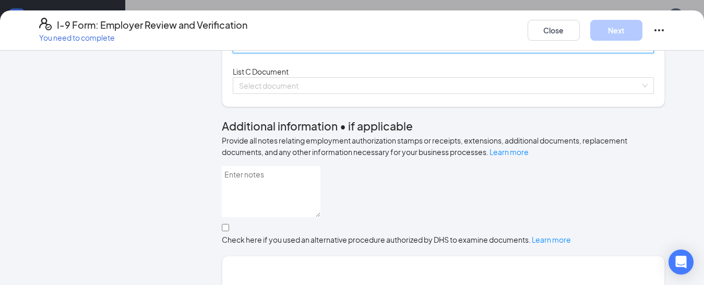
scroll to position [313, 0]
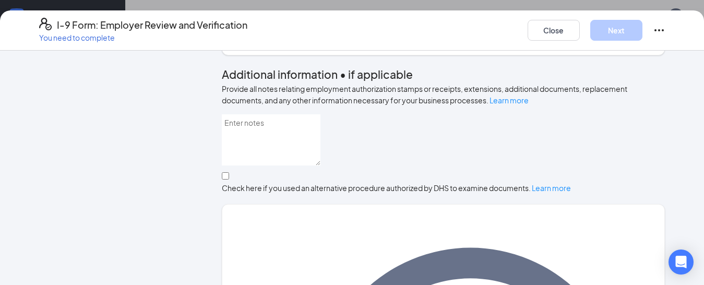
click at [328, 42] on input "search" at bounding box center [440, 34] width 402 height 16
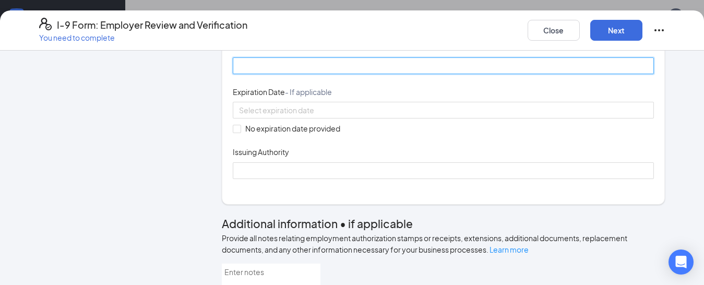
click at [283, 74] on input "Document Number" at bounding box center [444, 65] width 422 height 17
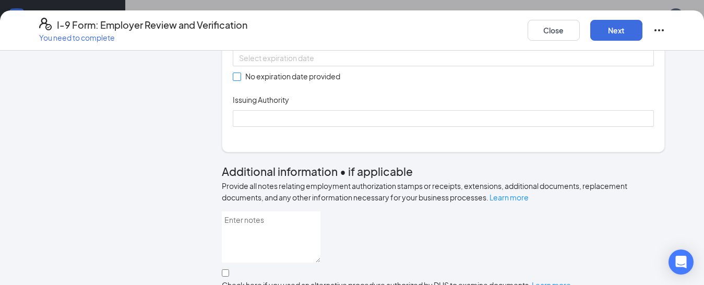
type input "225916710"
click at [233, 81] on span at bounding box center [237, 77] width 8 height 8
click at [233, 80] on input "No expiration date provided" at bounding box center [236, 76] width 7 height 7
checkbox input "true"
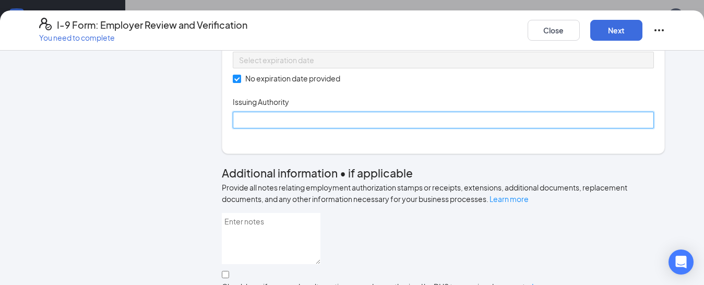
click at [255, 128] on input "Issuing Authority" at bounding box center [444, 120] width 422 height 17
type input "va"
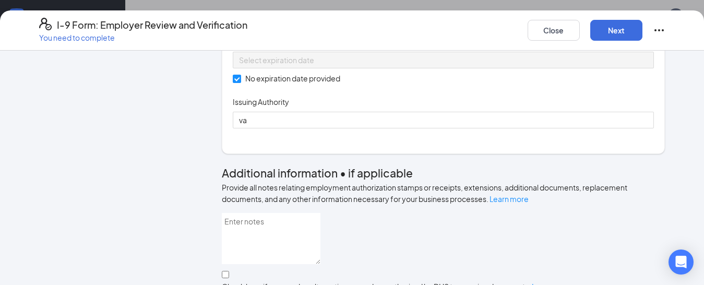
click at [523, 129] on div "Document Title Unrestricted Social Security Card Document Number 225916710 Expi…" at bounding box center [444, 59] width 422 height 139
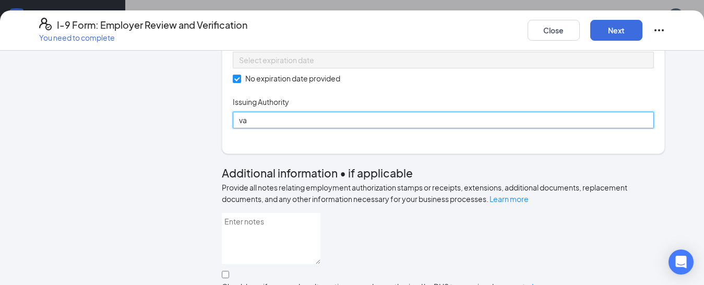
click at [403, 128] on input "va" at bounding box center [444, 120] width 422 height 17
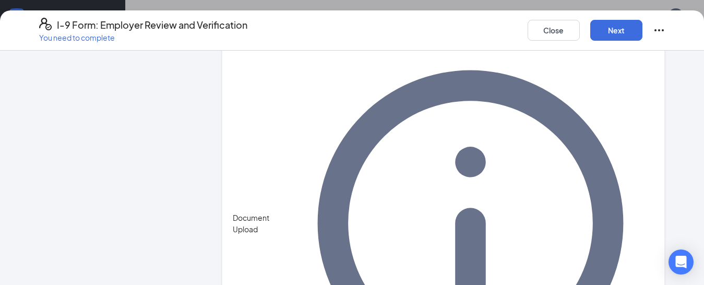
scroll to position [522, 0]
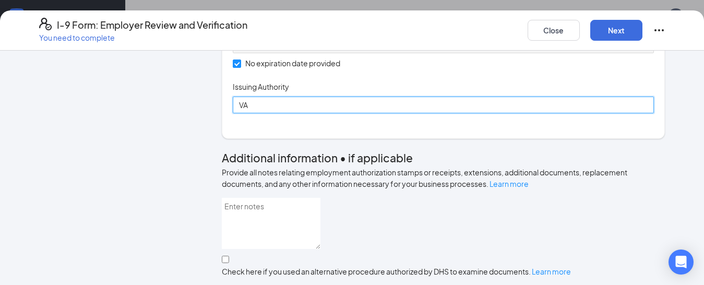
type input "VA"
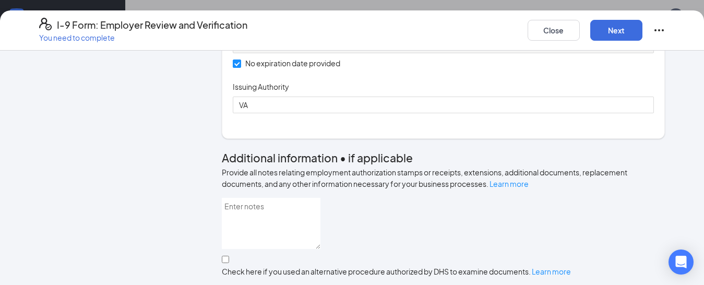
click at [525, 114] on div "Document Title Unrestricted Social Security Card Document Number 225916710 Expi…" at bounding box center [444, 44] width 422 height 139
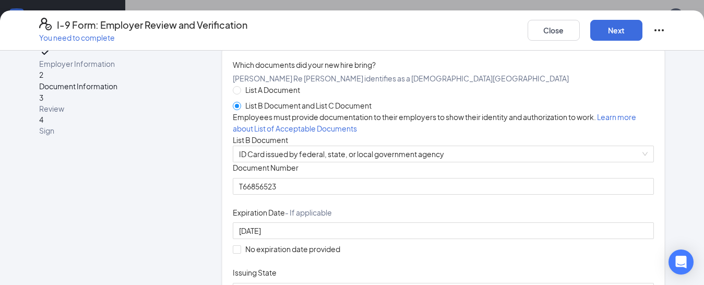
scroll to position [0, 0]
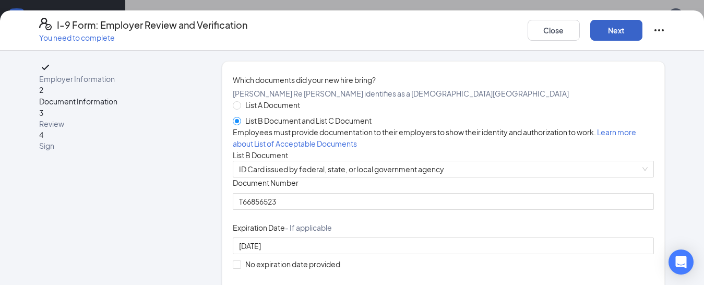
click at [607, 23] on button "Next" at bounding box center [616, 30] width 52 height 21
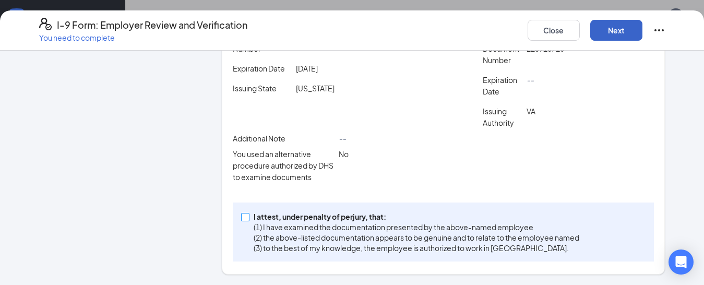
scroll to position [635, 0]
click at [242, 217] on input "I attest, under penalty of perjury, that: (1) I have examined the documentation…" at bounding box center [244, 216] width 7 height 7
checkbox input "true"
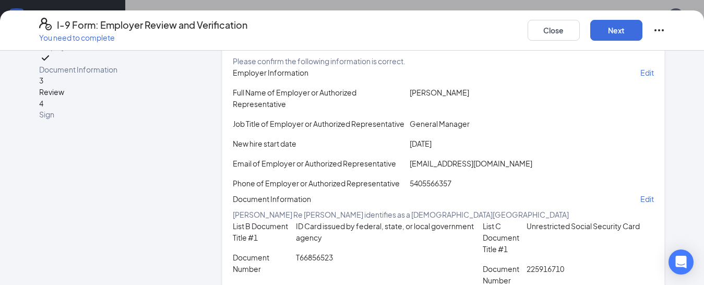
scroll to position [0, 0]
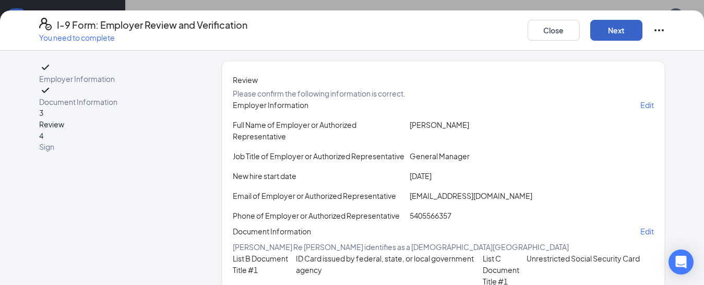
click at [615, 34] on button "Next" at bounding box center [616, 30] width 52 height 21
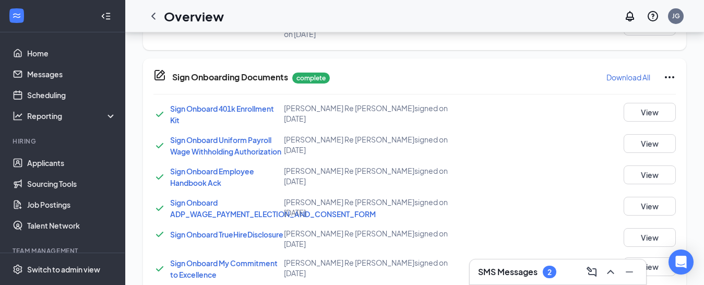
scroll to position [289, 0]
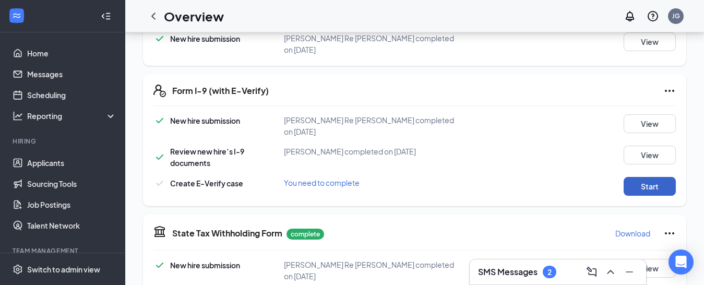
click at [653, 177] on button "Start" at bounding box center [650, 186] width 52 height 19
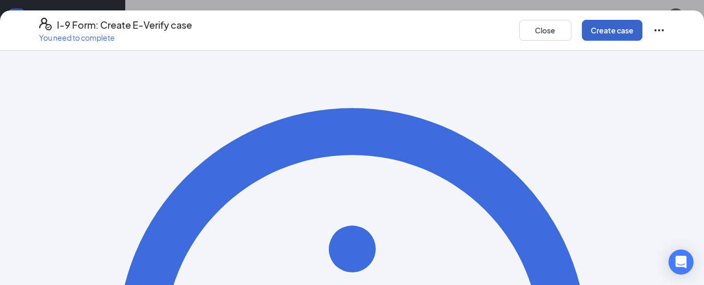
click at [620, 34] on button "Create case" at bounding box center [612, 30] width 61 height 21
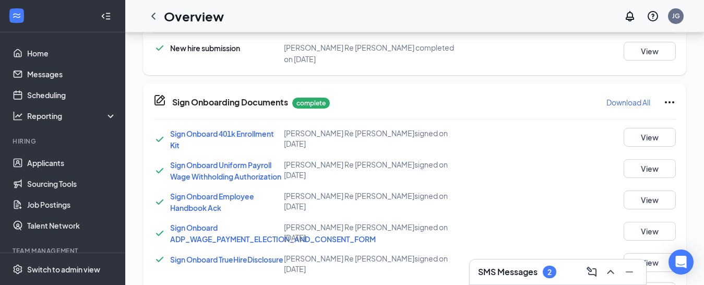
scroll to position [497, 0]
